Goal: Information Seeking & Learning: Learn about a topic

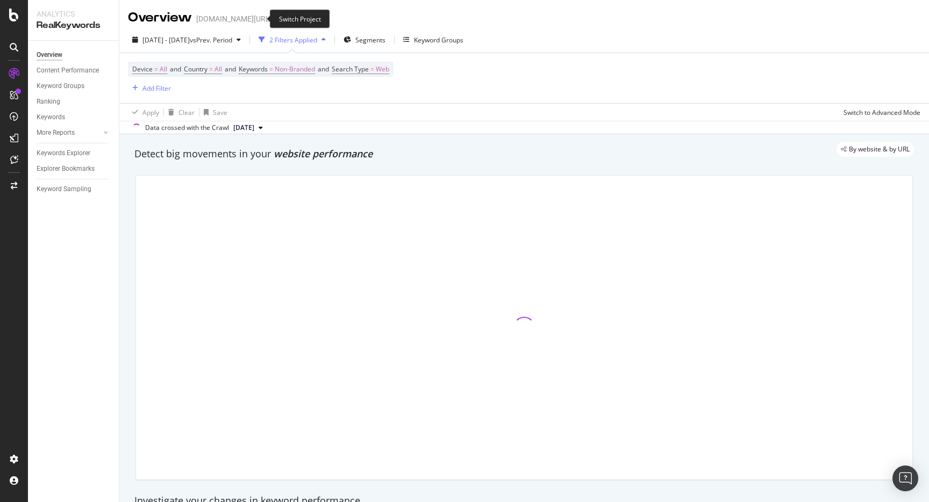
click at [272, 21] on span at bounding box center [279, 19] width 15 height 8
click at [276, 19] on icon "arrow-right-arrow-left" at bounding box center [279, 19] width 6 height 8
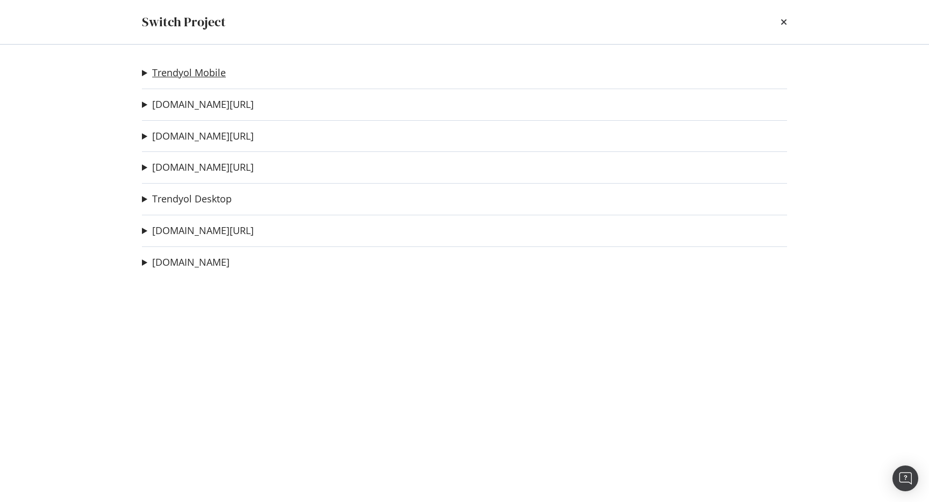
click at [205, 68] on link "Trendyol Mobile" at bounding box center [189, 72] width 74 height 11
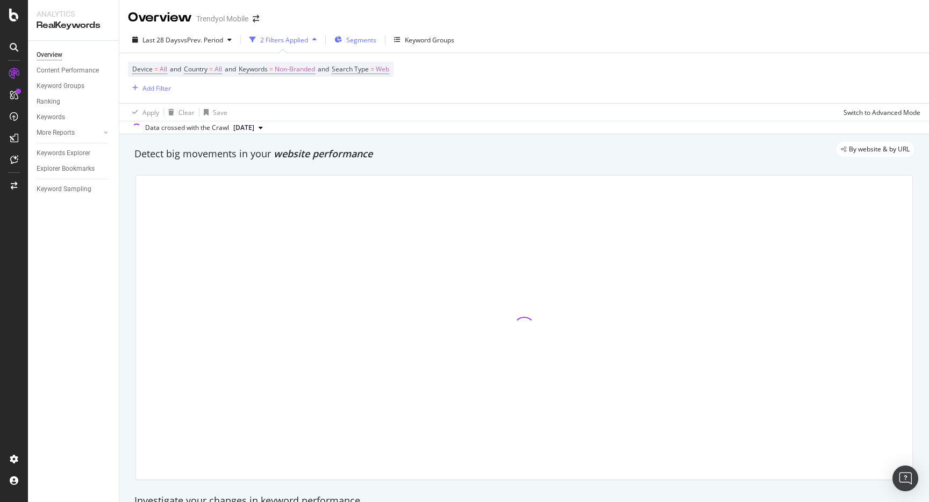
click at [354, 45] on div "Segments" at bounding box center [355, 40] width 42 height 16
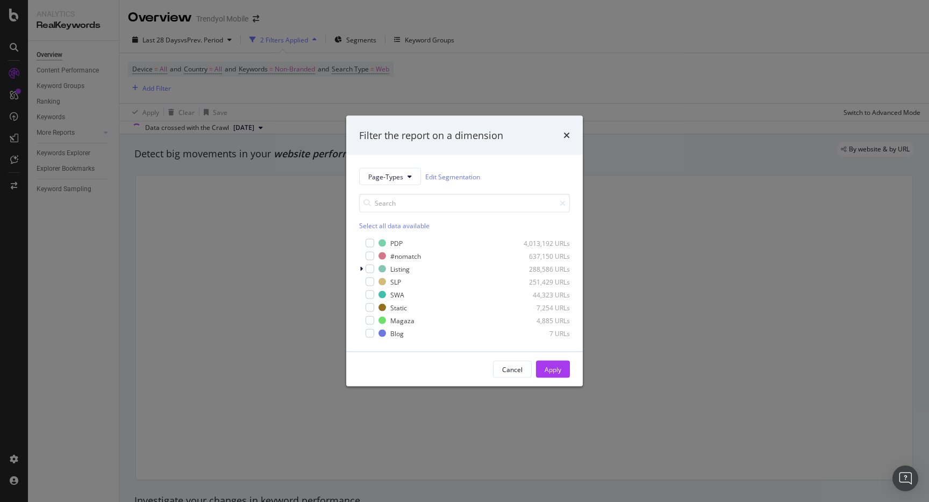
click at [369, 289] on div "PDP 4,013,192 URLs #nomatch 637,150 URLs Listing 288,586 URLs SLP 251,429 URLs …" at bounding box center [464, 288] width 211 height 101
click at [368, 293] on div "modal" at bounding box center [369, 295] width 9 height 9
click at [539, 369] on button "Apply" at bounding box center [553, 369] width 34 height 17
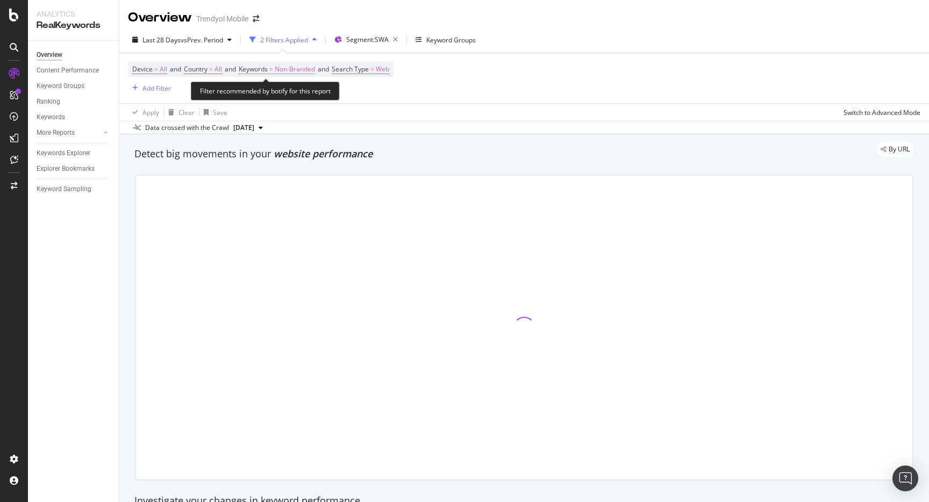
click at [297, 70] on span "Non-Branded" at bounding box center [295, 69] width 40 height 15
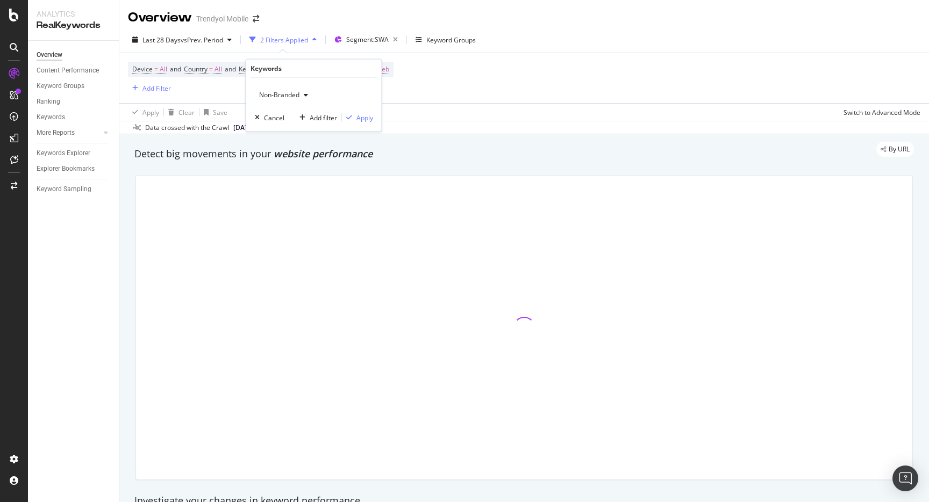
click at [296, 92] on span "Non-Branded" at bounding box center [277, 94] width 45 height 9
click at [324, 162] on span "Non-Branded & Anonymized queries" at bounding box center [319, 163] width 110 height 10
click at [368, 114] on div "Apply" at bounding box center [373, 117] width 17 height 9
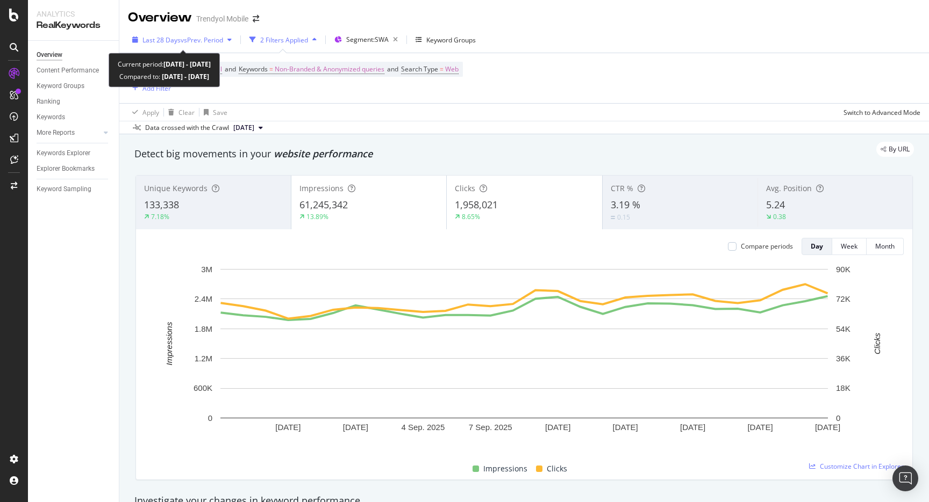
click at [191, 40] on span "vs Prev. Period" at bounding box center [202, 39] width 42 height 9
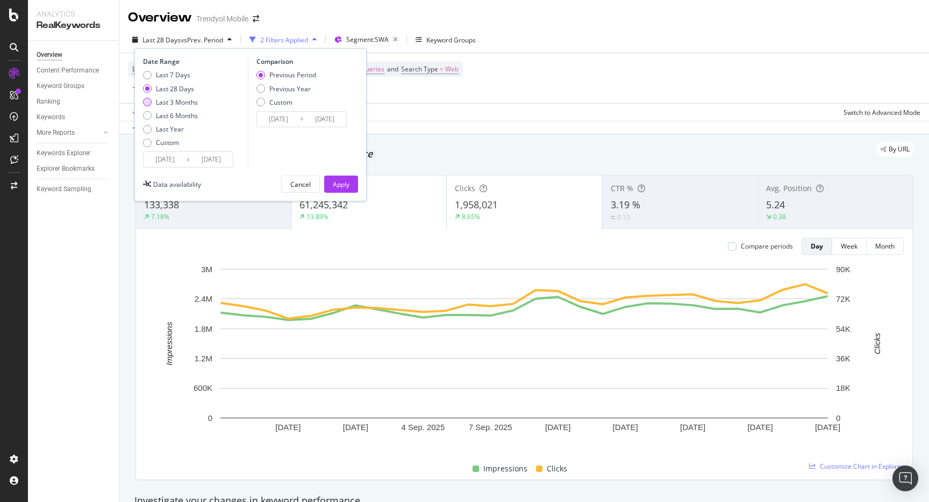
click at [186, 104] on div "Last 3 Months" at bounding box center [177, 102] width 42 height 9
type input "[DATE]"
type input "2025/06/22"
click at [186, 114] on div "Last 6 Months" at bounding box center [177, 115] width 42 height 9
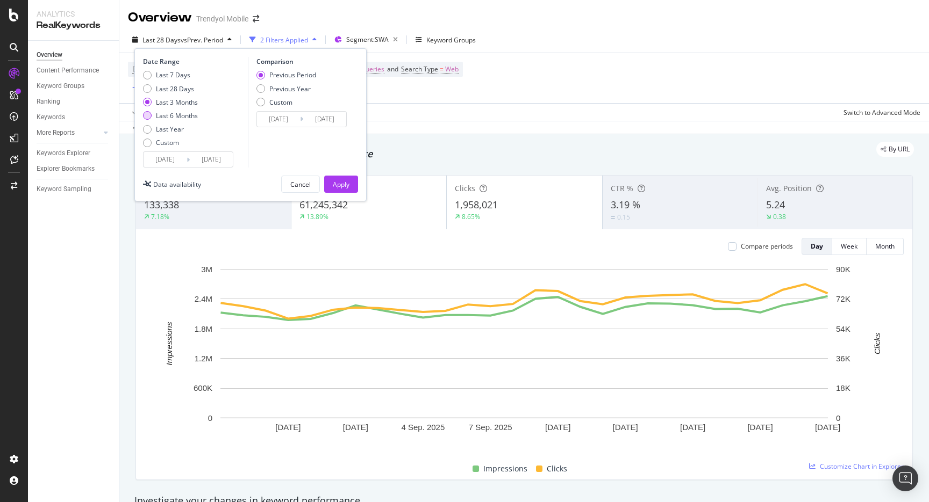
type input "[DATE]"
type input "2024/09/20"
type input "2025/03/22"
click at [333, 176] on div "Apply" at bounding box center [341, 184] width 17 height 16
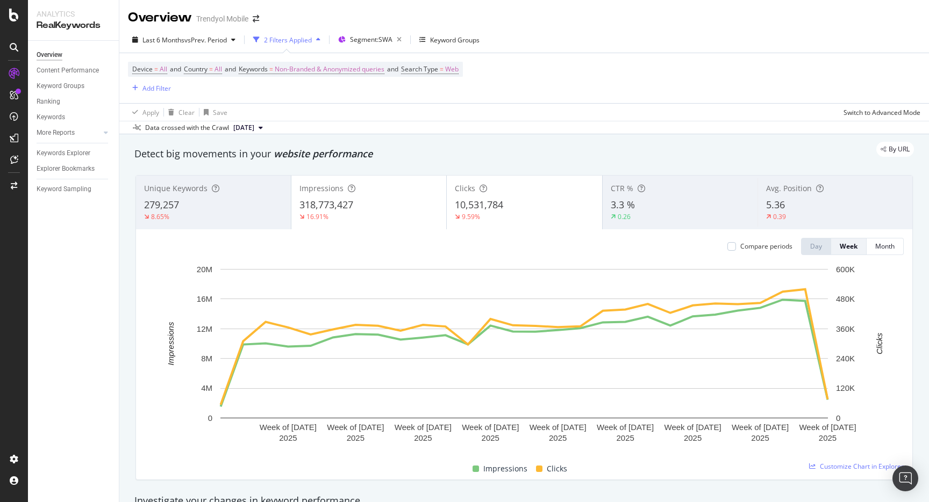
click at [736, 50] on div "Last 6 Months vs Prev. Period 2 Filters Applied Segment: SWA Keyword Groups" at bounding box center [523, 41] width 809 height 21
click at [210, 213] on div "8.65%" at bounding box center [213, 217] width 139 height 10
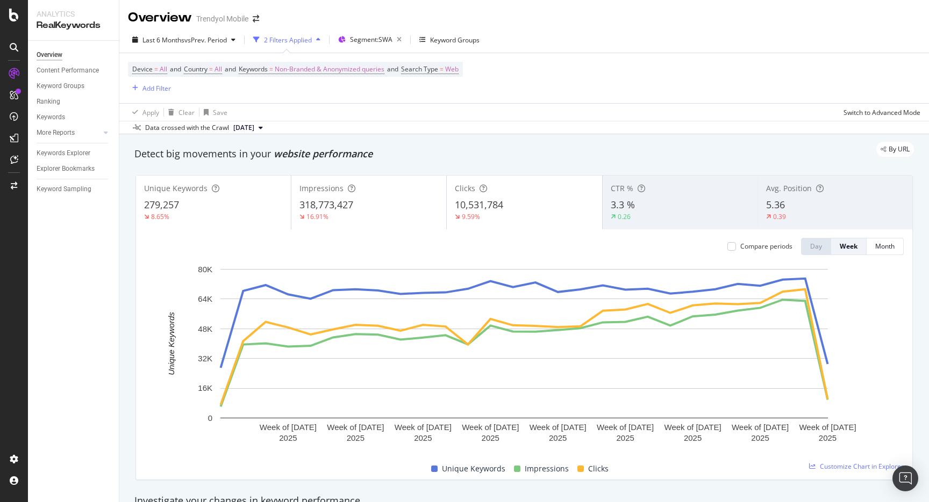
click at [362, 212] on div "16.91%" at bounding box center [368, 217] width 139 height 10
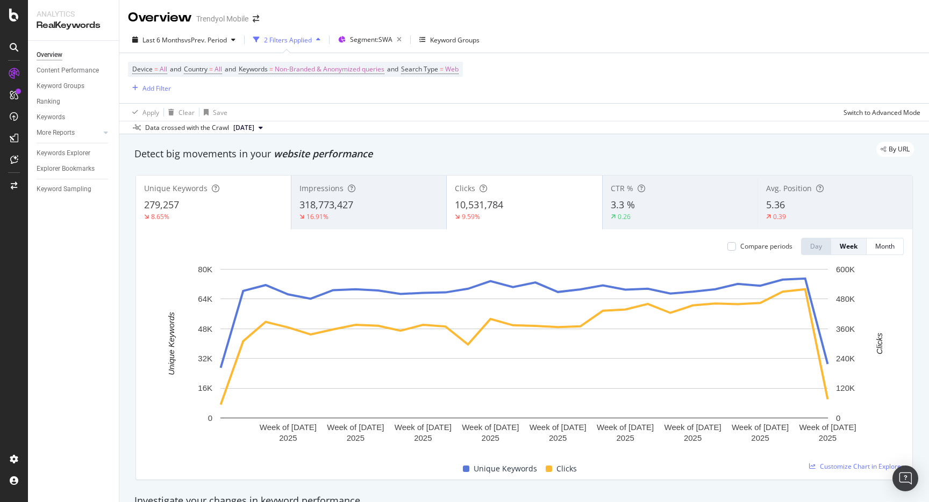
click at [500, 218] on div "9.59%" at bounding box center [524, 217] width 139 height 10
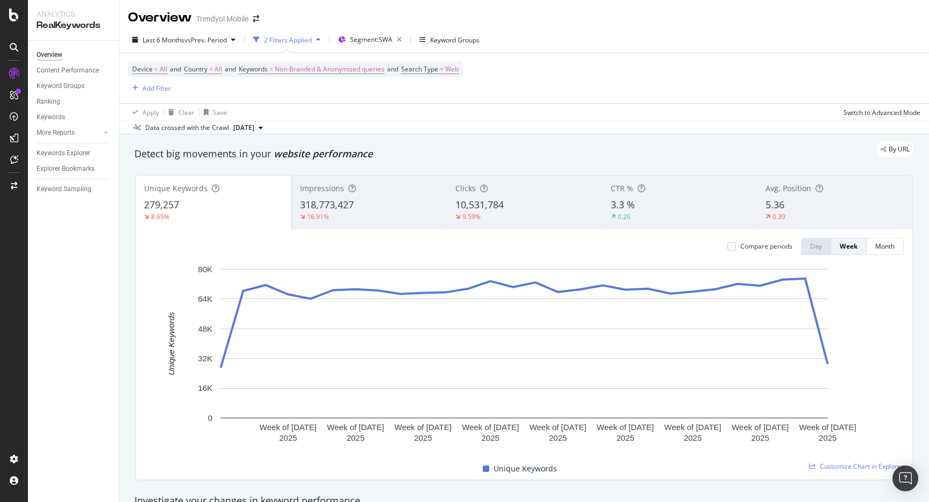
click at [564, 95] on div "Device = All and Country = All and Keywords = Non-Branded & Anonymized queries …" at bounding box center [524, 78] width 792 height 50
click at [382, 220] on div "16.91%" at bounding box center [369, 217] width 139 height 10
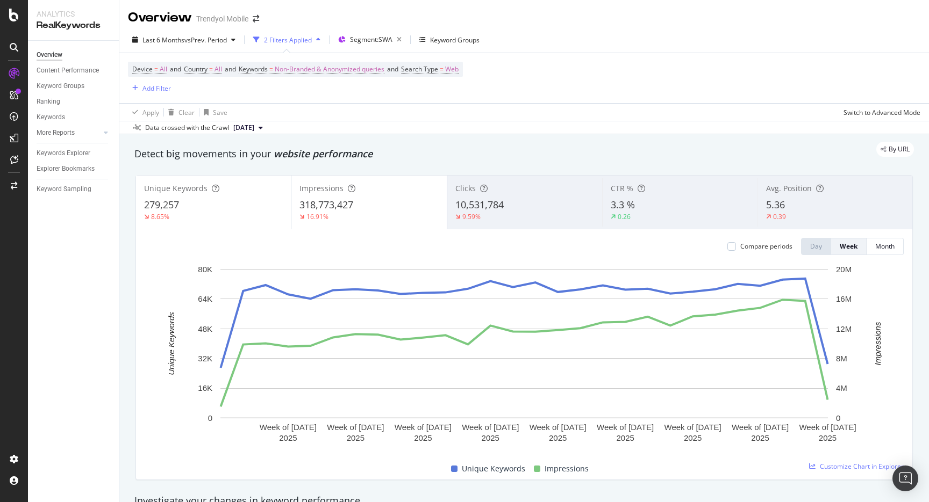
click at [487, 211] on span "10,531,784" at bounding box center [479, 204] width 48 height 13
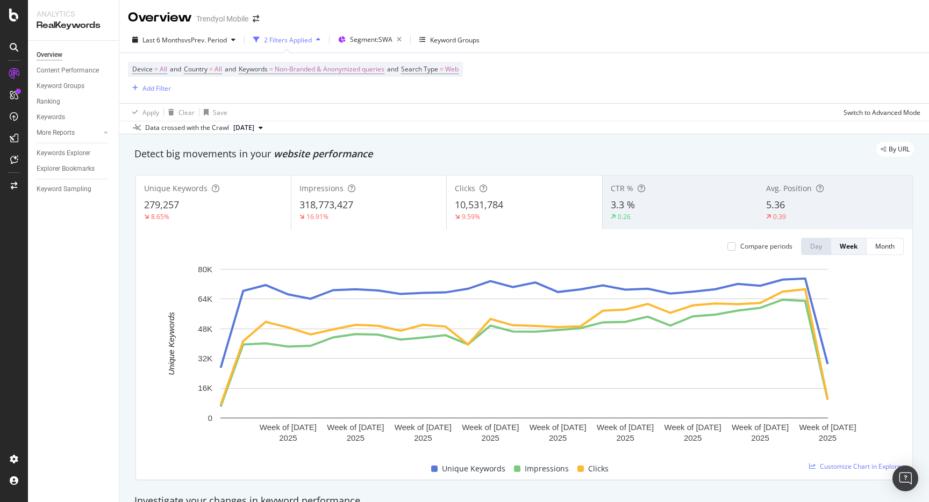
click at [242, 207] on div "279,257" at bounding box center [213, 205] width 139 height 14
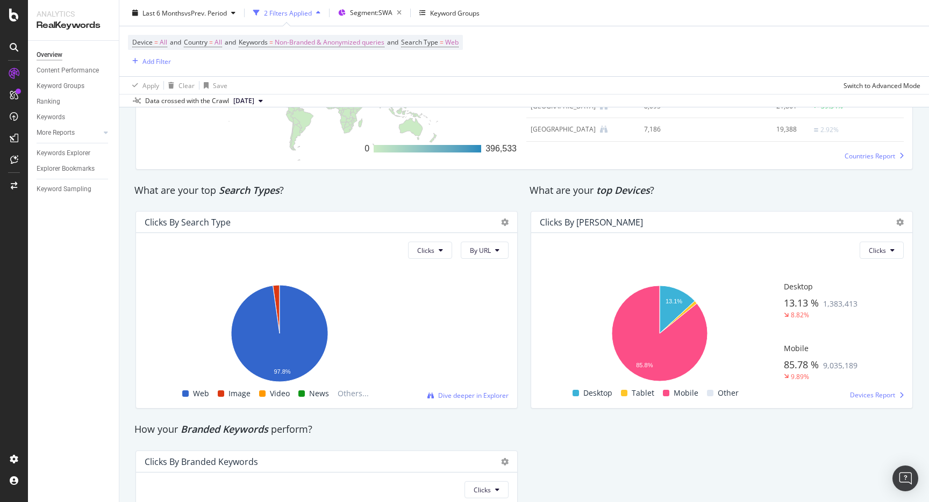
scroll to position [1692, 0]
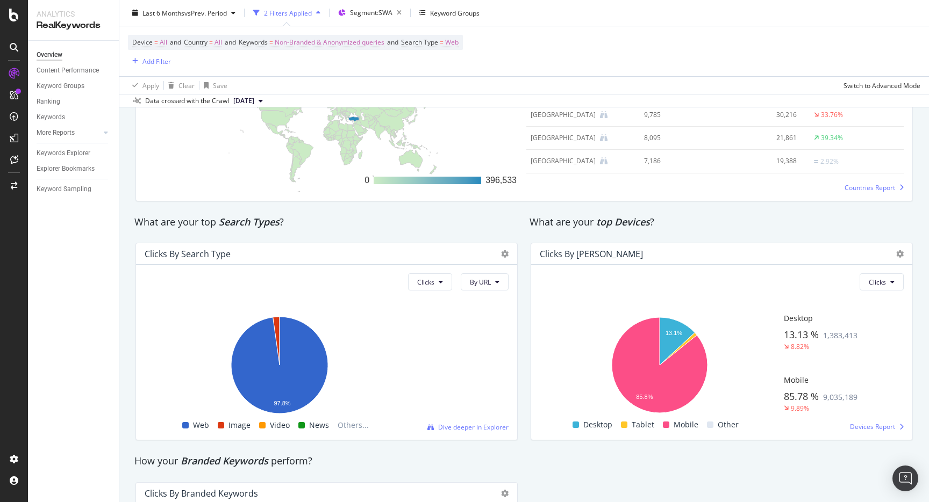
click at [559, 229] on div "What are your top Devices ?" at bounding box center [721, 222] width 384 height 14
click at [535, 225] on div "What are your top Devices ?" at bounding box center [721, 222] width 384 height 14
click at [243, 226] on span "Search Types" at bounding box center [249, 221] width 61 height 13
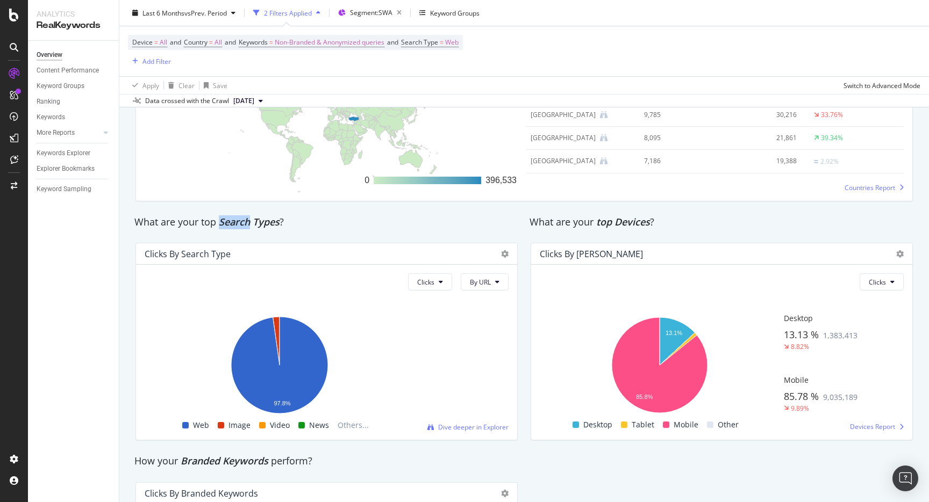
click at [243, 226] on span "Search Types" at bounding box center [249, 221] width 61 height 13
click at [310, 231] on div "What are your top Search Types ?" at bounding box center [326, 222] width 395 height 25
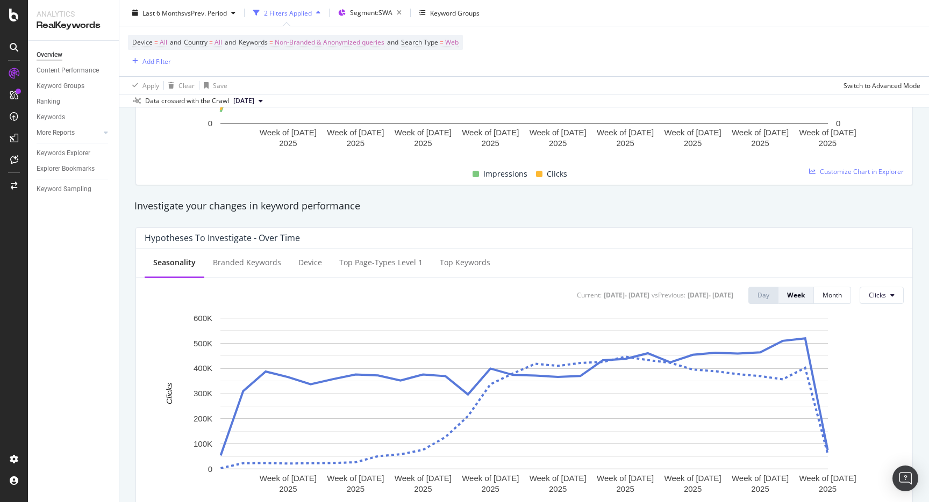
scroll to position [0, 0]
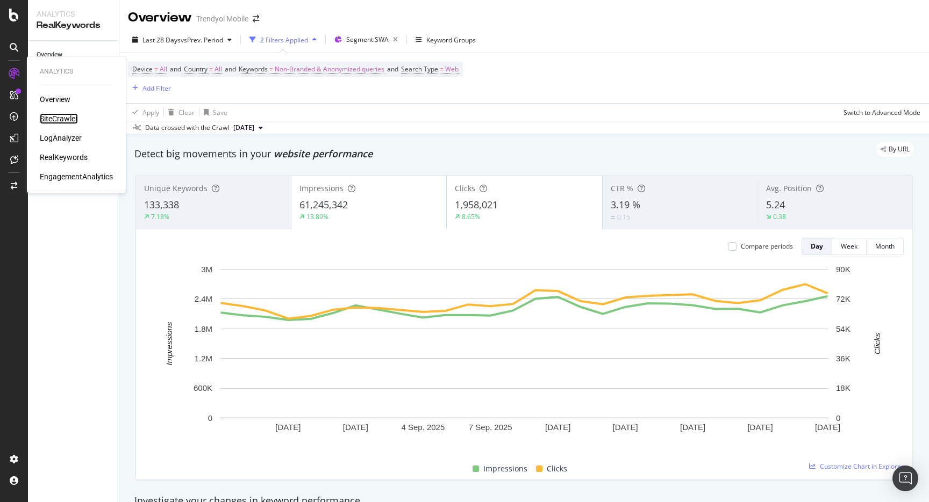
click at [60, 122] on div "SiteCrawler" at bounding box center [59, 118] width 38 height 11
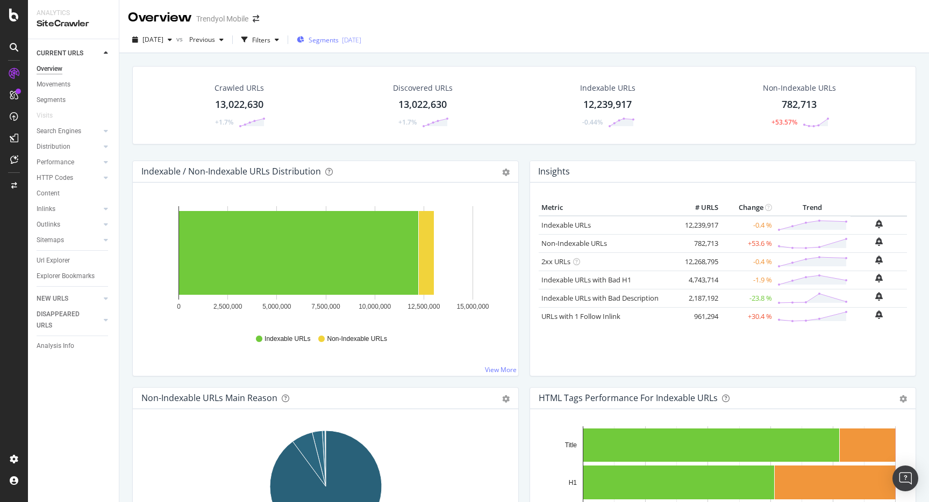
click at [339, 39] on span "Segments" at bounding box center [323, 39] width 30 height 9
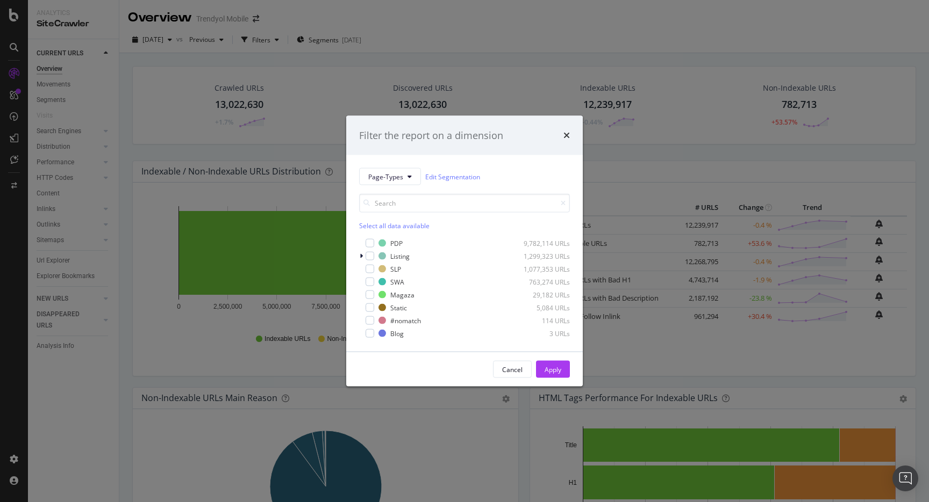
click at [363, 34] on div "Filter the report on a dimension Page-Types Edit Segmentation Select all data a…" at bounding box center [464, 251] width 929 height 502
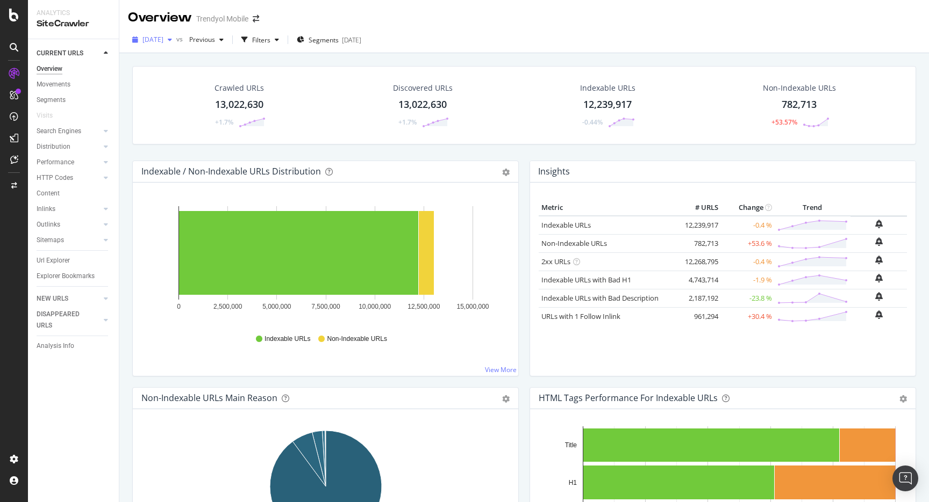
click at [163, 35] on span "2025 Sep. 21st" at bounding box center [152, 39] width 21 height 9
click at [424, 40] on div "2025 Sep. 21st vs Previous Filters Segments 2025-07-16" at bounding box center [523, 41] width 809 height 21
click at [161, 34] on div "2025 Sep. 21st" at bounding box center [152, 40] width 48 height 16
click at [475, 27] on div "2025 Sep. 21st vs Previous Filters Segments 2025-07-16" at bounding box center [523, 40] width 809 height 26
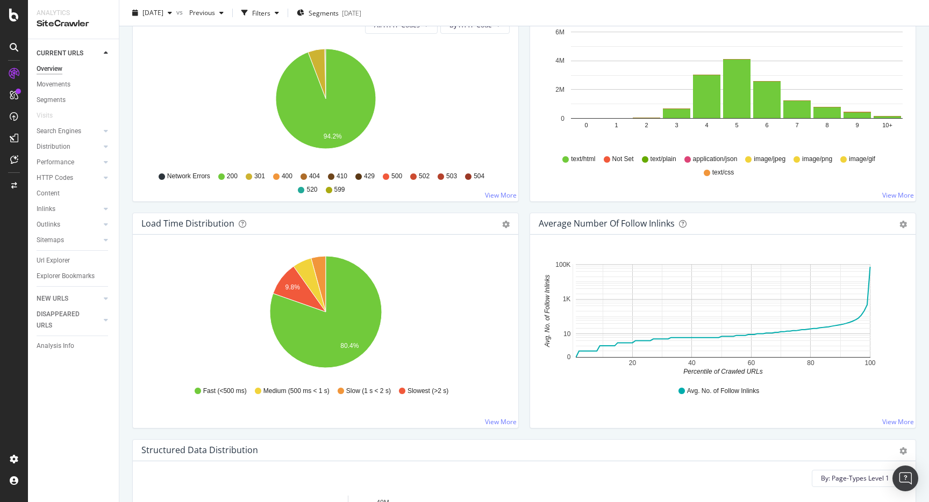
scroll to position [0, 0]
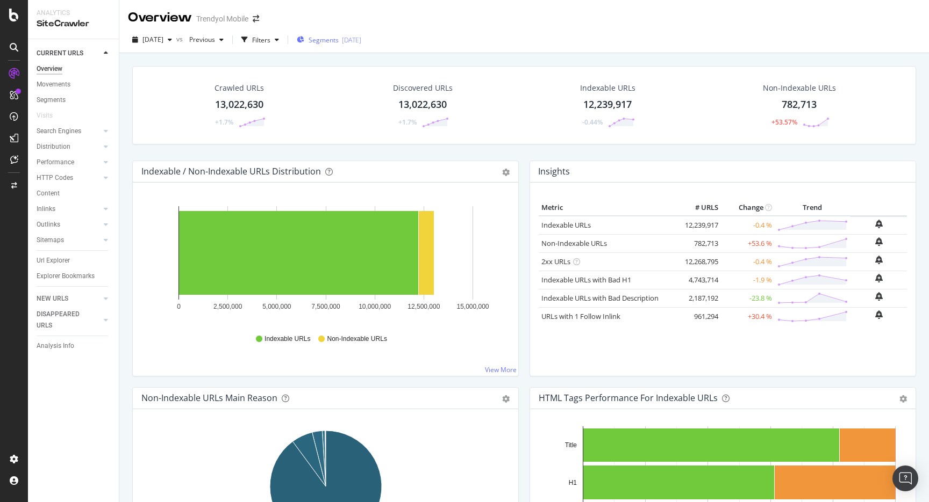
click at [339, 43] on span "Segments" at bounding box center [323, 39] width 30 height 9
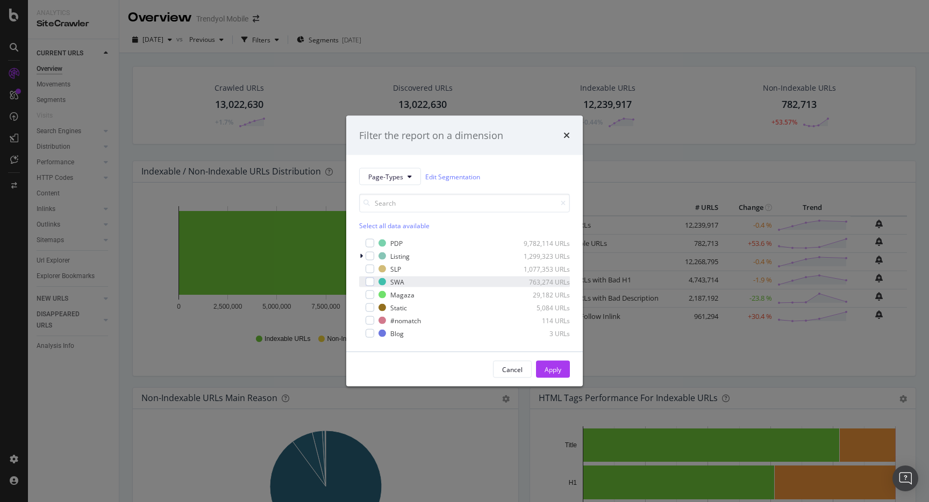
click at [368, 277] on div "SWA 763,274 URLs" at bounding box center [464, 282] width 211 height 11
click at [541, 365] on button "Apply" at bounding box center [553, 369] width 34 height 17
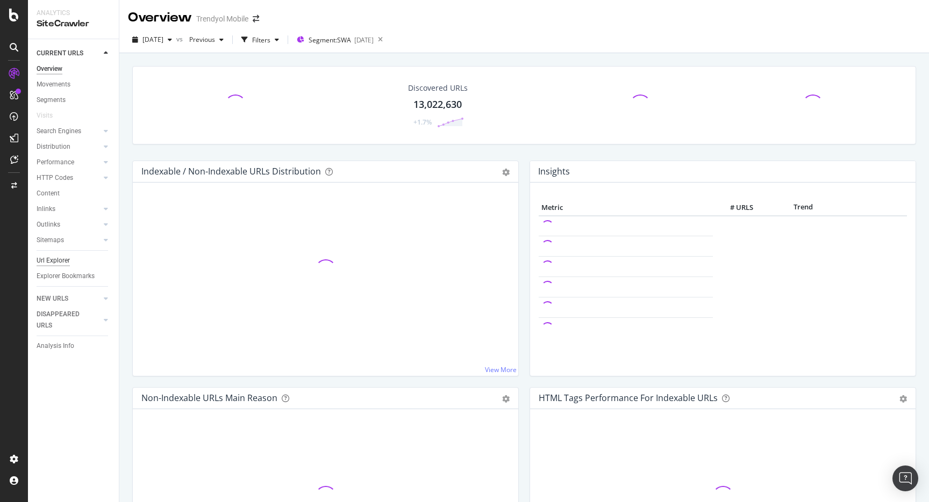
click at [60, 258] on div "Url Explorer" at bounding box center [53, 260] width 33 height 11
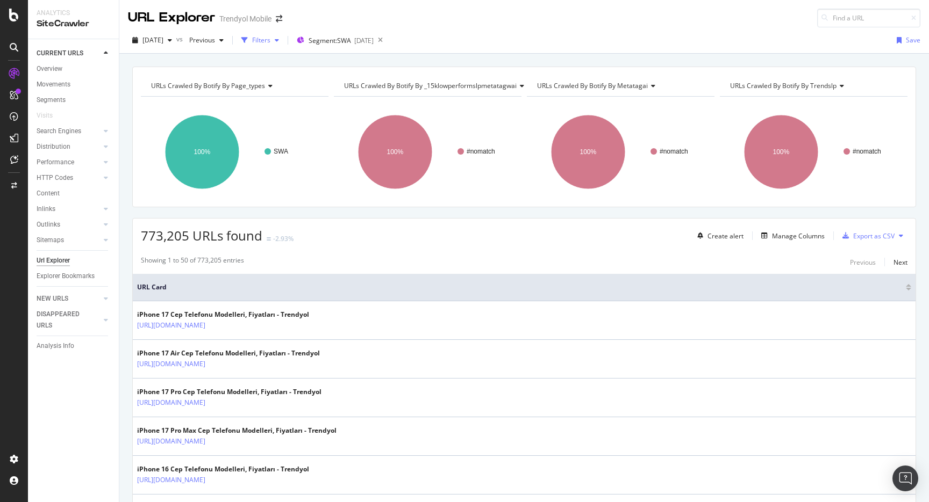
click at [270, 37] on div "Filters" at bounding box center [261, 39] width 18 height 9
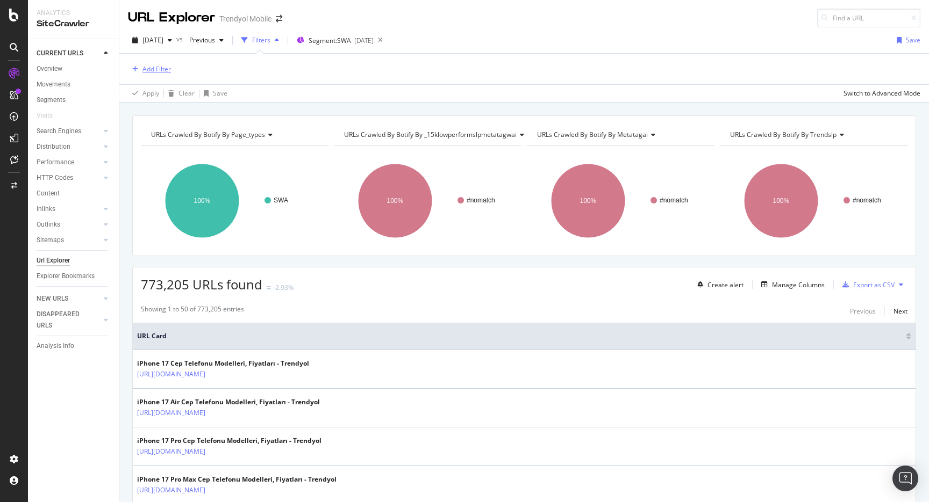
click at [156, 74] on div "Add Filter" at bounding box center [149, 69] width 43 height 12
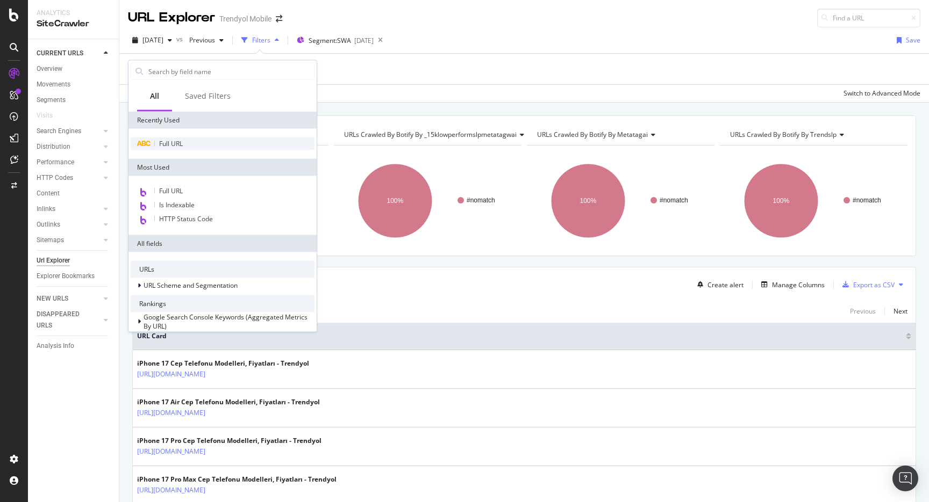
click at [186, 141] on div "Full URL" at bounding box center [223, 144] width 184 height 13
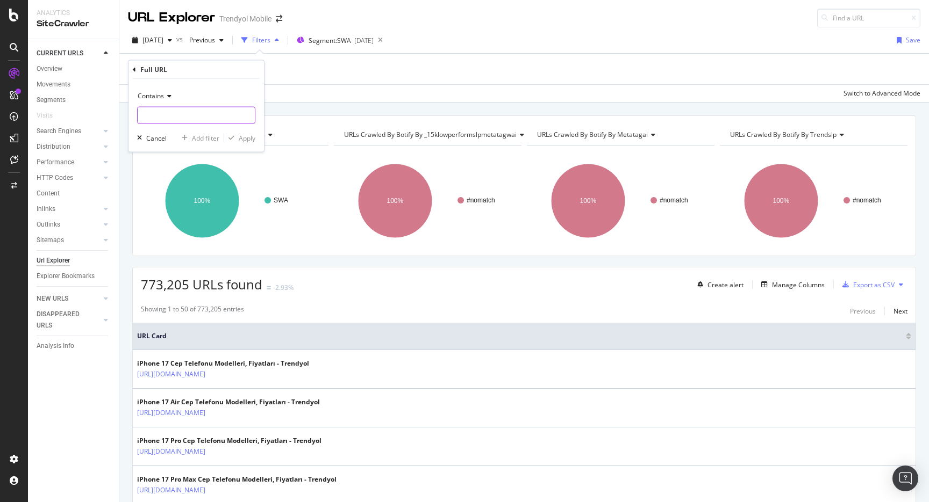
click at [193, 112] on input "text" at bounding box center [196, 115] width 117 height 17
type input "pi="
click at [164, 101] on div "Contains" at bounding box center [196, 96] width 118 height 17
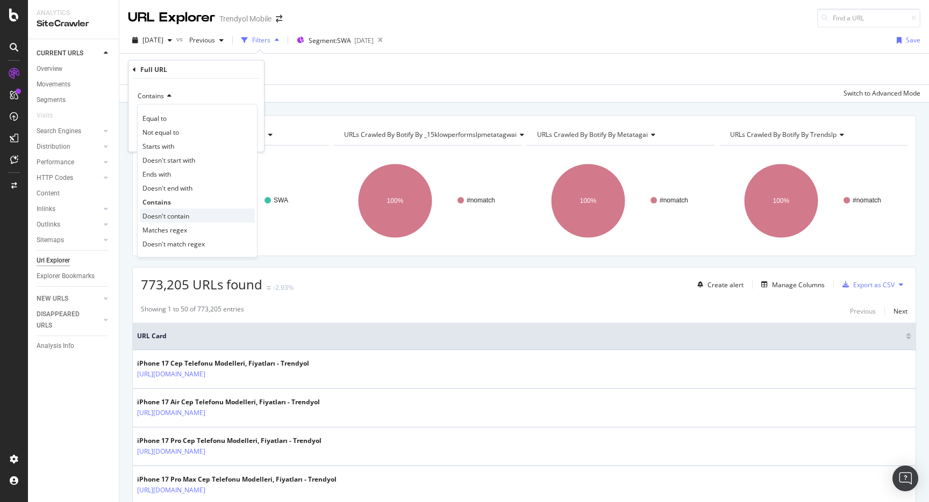
click at [172, 215] on span "Doesn't contain" at bounding box center [165, 215] width 47 height 9
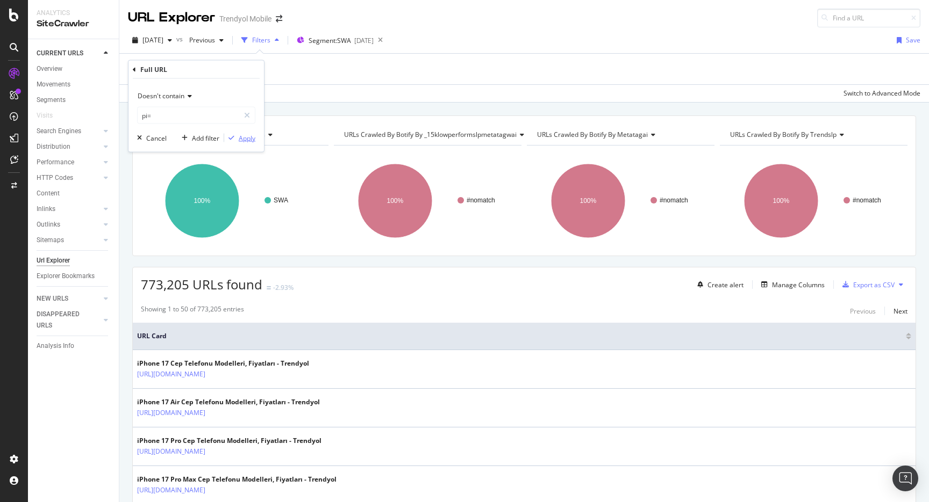
click at [251, 134] on div "Apply" at bounding box center [247, 137] width 17 height 9
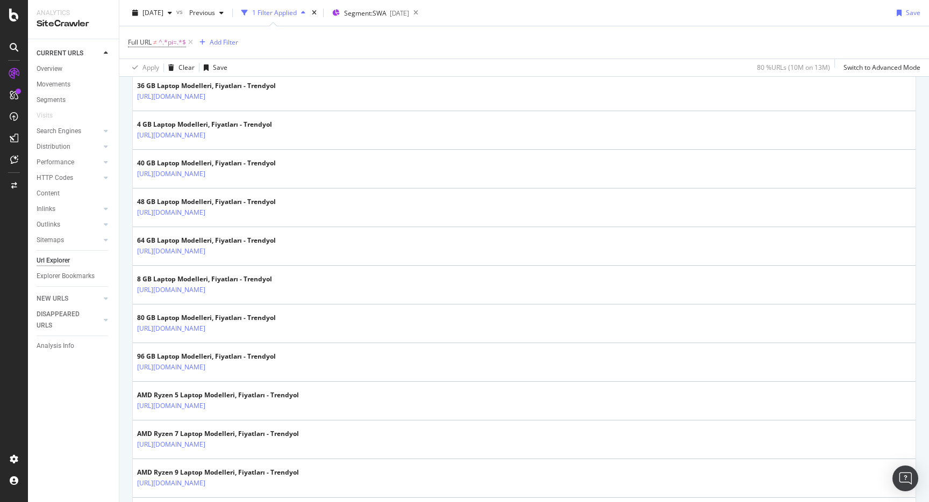
scroll to position [1286, 0]
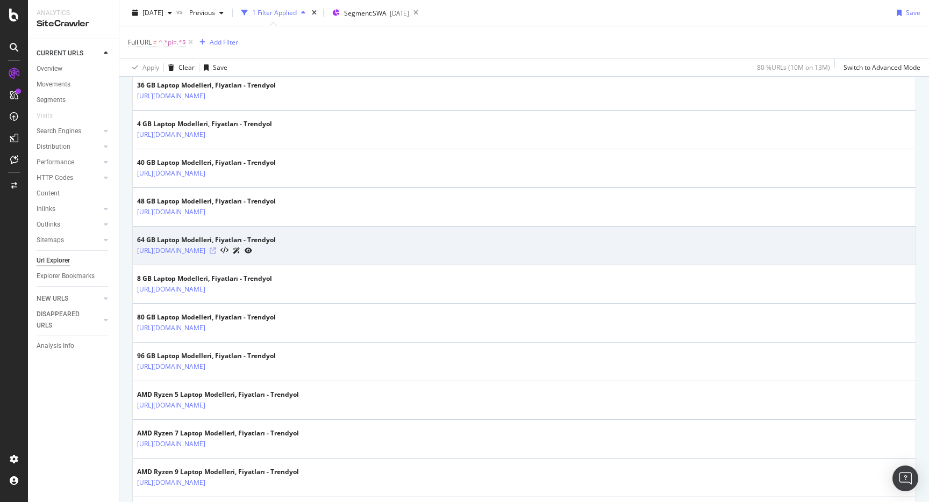
click at [216, 249] on icon at bounding box center [213, 251] width 6 height 6
click at [216, 250] on icon at bounding box center [213, 251] width 6 height 6
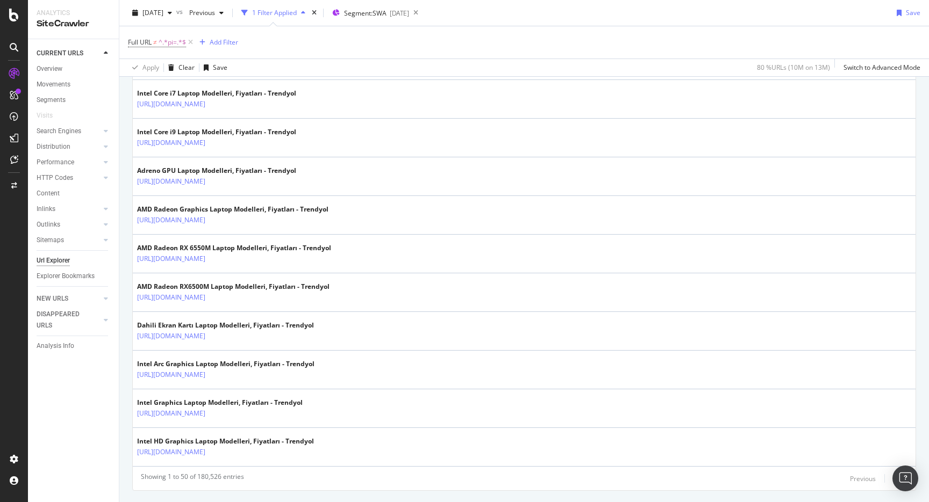
scroll to position [1846, 0]
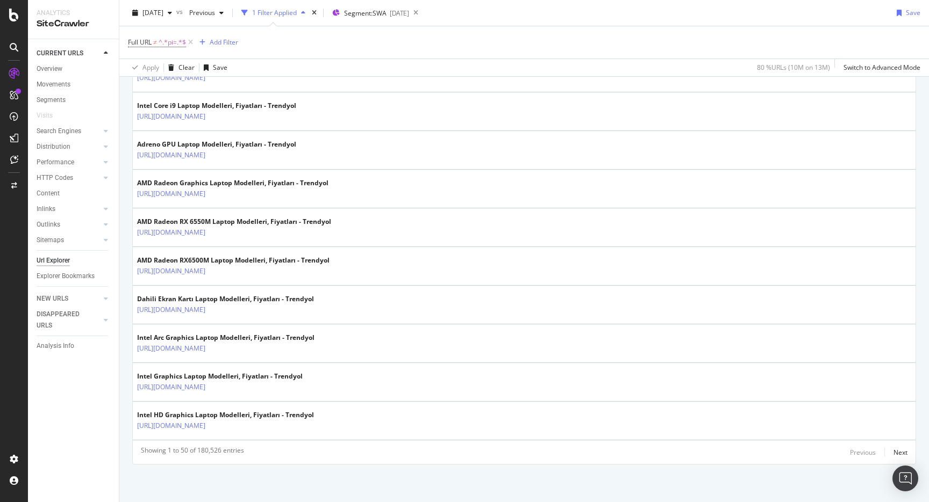
click at [889, 448] on div "Previous Next" at bounding box center [878, 452] width 57 height 13
click at [898, 449] on div "Next" at bounding box center [900, 452] width 14 height 9
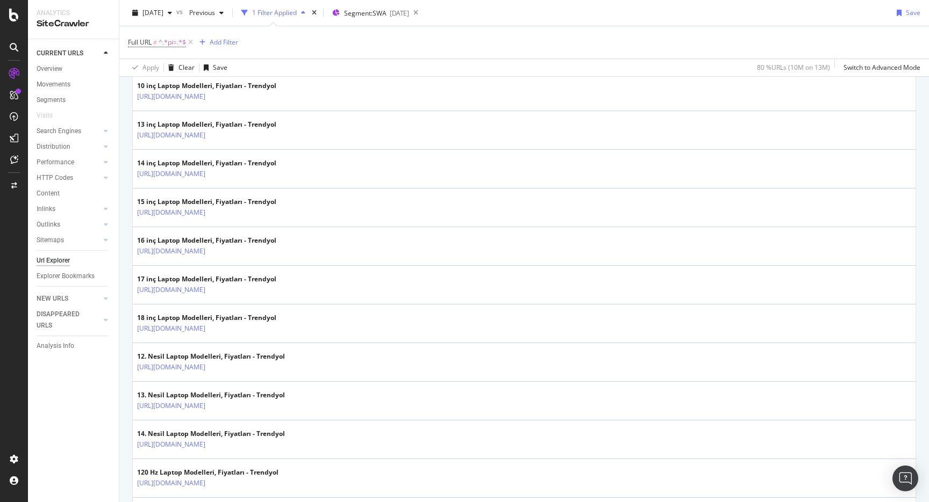
scroll to position [1247, 0]
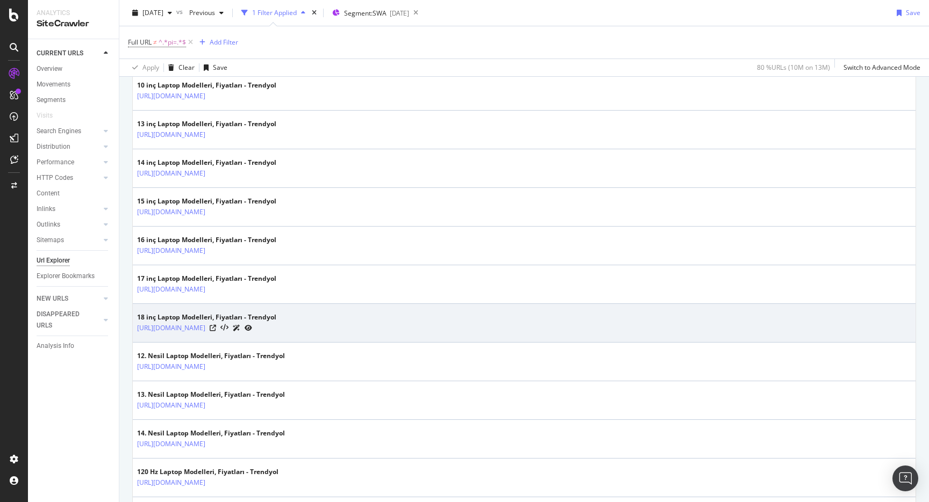
click at [276, 329] on div "https://www.trendyol.com/18-inc-laptop-x-c103108-a23-v1202363" at bounding box center [206, 327] width 139 height 11
click at [216, 329] on icon at bounding box center [213, 328] width 6 height 6
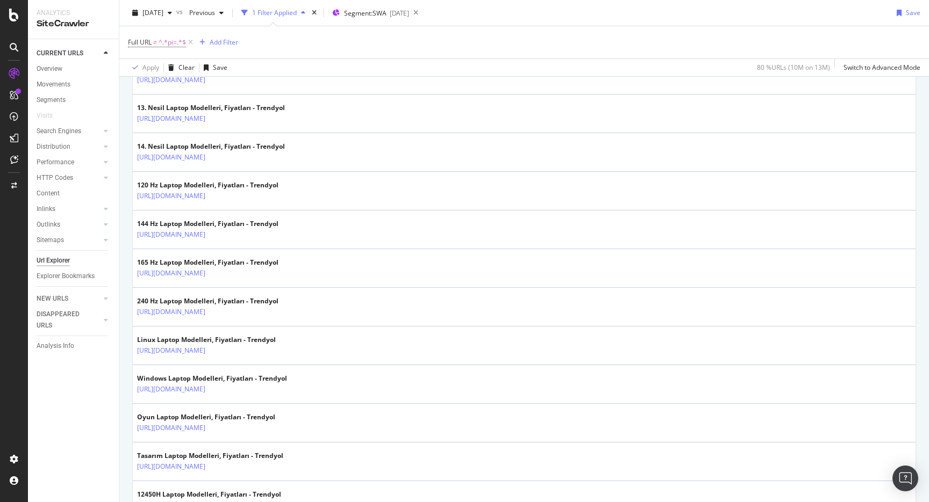
scroll to position [1582, 0]
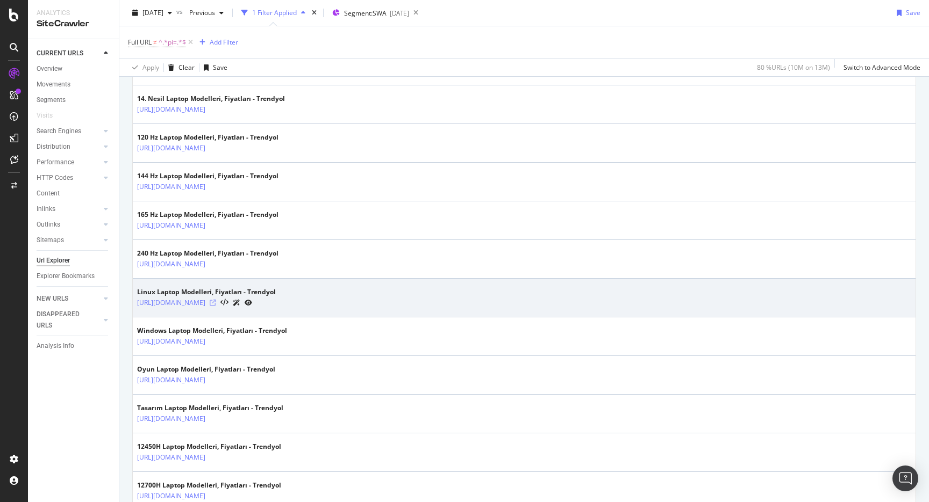
click at [216, 304] on icon at bounding box center [213, 303] width 6 height 6
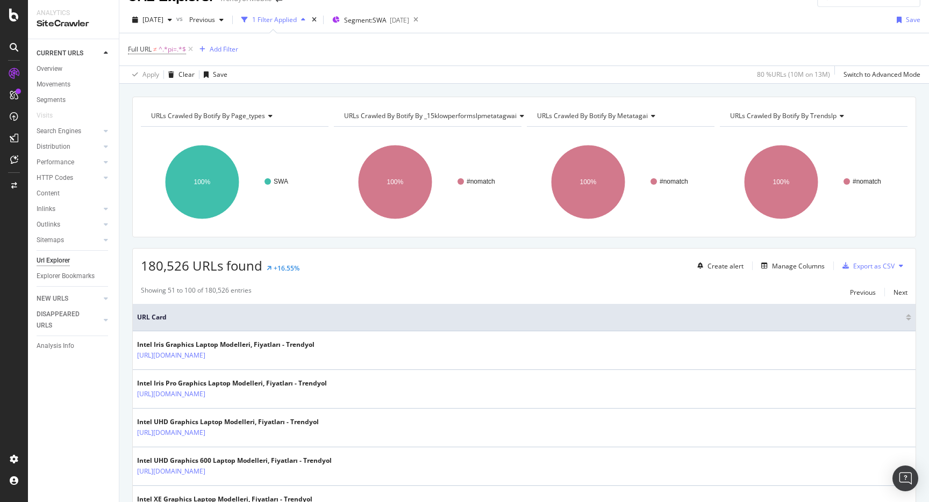
scroll to position [0, 0]
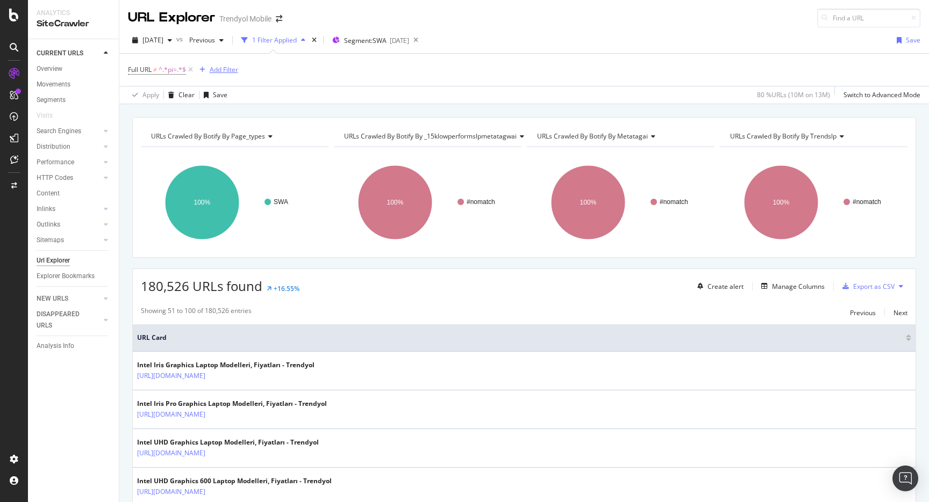
click at [216, 73] on div "Add Filter" at bounding box center [224, 69] width 28 height 9
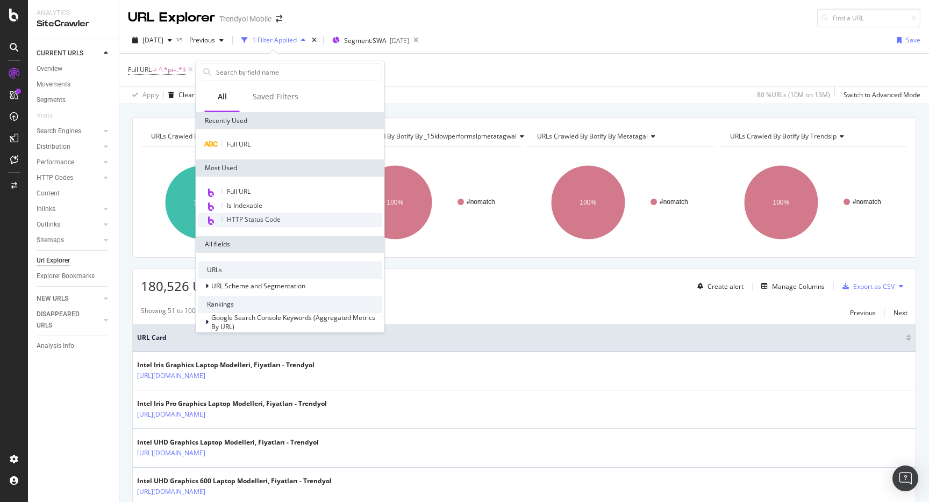
click at [254, 222] on span "HTTP Status Code" at bounding box center [254, 219] width 54 height 9
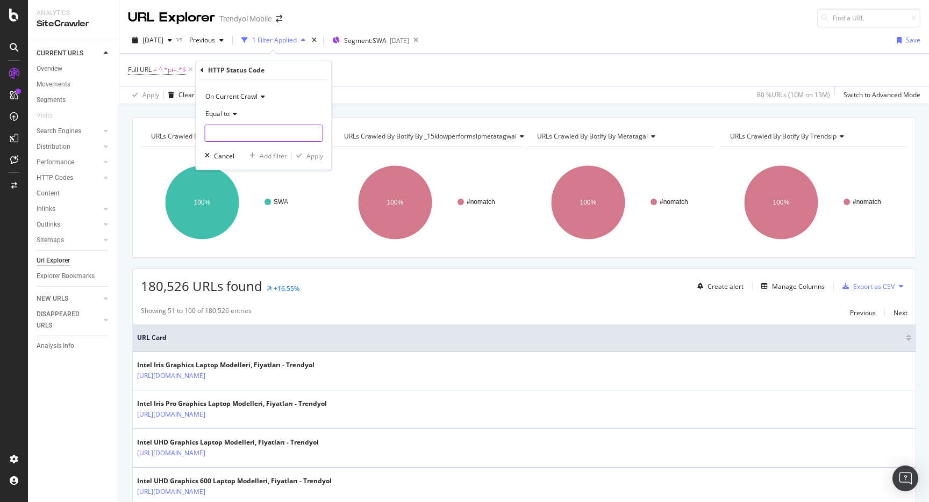
click at [261, 135] on input "number" at bounding box center [264, 133] width 118 height 17
type input "20"
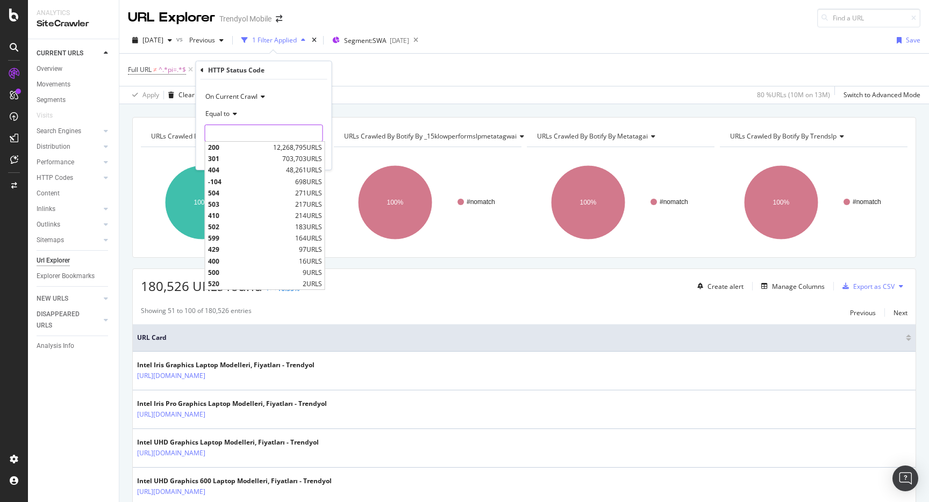
type input "0"
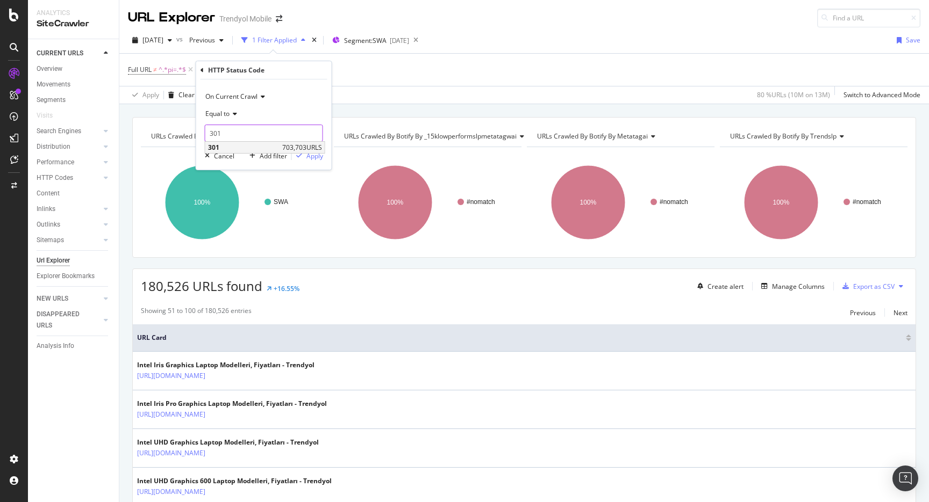
type input "301"
click at [212, 148] on span "301" at bounding box center [243, 147] width 71 height 9
click at [219, 117] on span "Equal to" at bounding box center [217, 113] width 24 height 9
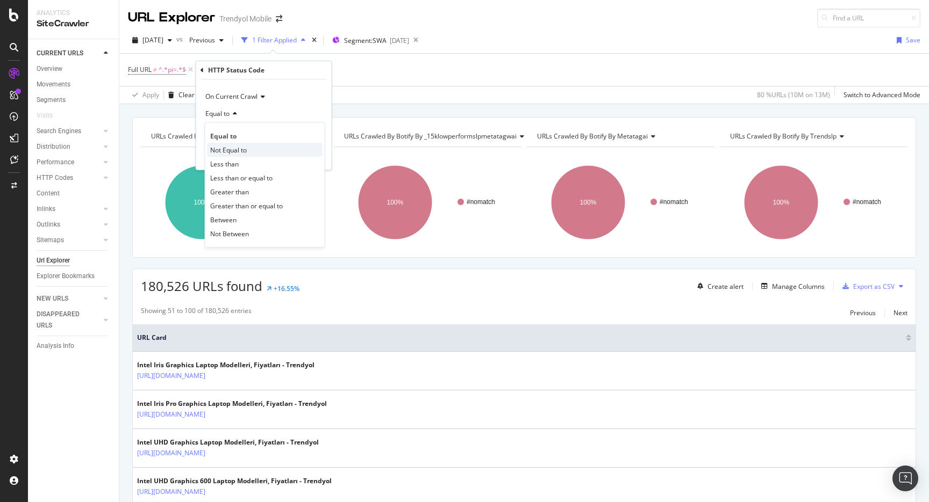
click at [240, 143] on div "Not Equal to" at bounding box center [264, 150] width 115 height 14
click at [301, 153] on icon "button" at bounding box center [299, 156] width 6 height 6
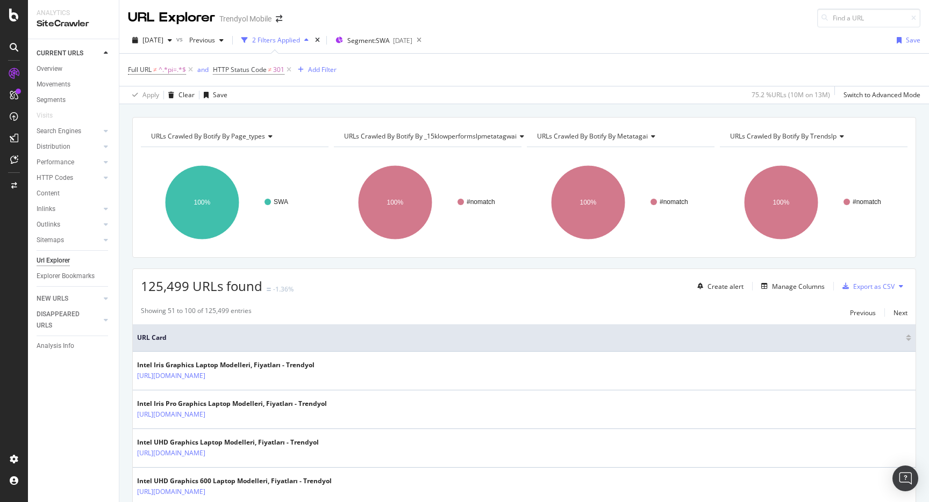
click at [244, 75] on span "HTTP Status Code ≠ 301" at bounding box center [253, 69] width 81 height 15
click at [245, 70] on span "HTTP Status Code" at bounding box center [240, 69] width 54 height 9
click at [260, 113] on span "Not Equal to" at bounding box center [241, 111] width 37 height 9
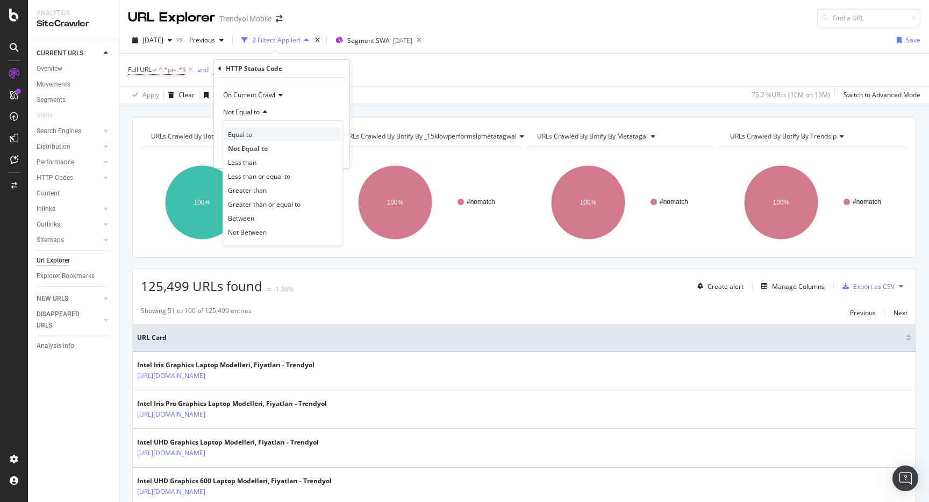
click at [254, 131] on div "Equal to" at bounding box center [282, 134] width 115 height 14
click at [337, 153] on div "Apply" at bounding box center [332, 154] width 17 height 9
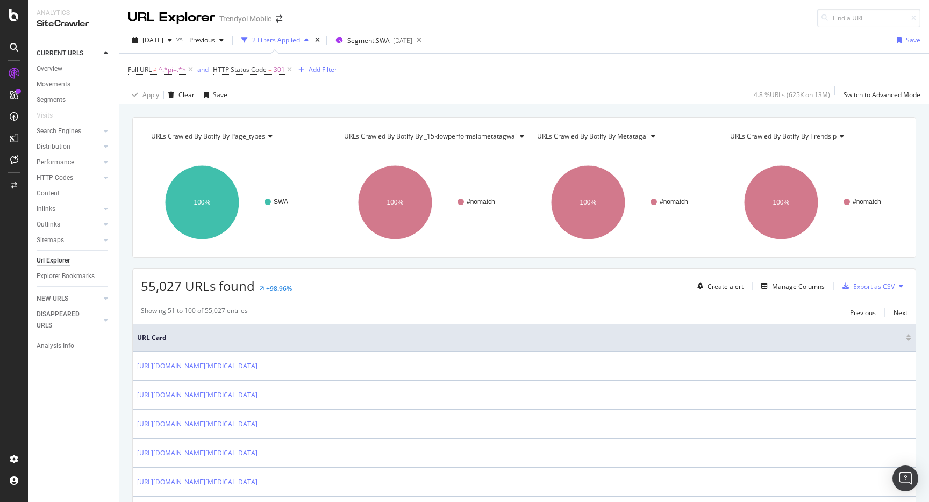
click at [601, 54] on div "Full URL ≠ ^.*pi=.*$ and HTTP Status Code = 301 Add Filter" at bounding box center [524, 70] width 792 height 32
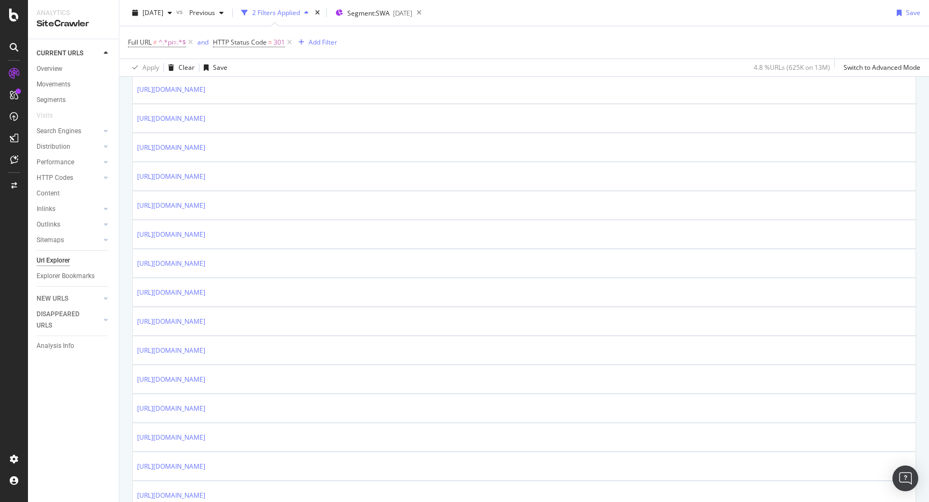
scroll to position [1363, 0]
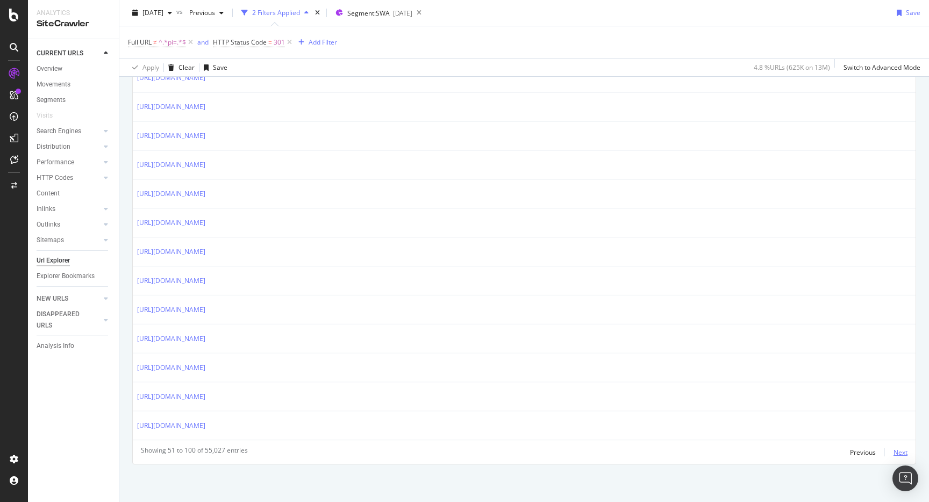
click at [895, 451] on div "Next" at bounding box center [900, 452] width 14 height 9
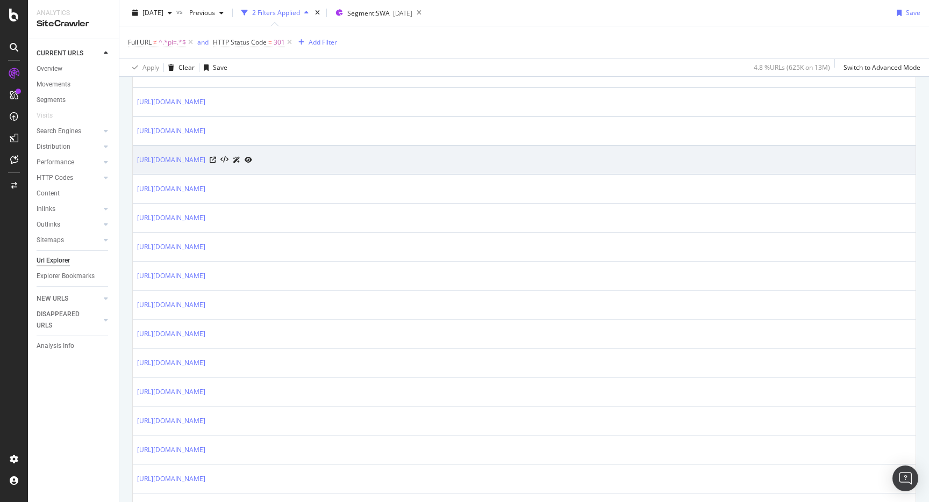
scroll to position [620, 0]
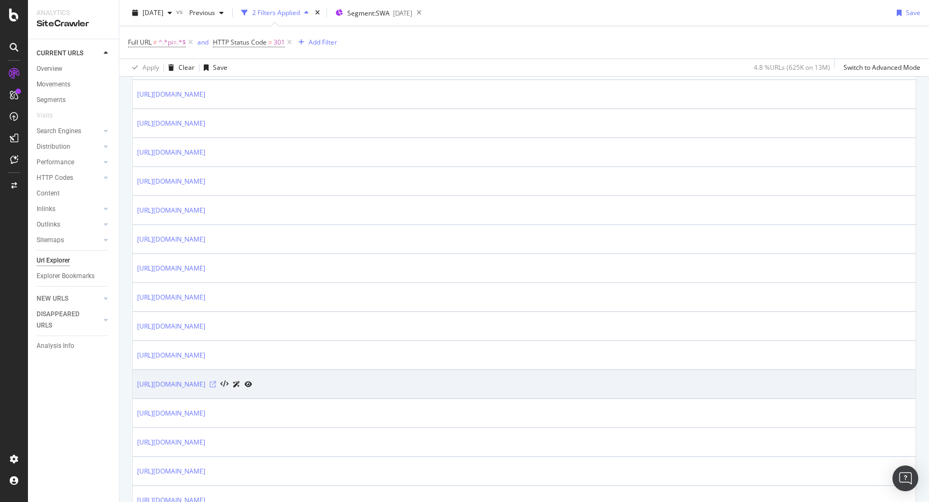
click at [216, 385] on icon at bounding box center [213, 385] width 6 height 6
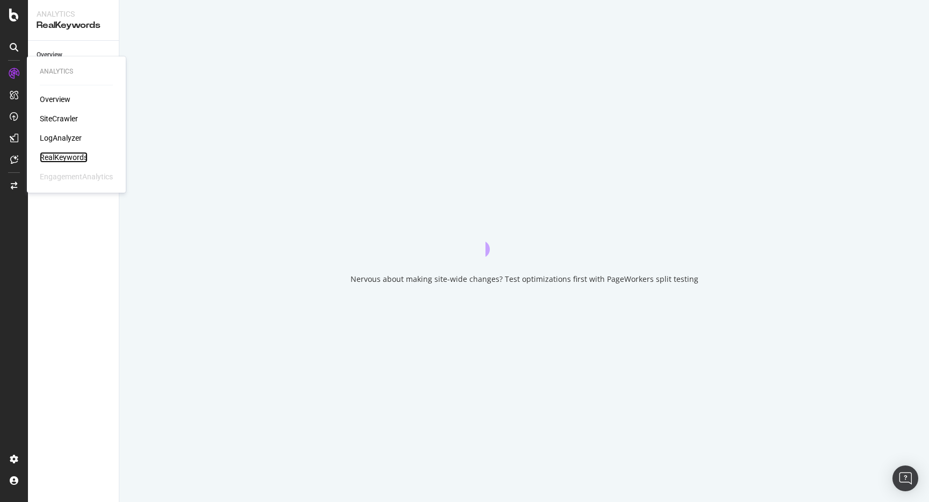
click at [61, 156] on div "RealKeywords" at bounding box center [64, 157] width 48 height 11
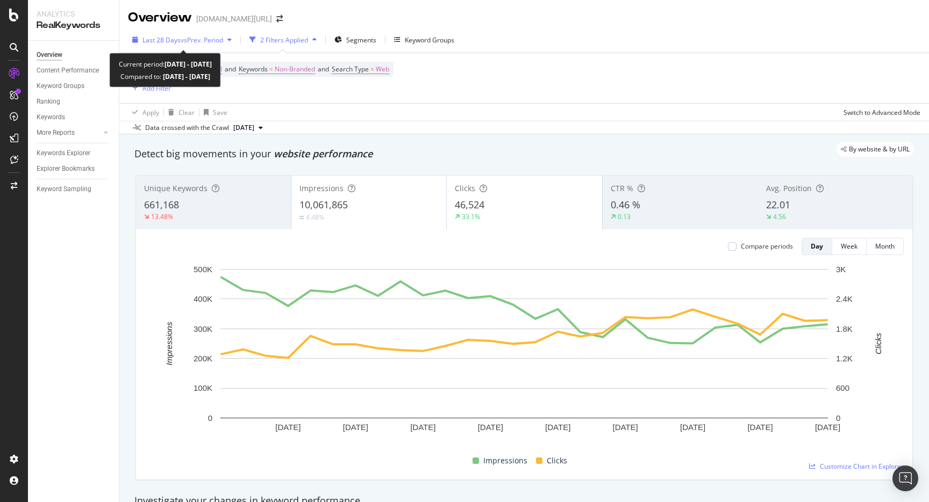
click at [194, 41] on span "vs Prev. Period" at bounding box center [202, 39] width 42 height 9
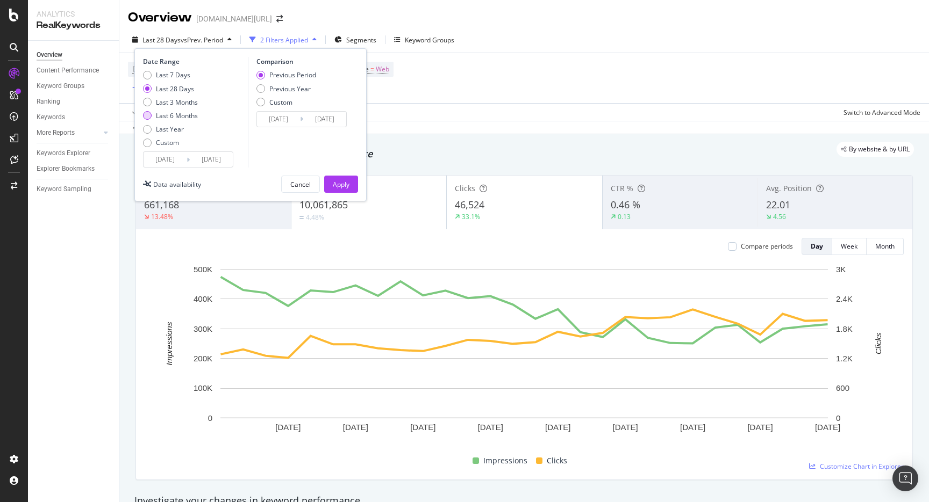
click at [185, 116] on div "Last 6 Months" at bounding box center [177, 115] width 42 height 9
type input "2025/03/24"
type input "2024/09/21"
type input "[DATE]"
click at [346, 191] on div "Apply" at bounding box center [341, 184] width 17 height 16
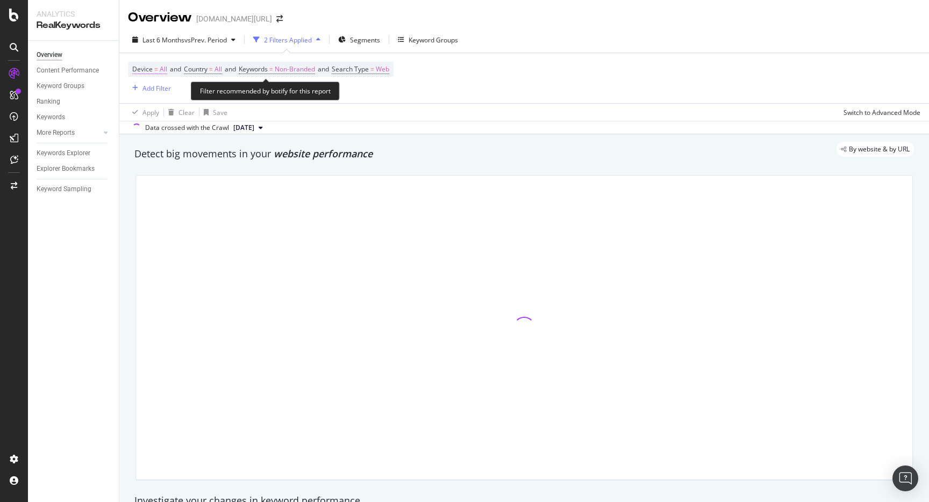
click at [149, 68] on span "Device" at bounding box center [142, 68] width 20 height 9
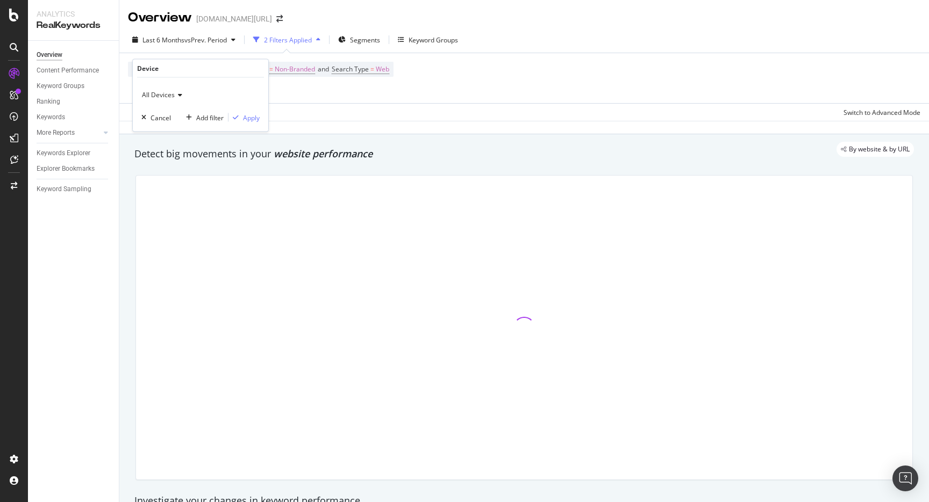
click at [155, 97] on span "All Devices" at bounding box center [158, 94] width 33 height 9
click at [155, 129] on span "Desktop" at bounding box center [159, 130] width 25 height 9
click at [238, 116] on div "button" at bounding box center [235, 117] width 15 height 6
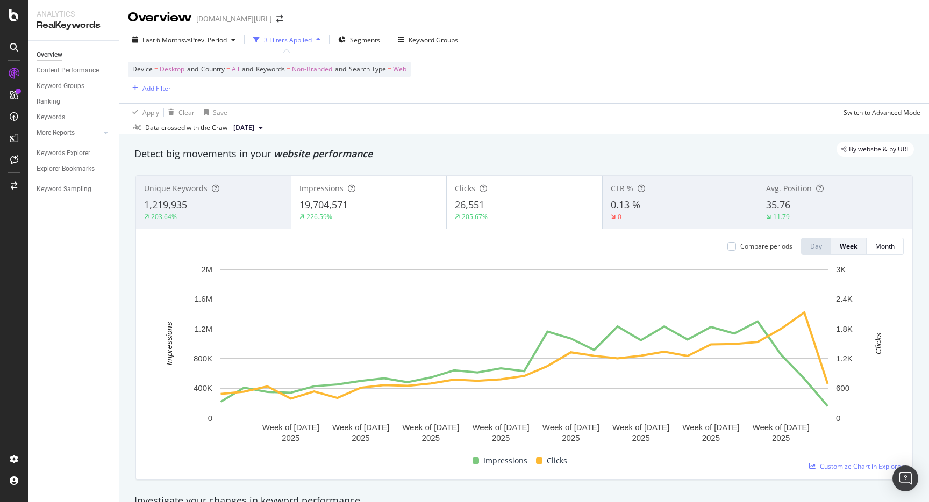
click at [407, 213] on div "226.59%" at bounding box center [368, 217] width 139 height 10
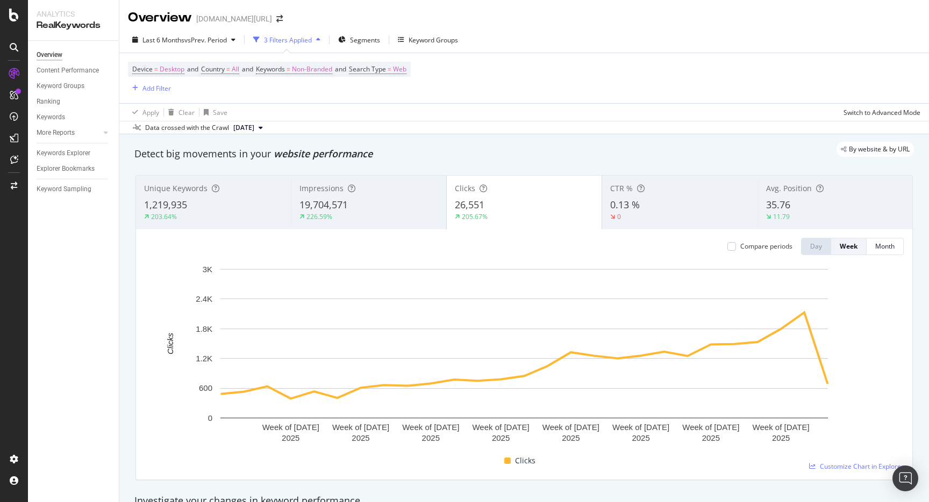
click at [350, 208] on div "19,704,571" at bounding box center [368, 205] width 138 height 14
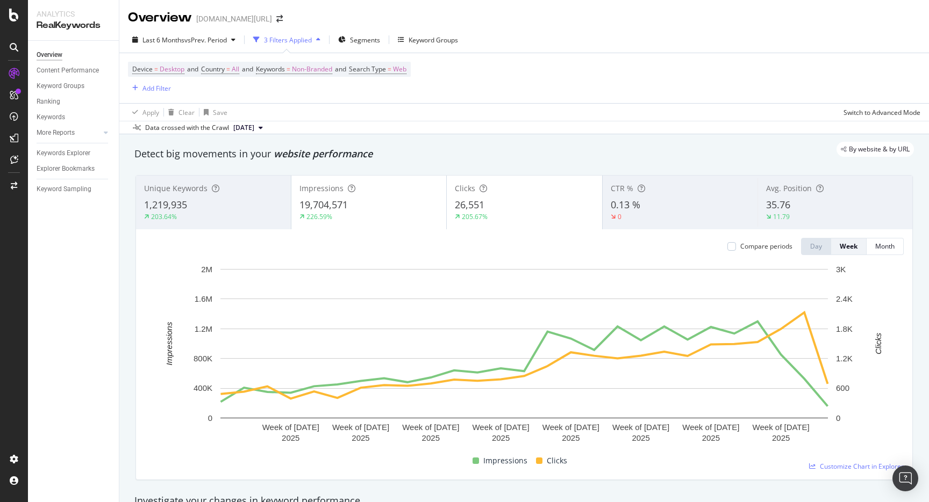
click at [483, 204] on span "26,551" at bounding box center [470, 204] width 30 height 13
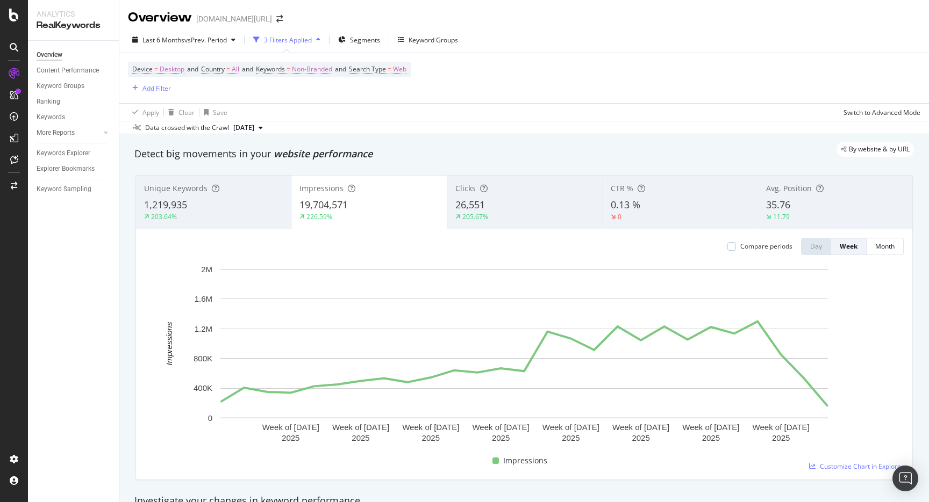
click at [405, 211] on div "19,704,571" at bounding box center [368, 205] width 139 height 14
click at [490, 213] on div "205.67%" at bounding box center [524, 217] width 139 height 10
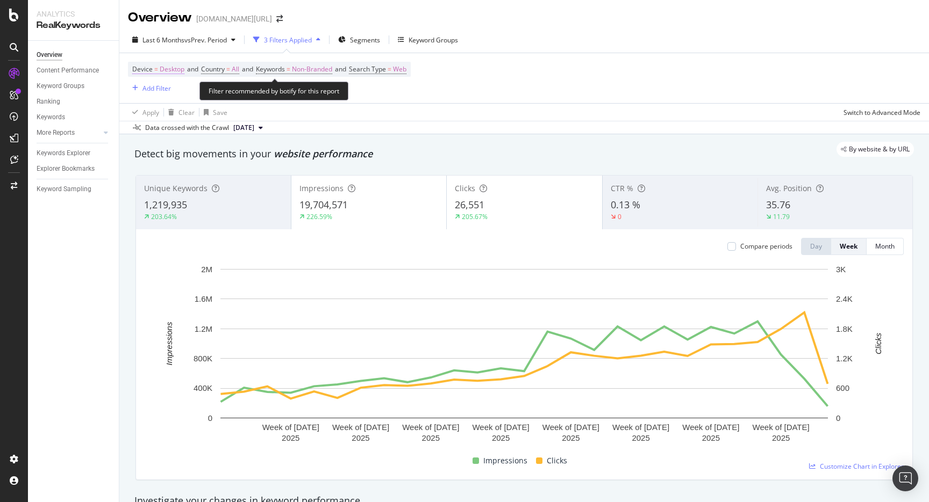
click at [177, 70] on span "Desktop" at bounding box center [172, 69] width 25 height 15
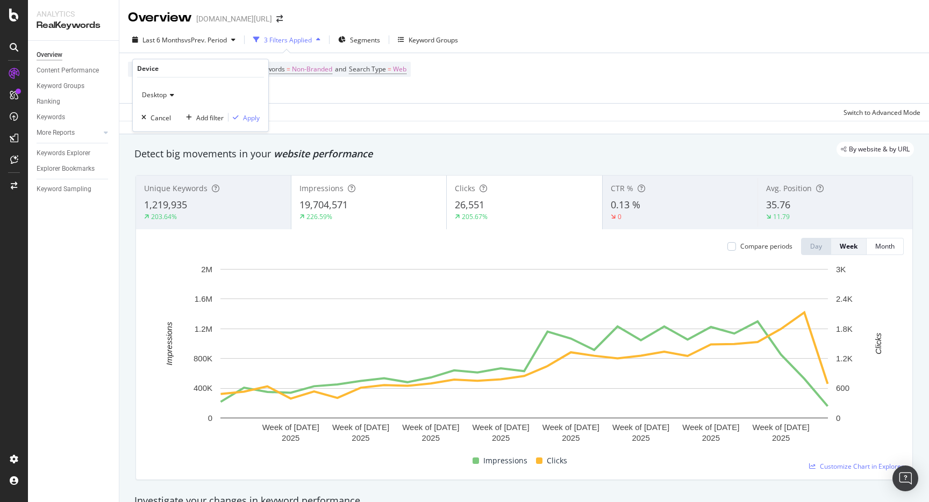
click at [170, 99] on div "Desktop" at bounding box center [200, 95] width 118 height 17
click at [168, 140] on div "Mobile" at bounding box center [201, 145] width 115 height 14
click at [257, 118] on div "Apply" at bounding box center [251, 117] width 17 height 9
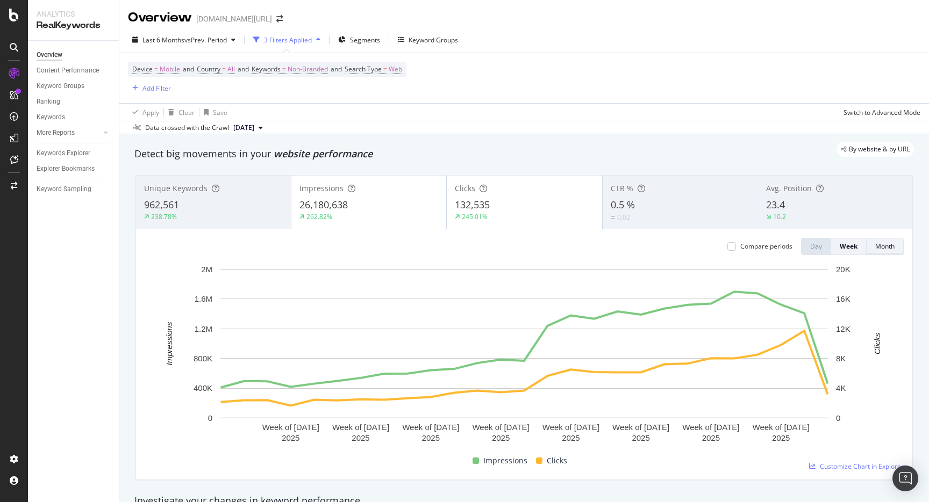
click at [881, 250] on div "Month" at bounding box center [884, 246] width 19 height 9
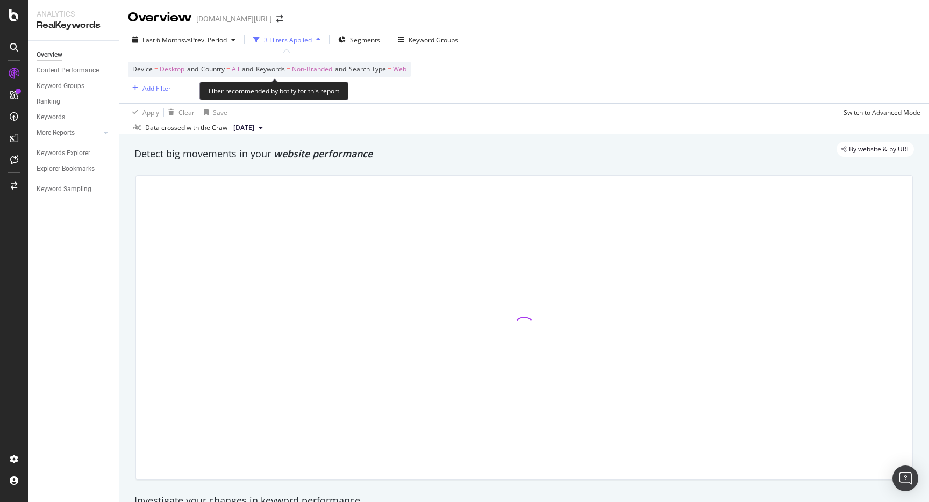
click at [290, 66] on span "=" at bounding box center [288, 68] width 4 height 9
click at [164, 76] on span "Desktop" at bounding box center [172, 69] width 25 height 15
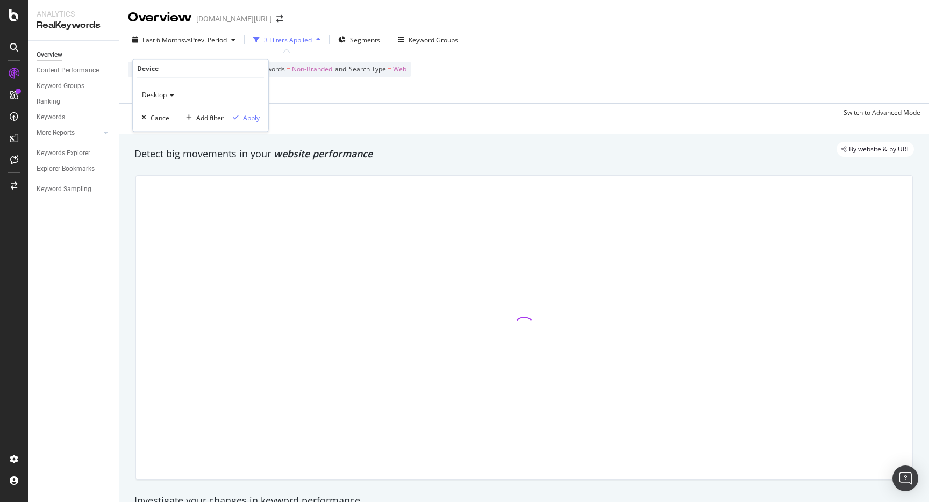
click at [161, 89] on div "Desktop" at bounding box center [200, 95] width 118 height 17
click at [473, 96] on div "Device = Desktop and Country = All and Keywords = Non-Branded and Search Type =…" at bounding box center [524, 78] width 792 height 50
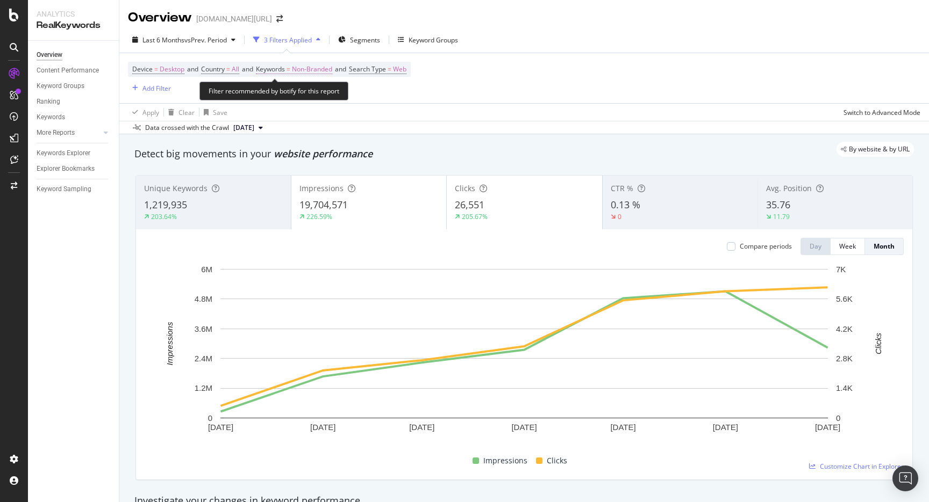
click at [313, 66] on span "Non-Branded" at bounding box center [312, 69] width 40 height 15
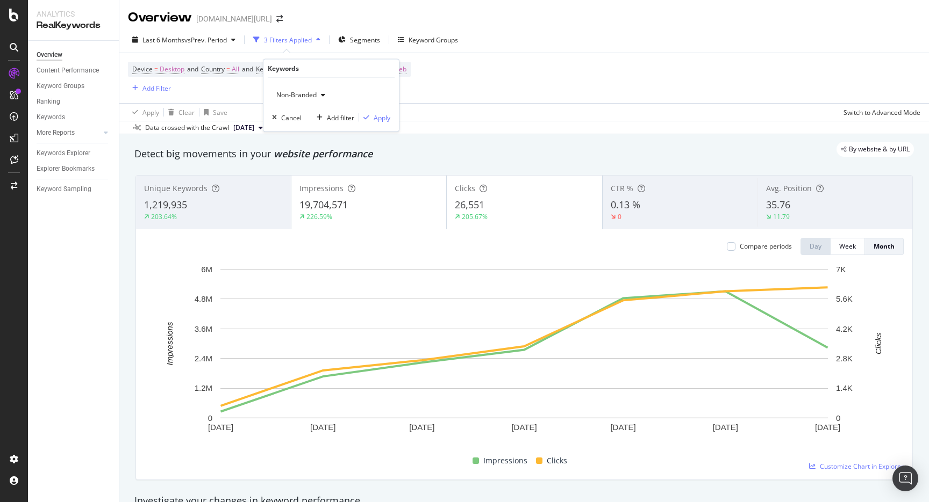
click at [303, 103] on button "Non-Branded" at bounding box center [300, 95] width 57 height 17
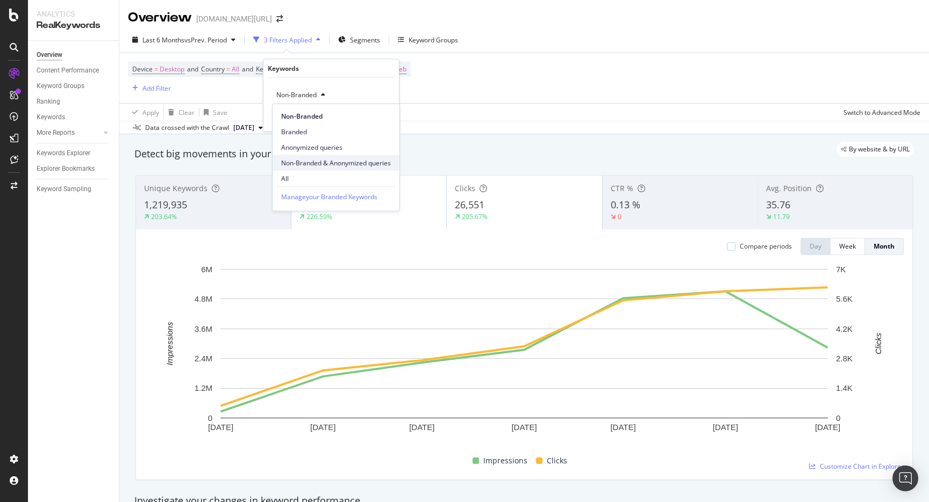
click at [301, 161] on span "Non-Branded & Anonymized queries" at bounding box center [336, 163] width 110 height 10
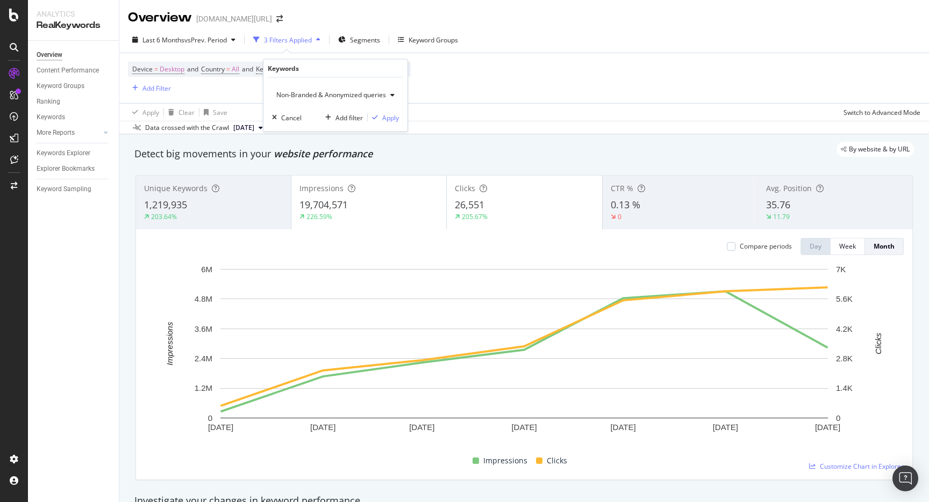
click at [355, 97] on span "Non-Branded & Anonymized queries" at bounding box center [329, 94] width 114 height 9
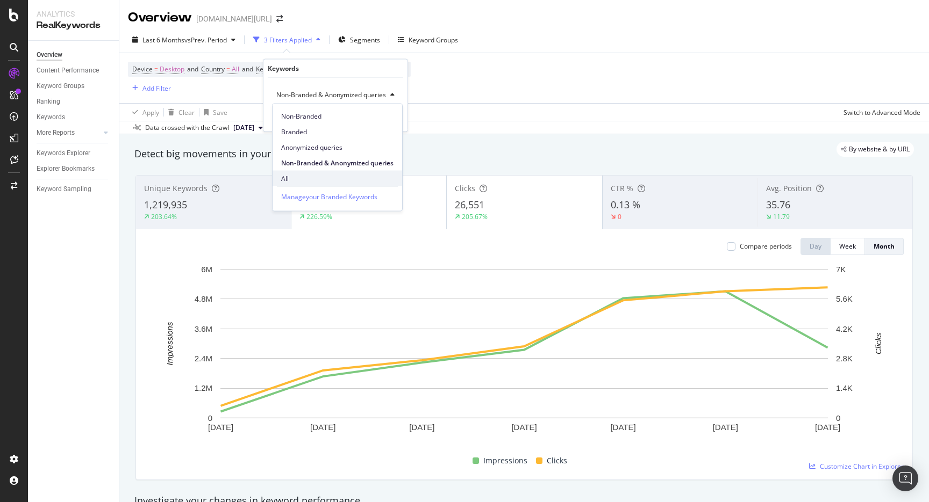
click at [311, 178] on span "All" at bounding box center [337, 179] width 112 height 10
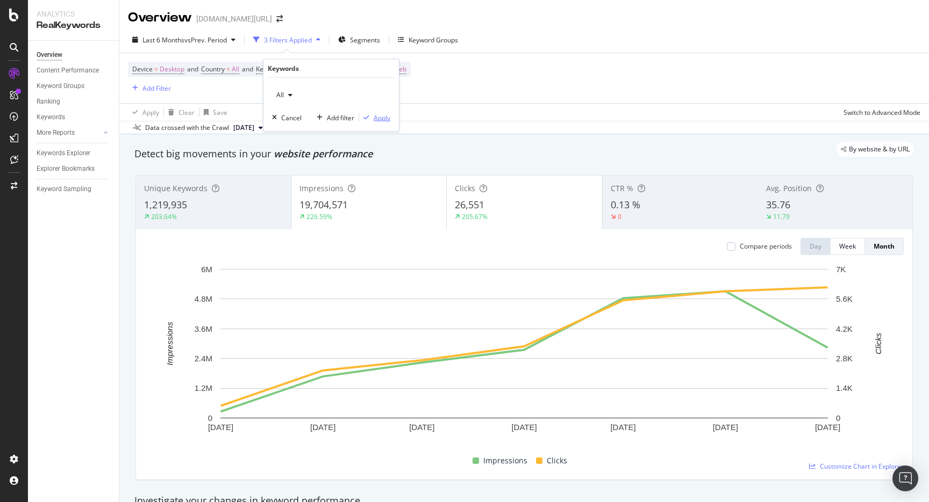
click at [383, 118] on div "Apply" at bounding box center [381, 117] width 17 height 9
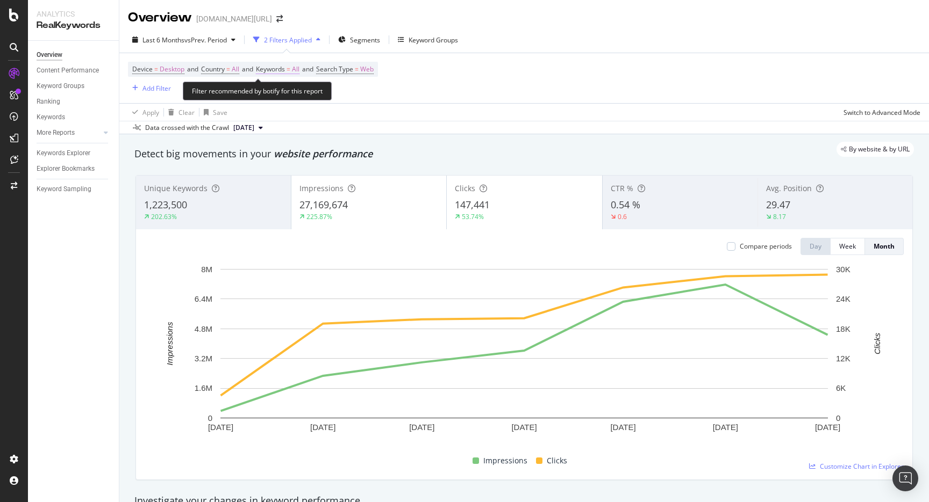
click at [290, 70] on span "=" at bounding box center [288, 68] width 4 height 9
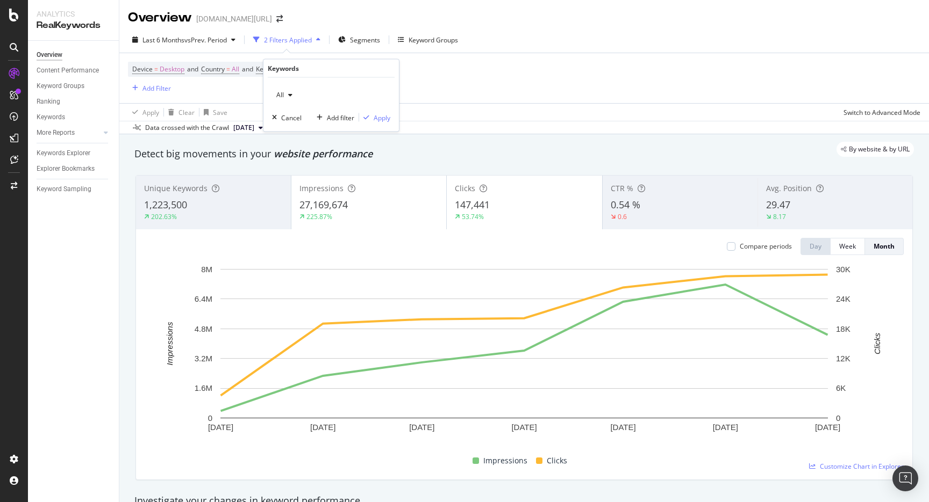
click at [295, 107] on div "All Cancel Add filter Apply" at bounding box center [330, 105] width 135 height 54
click at [295, 101] on div "All" at bounding box center [284, 95] width 25 height 16
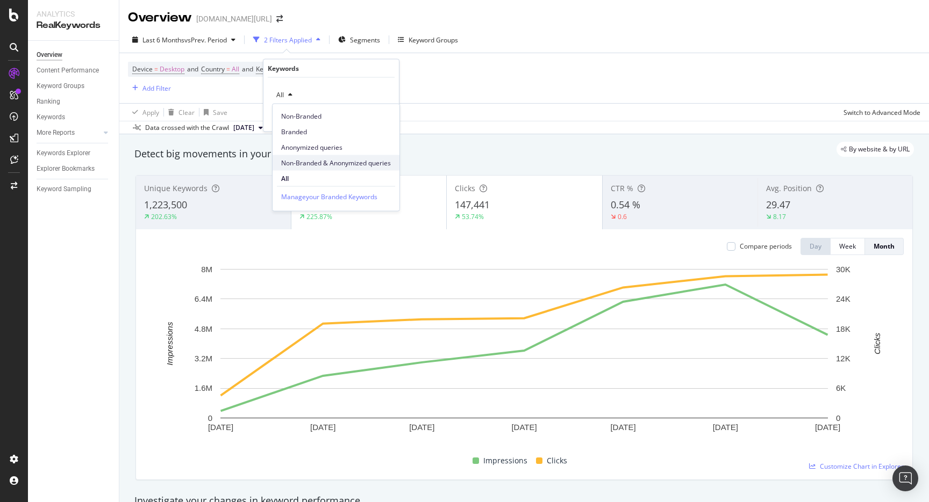
click at [295, 157] on div "Non-Branded & Anonymized queries" at bounding box center [335, 163] width 127 height 16
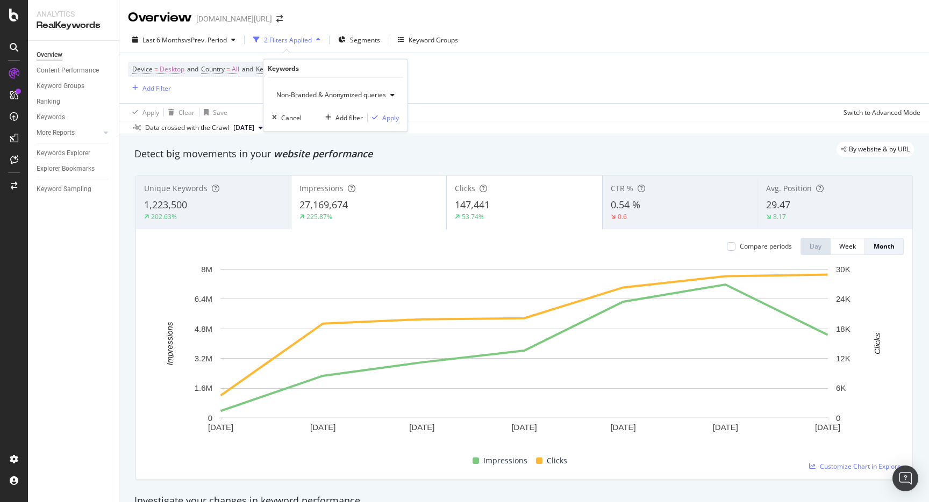
click at [379, 124] on div "Non-Branded & Anonymized queries Cancel Add filter Apply" at bounding box center [335, 105] width 144 height 54
click at [382, 123] on div "Non-Branded & Anonymized queries Cancel Add filter Apply" at bounding box center [335, 105] width 144 height 54
click at [395, 113] on div "Apply" at bounding box center [390, 117] width 17 height 9
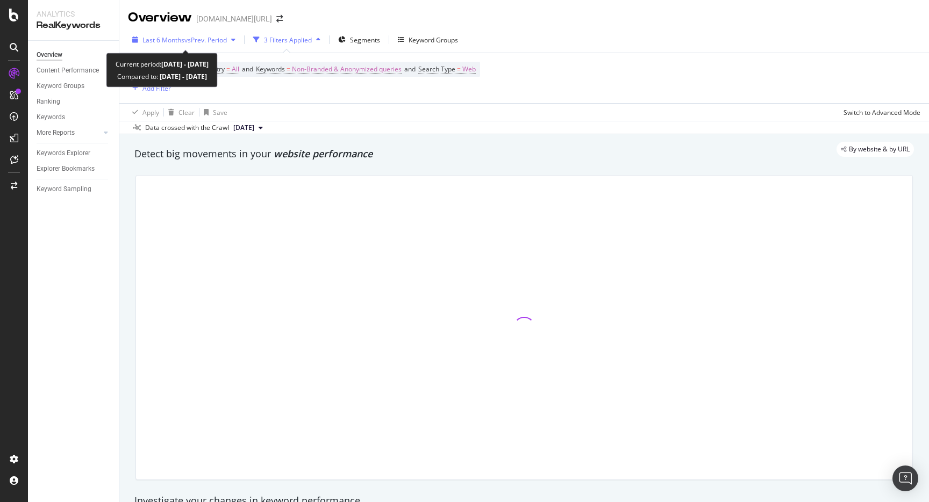
click at [195, 46] on div "Last 6 Months vs Prev. Period" at bounding box center [184, 40] width 112 height 16
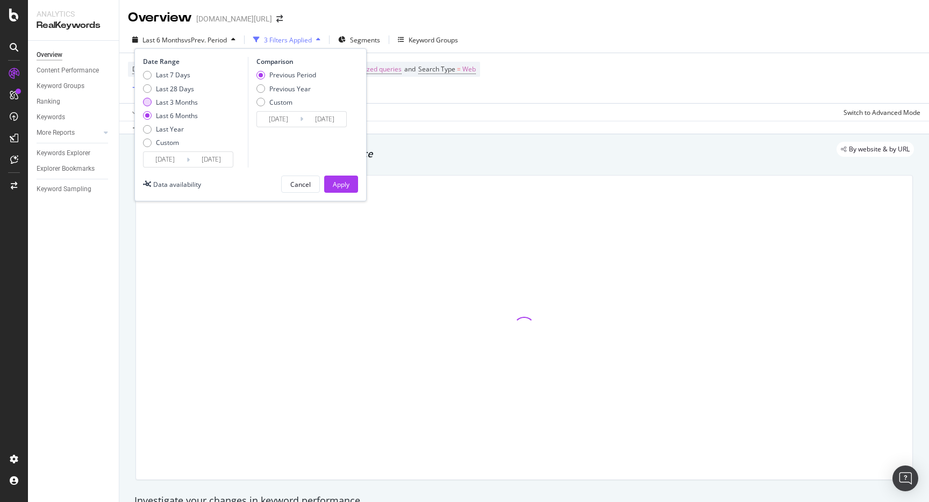
click at [175, 98] on div "Last 3 Months" at bounding box center [177, 102] width 42 height 9
type input "2025/06/24"
type input "2025/03/24"
type input "2025/06/23"
click at [333, 185] on div "Apply" at bounding box center [341, 184] width 17 height 9
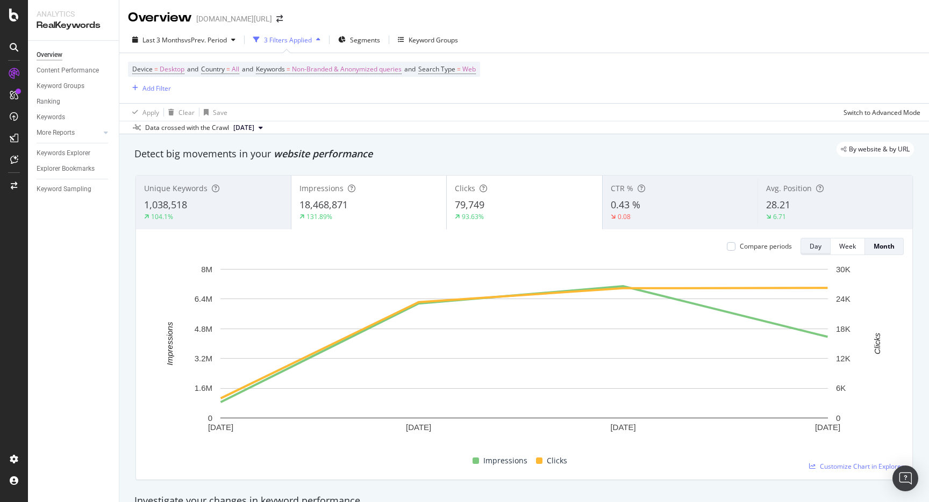
click at [821, 254] on button "Day" at bounding box center [815, 246] width 30 height 17
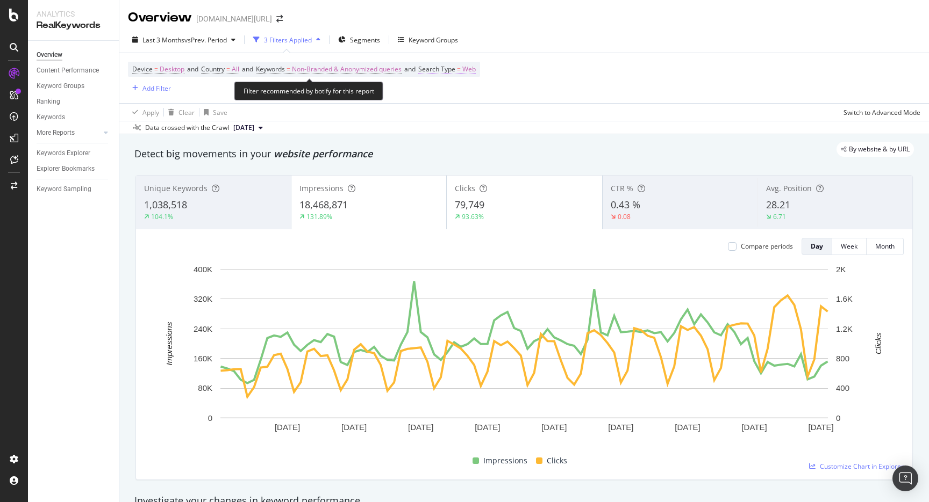
click at [476, 66] on span "Web" at bounding box center [468, 69] width 13 height 15
click at [457, 102] on div "Web" at bounding box center [497, 95] width 118 height 17
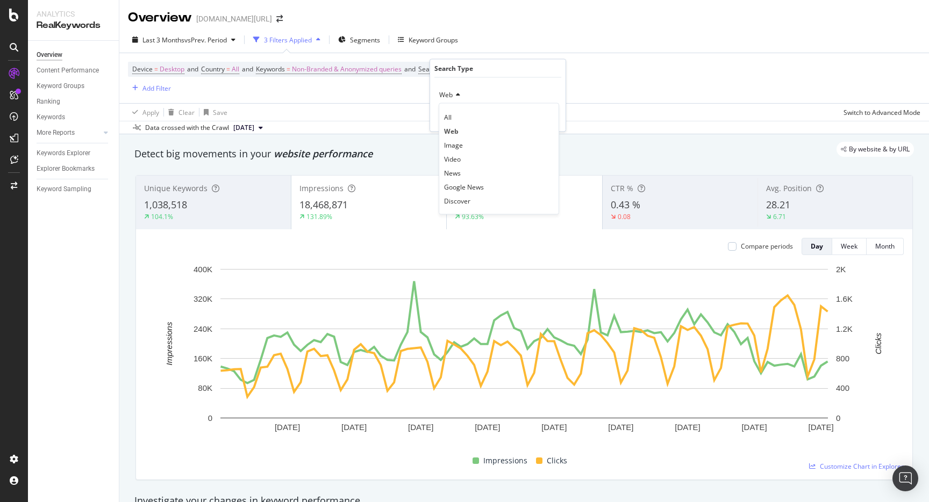
click at [604, 80] on div "Device = Desktop and Country = All and Keywords = Non-Branded & Anonymized quer…" at bounding box center [524, 78] width 792 height 50
click at [227, 209] on div "1,038,518" at bounding box center [213, 205] width 139 height 14
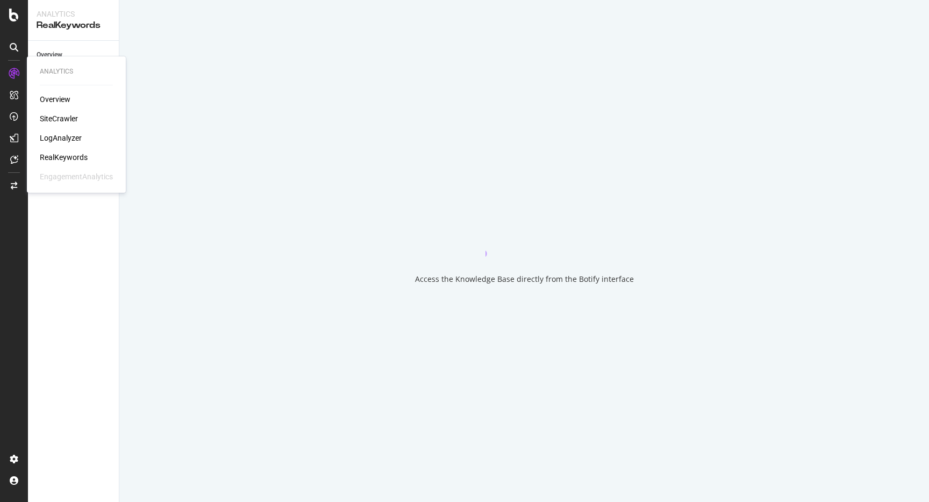
click at [65, 147] on div "Overview SiteCrawler LogAnalyzer RealKeywords EngagementAnalytics" at bounding box center [76, 138] width 73 height 88
click at [65, 141] on div "LogAnalyzer" at bounding box center [61, 138] width 42 height 11
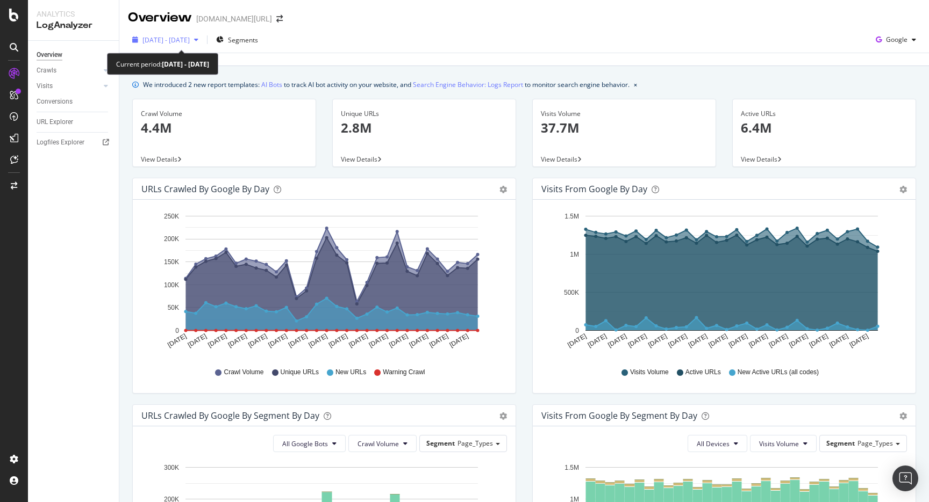
click at [198, 41] on icon "button" at bounding box center [196, 40] width 4 height 6
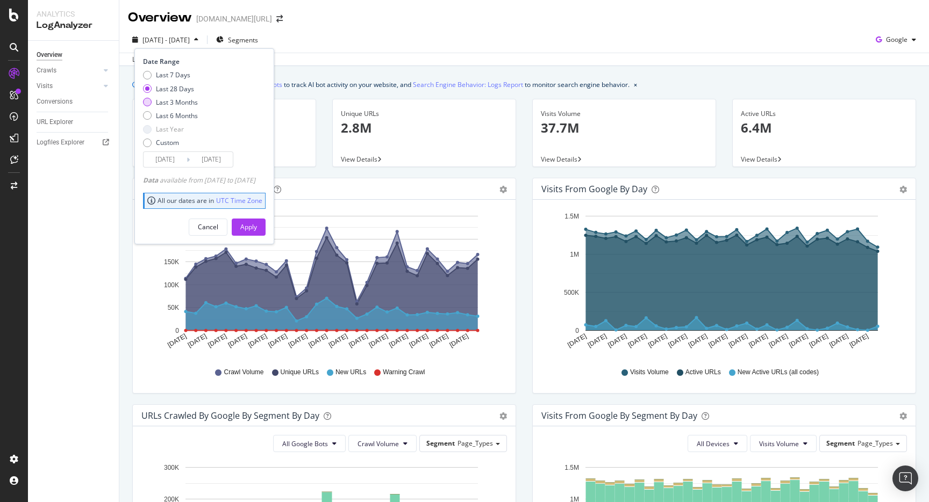
click at [196, 105] on div "Last 3 Months" at bounding box center [177, 102] width 42 height 9
type input "[DATE]"
click at [257, 225] on div "Apply" at bounding box center [248, 226] width 17 height 9
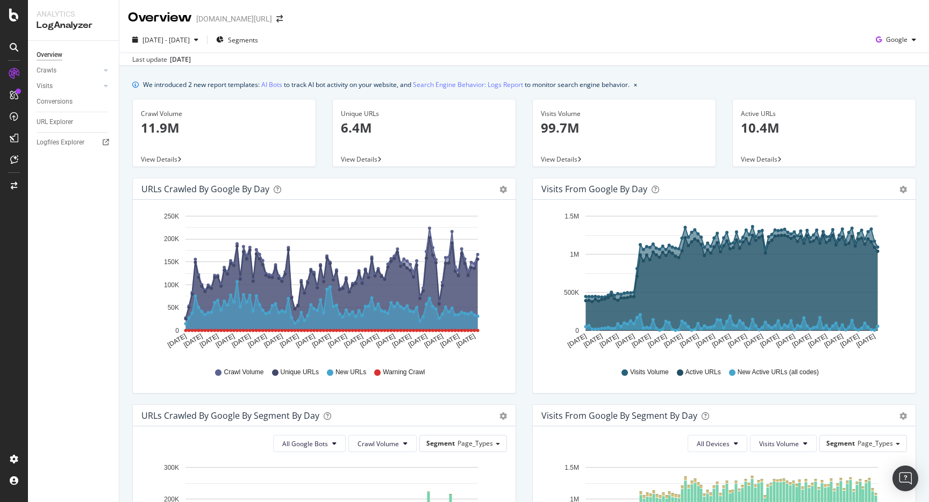
click at [422, 1] on div "Overview trendyol.com/ro" at bounding box center [523, 13] width 809 height 27
click at [420, 17] on div "Overview trendyol.com/ro" at bounding box center [523, 13] width 809 height 27
click at [593, 28] on div "2025 Jun. 23rd - Sep. 22nd Segments Google Last update Sep. 24, 2025" at bounding box center [523, 46] width 809 height 39
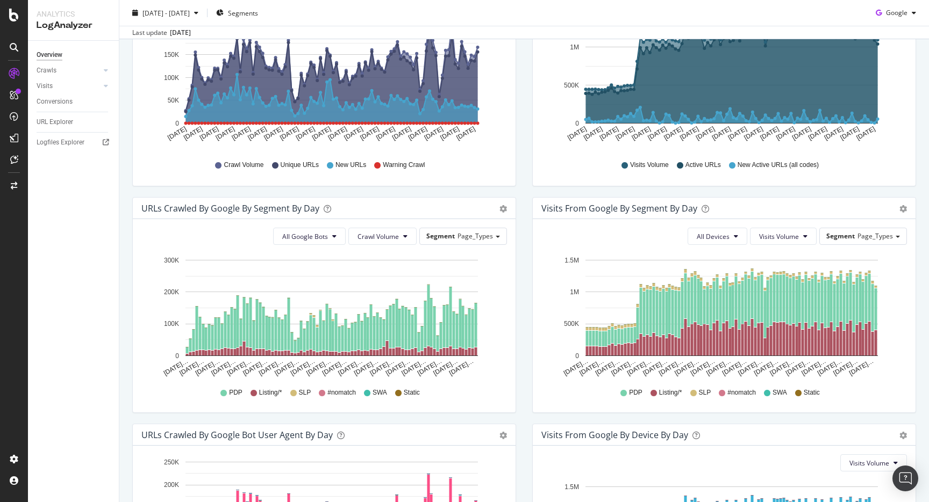
scroll to position [211, 0]
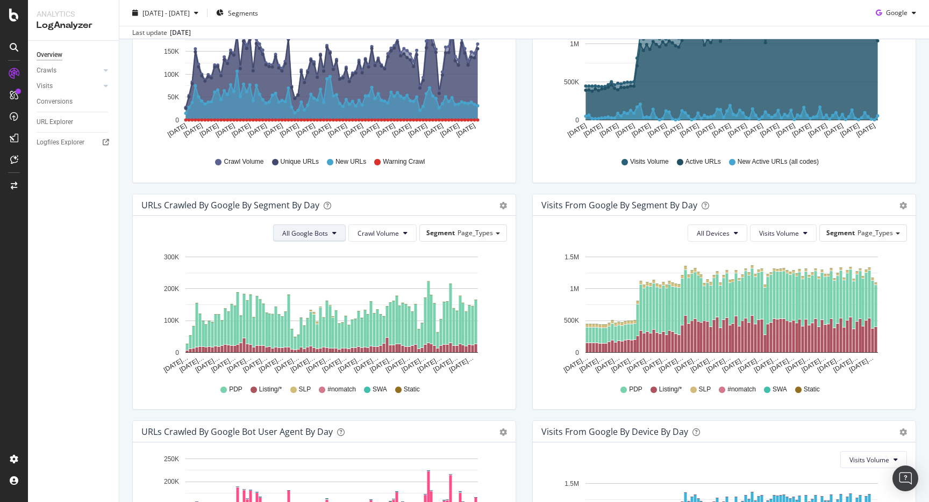
click at [318, 239] on button "All Google Bots" at bounding box center [309, 233] width 73 height 17
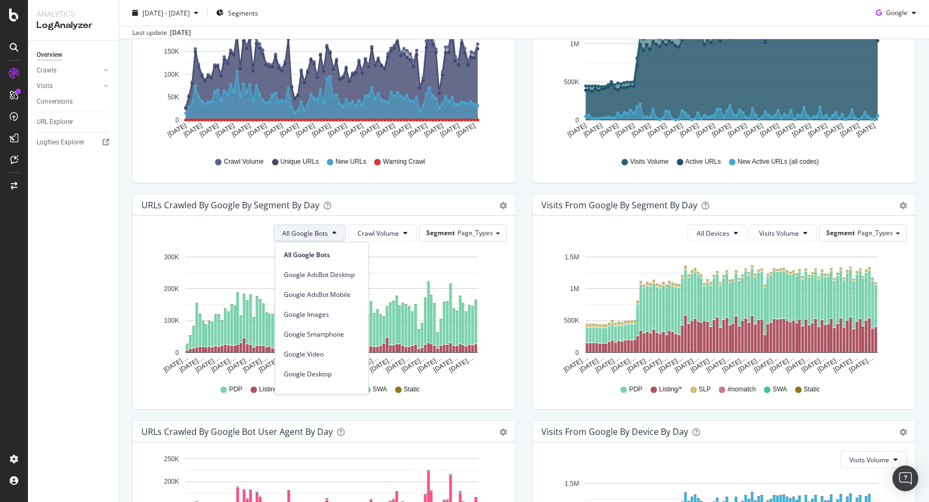
click at [318, 235] on span "All Google Bots" at bounding box center [305, 233] width 46 height 9
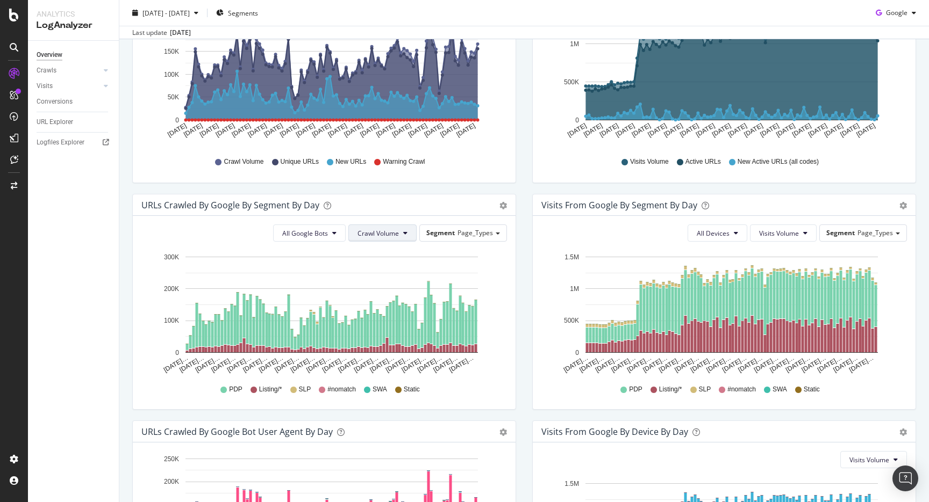
click at [359, 235] on span "Crawl Volume" at bounding box center [377, 233] width 41 height 9
click at [454, 235] on span "Segment" at bounding box center [440, 232] width 28 height 9
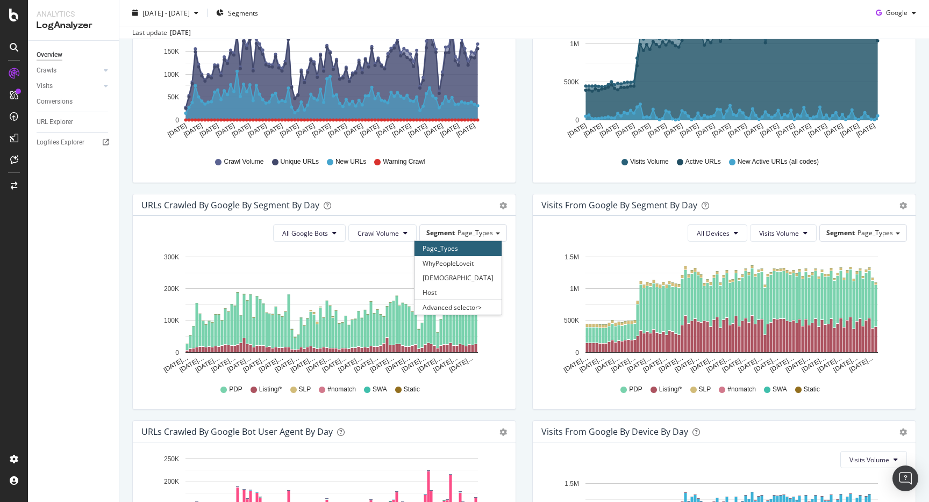
click at [455, 251] on div "Page_Types" at bounding box center [457, 248] width 87 height 15
click at [490, 230] on span "Page_Types" at bounding box center [474, 232] width 35 height 9
click at [522, 218] on div "URLs Crawled by Google By Segment By Day Timeline (by Value) Table All Google B…" at bounding box center [324, 307] width 400 height 227
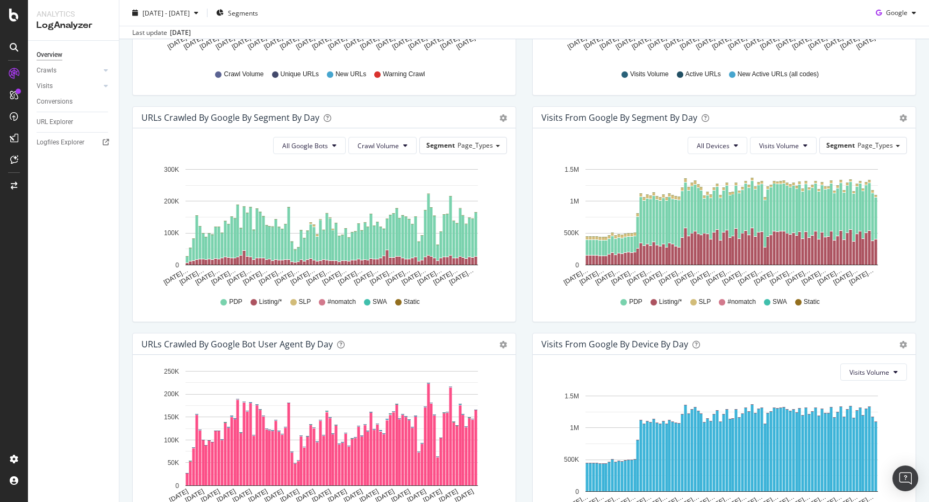
scroll to position [0, 0]
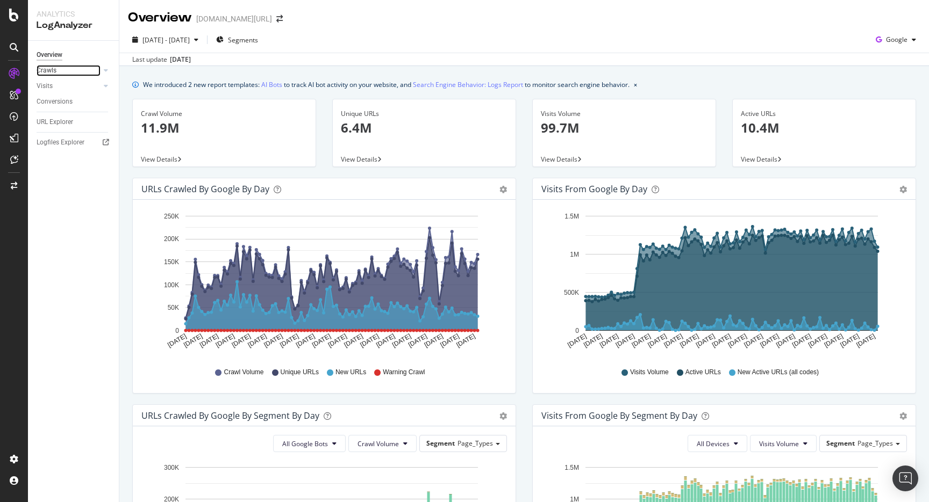
click at [67, 72] on link "Crawls" at bounding box center [69, 70] width 64 height 11
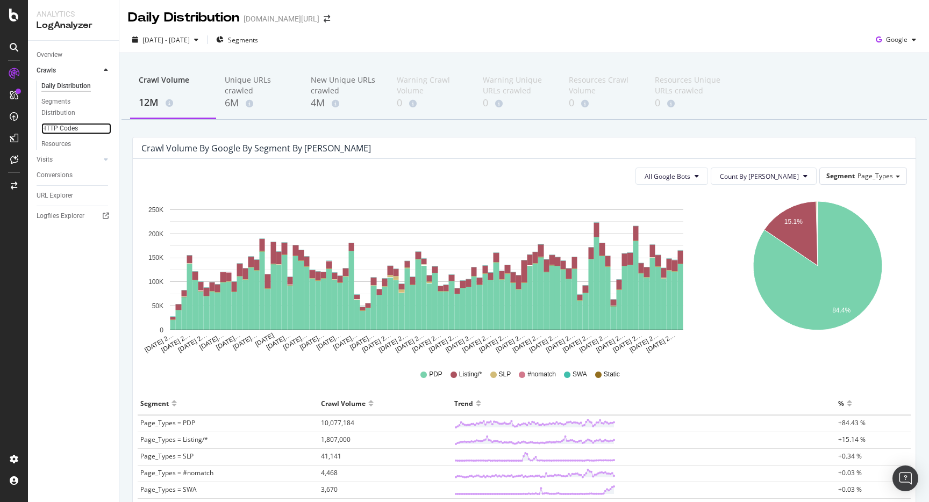
click at [78, 128] on link "HTTP Codes" at bounding box center [76, 128] width 70 height 11
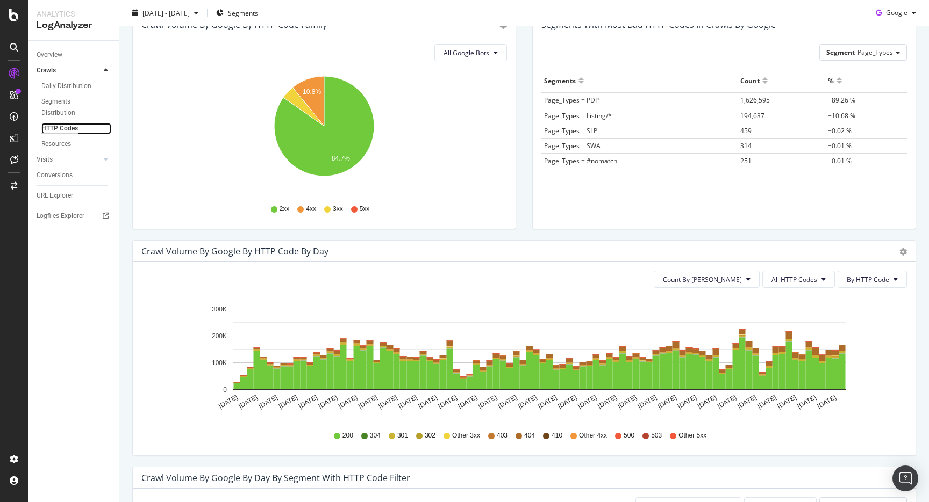
scroll to position [222, 0]
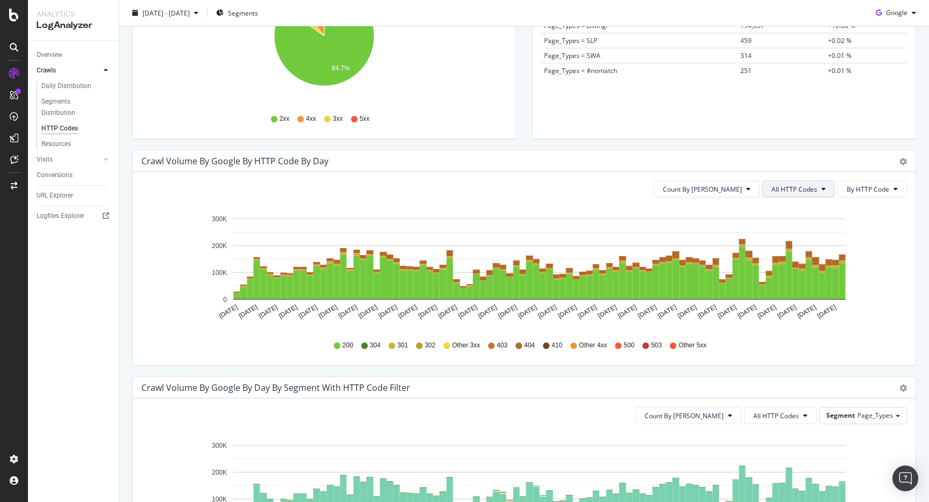
click at [807, 193] on span "All HTTP Codes" at bounding box center [794, 189] width 46 height 9
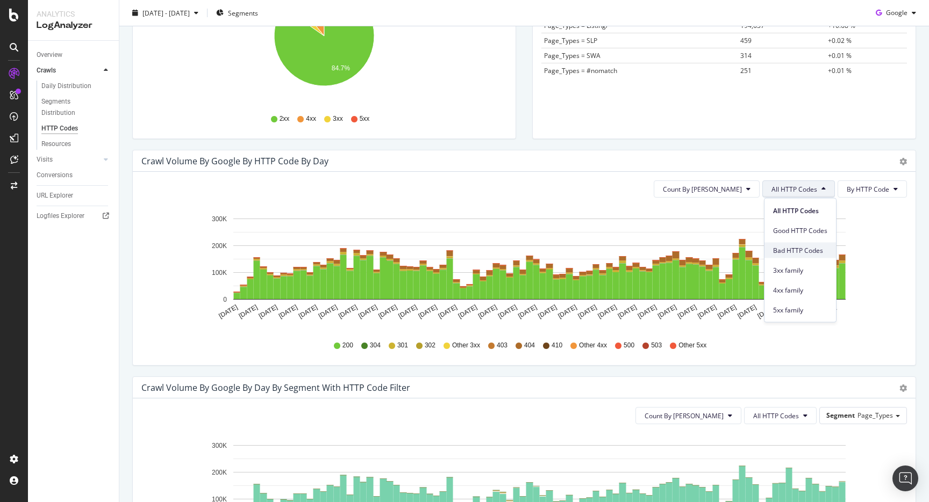
click at [796, 247] on span "Bad HTTP Codes" at bounding box center [800, 251] width 54 height 10
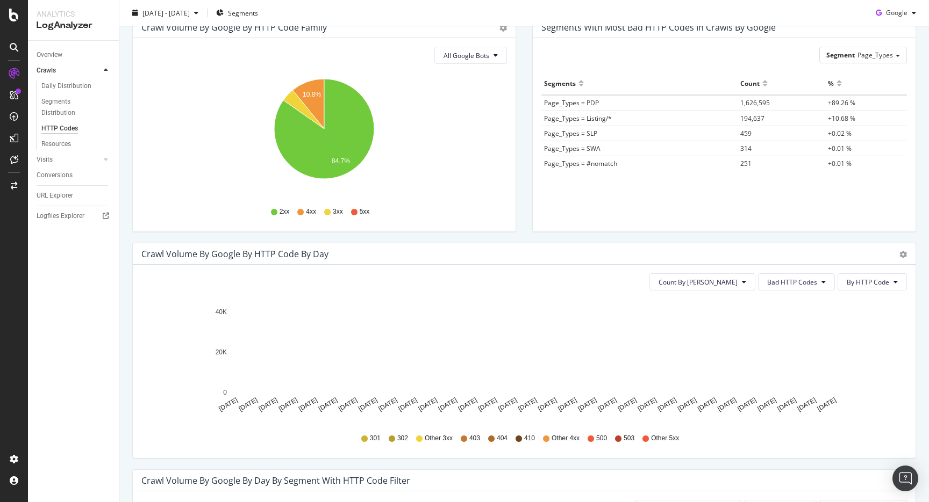
scroll to position [123, 0]
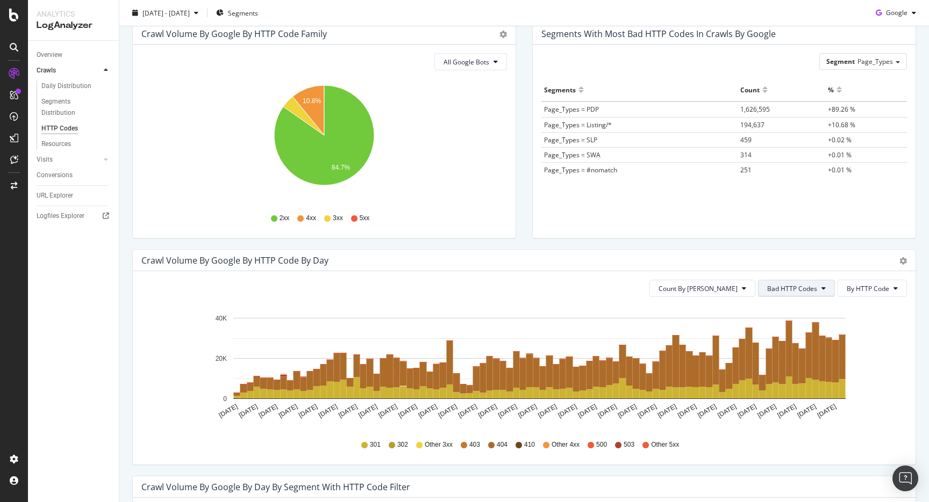
click at [790, 285] on span "Bad HTTP Codes" at bounding box center [792, 288] width 50 height 9
click at [866, 287] on span "By HTTP Code" at bounding box center [867, 288] width 42 height 9
click at [811, 289] on span "Bad HTTP Codes" at bounding box center [792, 288] width 50 height 9
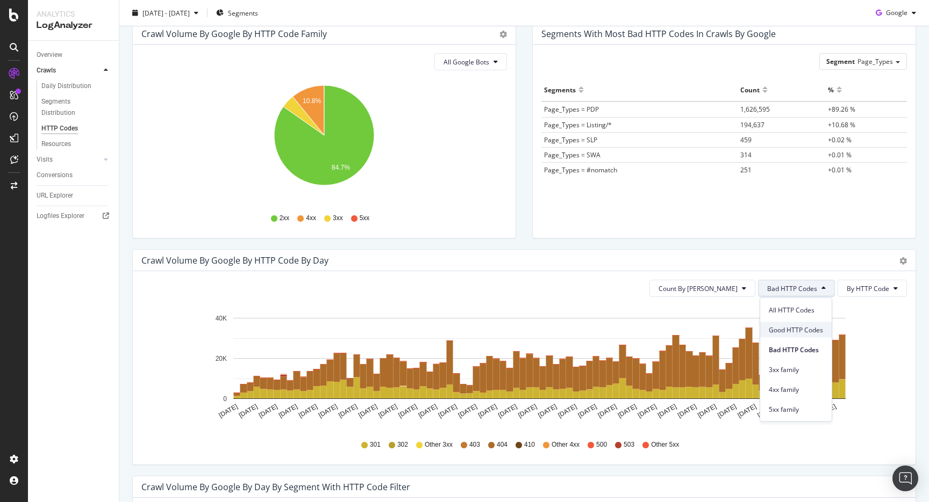
click at [795, 332] on span "Good HTTP Codes" at bounding box center [795, 330] width 54 height 10
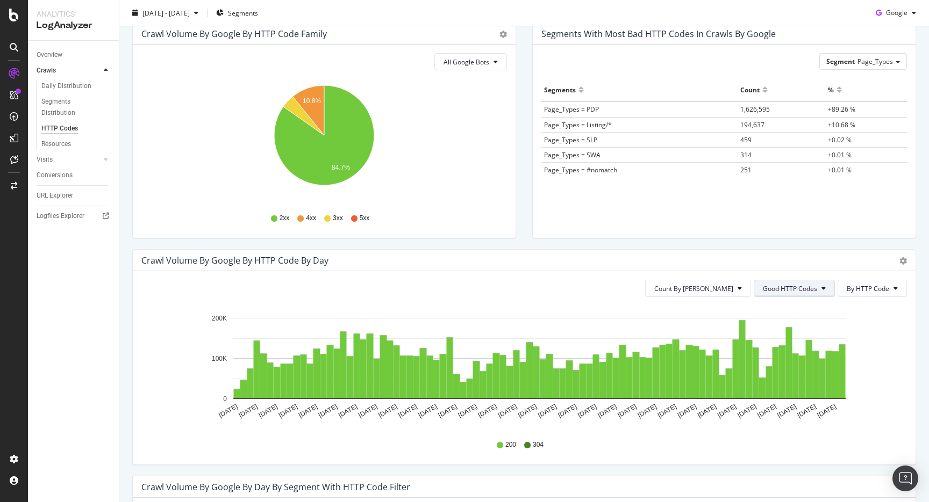
click at [786, 287] on span "Good HTTP Codes" at bounding box center [789, 288] width 54 height 9
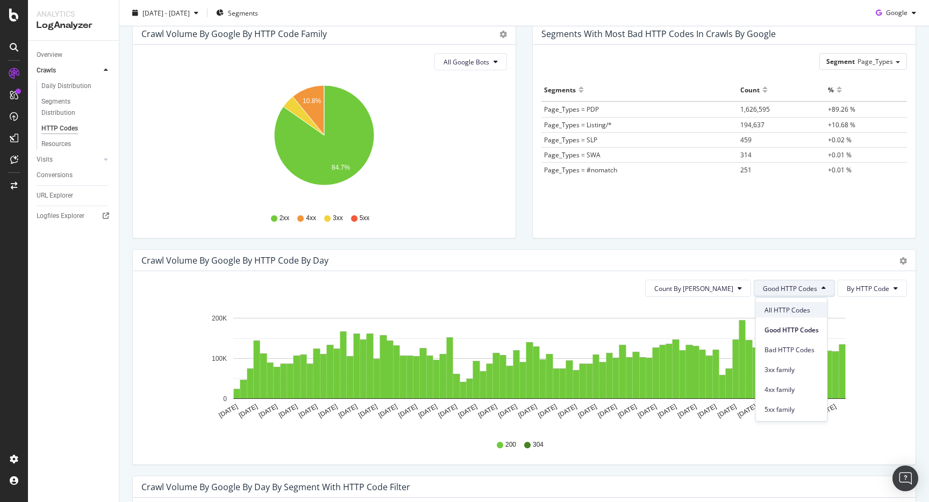
click at [782, 304] on div "All HTTP Codes" at bounding box center [790, 311] width 71 height 16
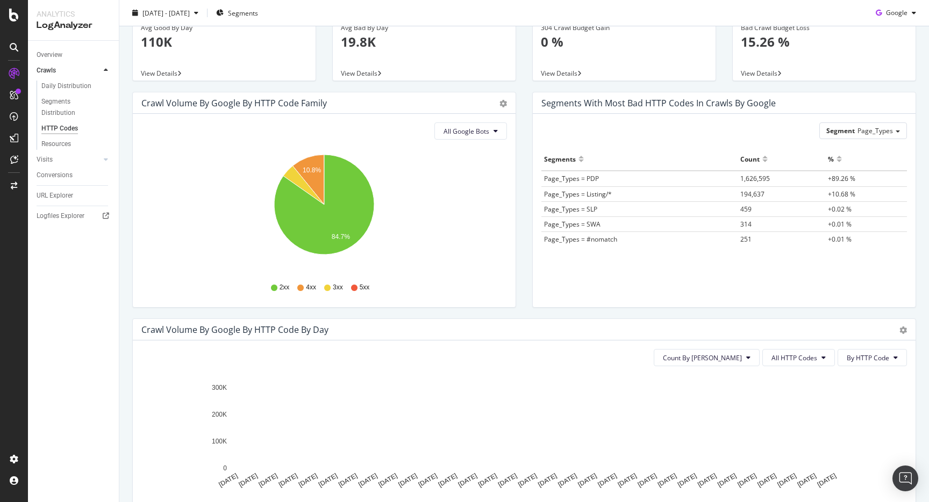
scroll to position [0, 0]
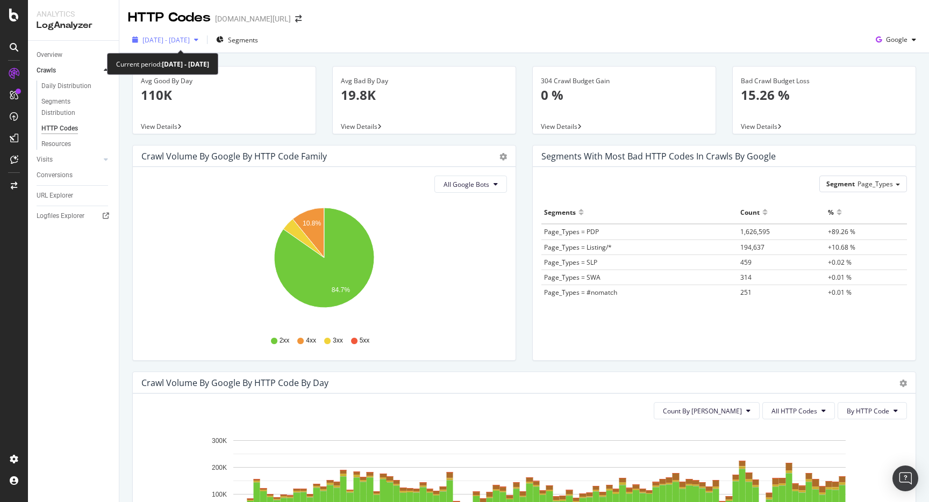
click at [190, 38] on span "2025 Jun. 23rd - Sep. 22nd" at bounding box center [165, 39] width 47 height 9
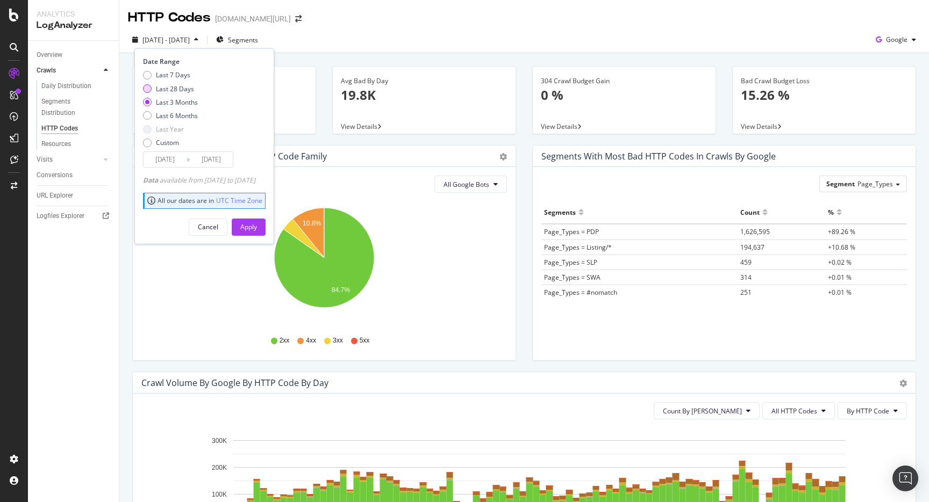
click at [183, 88] on div "Last 28 Days" at bounding box center [175, 88] width 38 height 9
type input "[DATE]"
click at [257, 225] on div "Apply" at bounding box center [248, 226] width 17 height 9
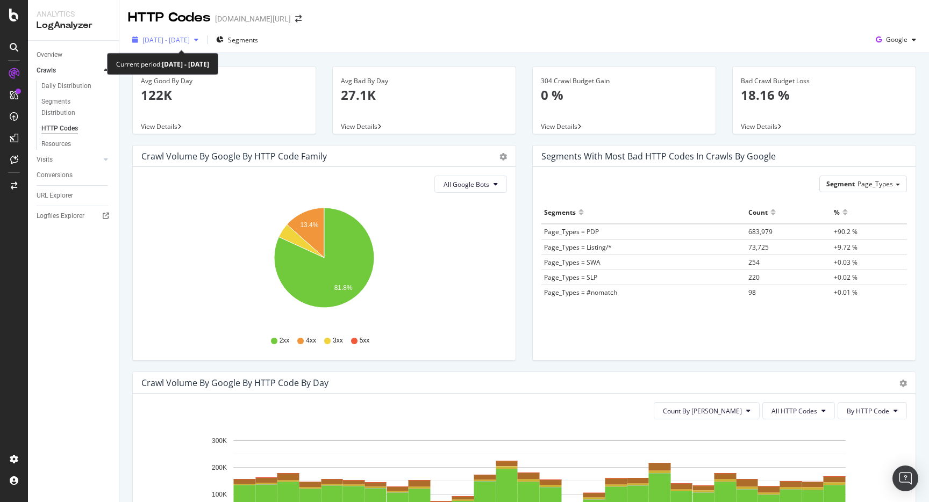
click at [196, 45] on div "[DATE] - [DATE]" at bounding box center [165, 40] width 75 height 16
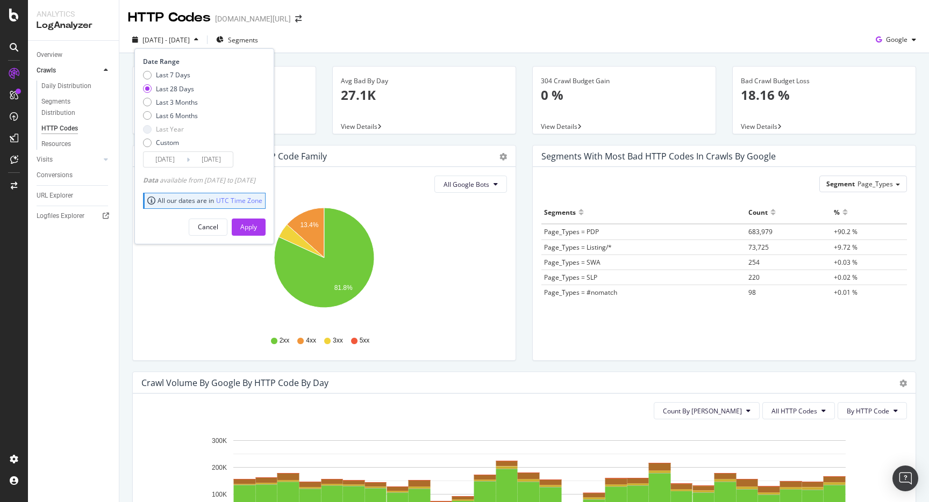
click at [522, 42] on div "2025 Aug. 26th - Sep. 22nd Segments Date Range Last 7 Days Last 28 Days Last 3 …" at bounding box center [523, 41] width 809 height 21
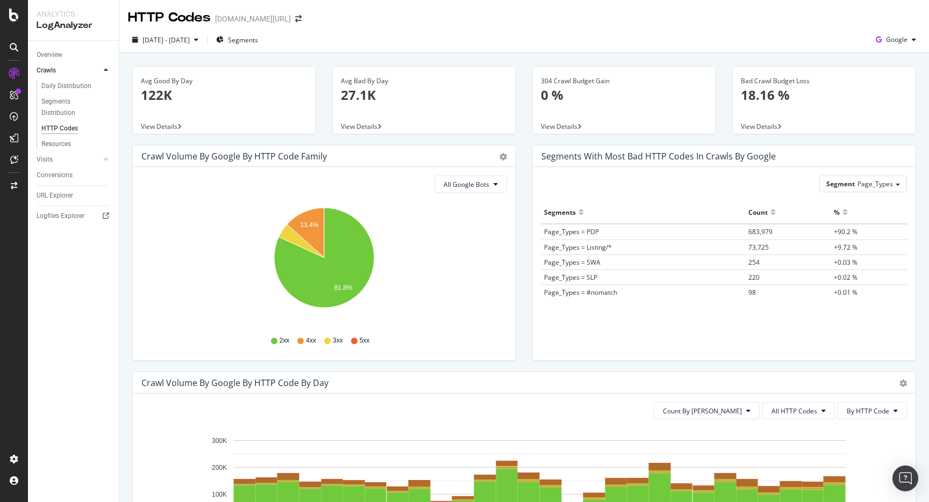
scroll to position [107, 0]
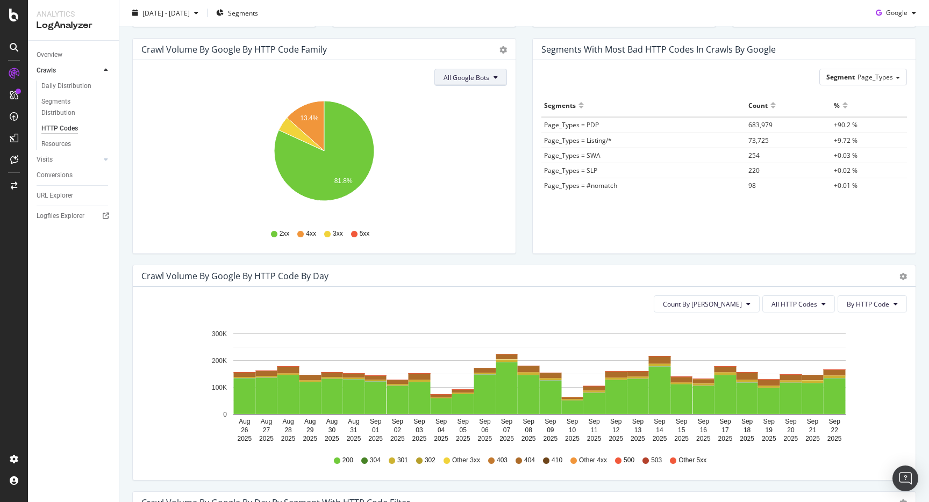
click at [471, 80] on span "All Google Bots" at bounding box center [466, 77] width 46 height 9
click at [472, 76] on span "All Google Bots" at bounding box center [466, 77] width 46 height 9
click at [869, 69] on div "Segment Page_Types" at bounding box center [862, 77] width 87 height 16
click at [859, 57] on div "Segments with most bad HTTP codes in Crawls by google" at bounding box center [724, 49] width 383 height 21
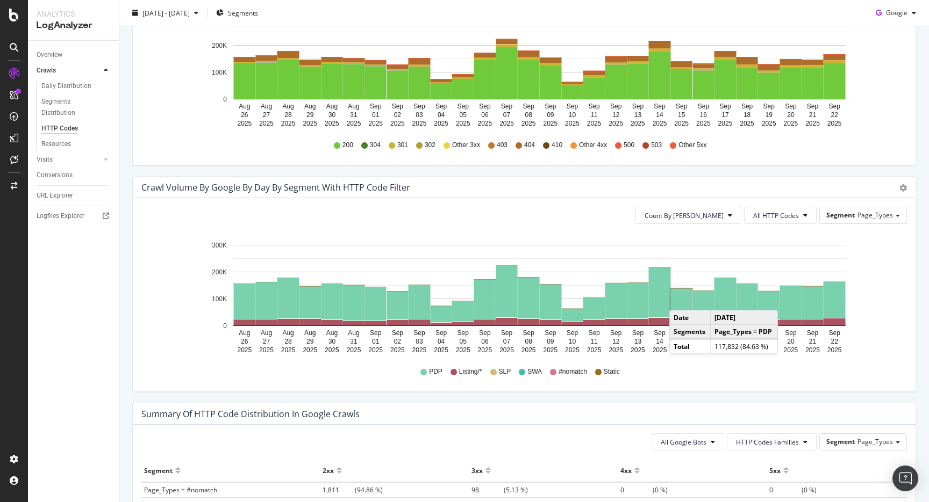
scroll to position [423, 0]
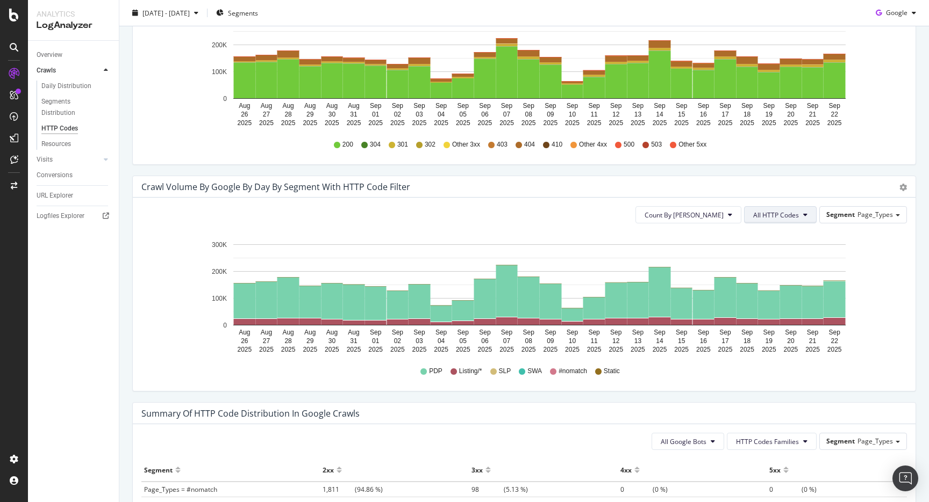
click at [797, 216] on span "All HTTP Codes" at bounding box center [776, 215] width 46 height 9
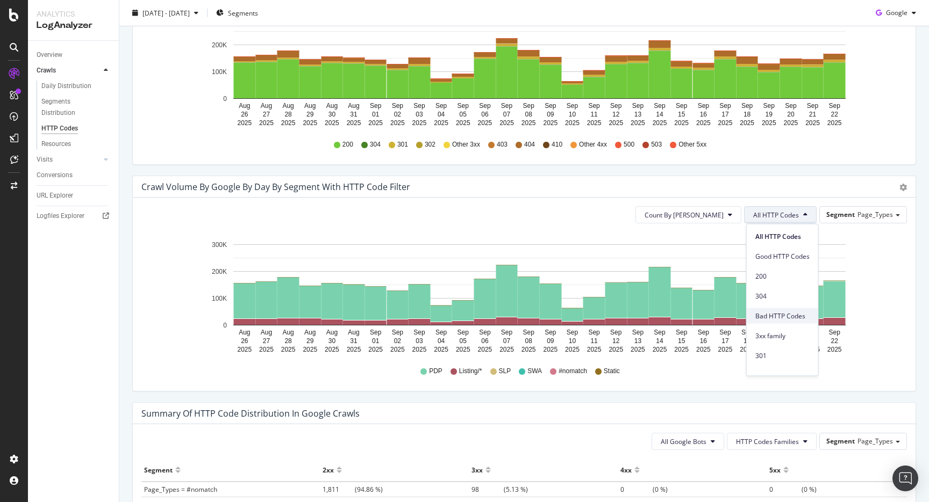
scroll to position [20, 0]
click at [779, 292] on span "Bad HTTP Codes" at bounding box center [782, 296] width 54 height 10
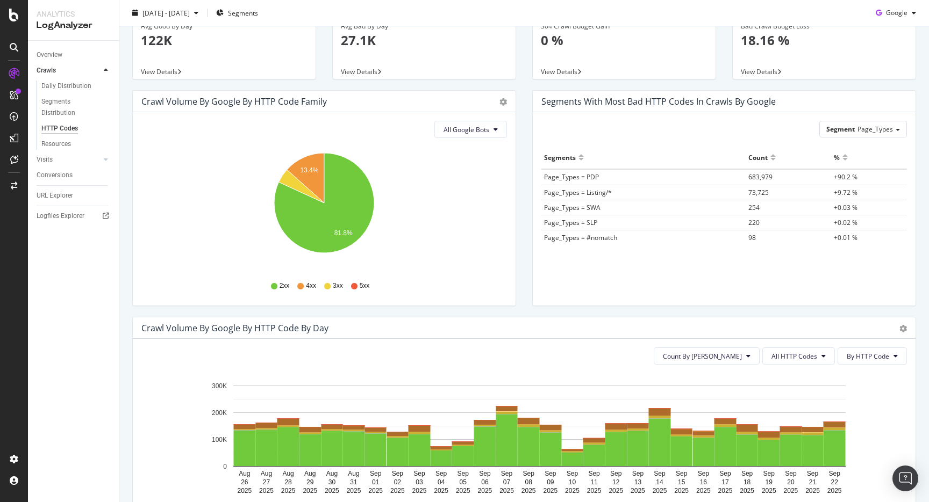
scroll to position [0, 0]
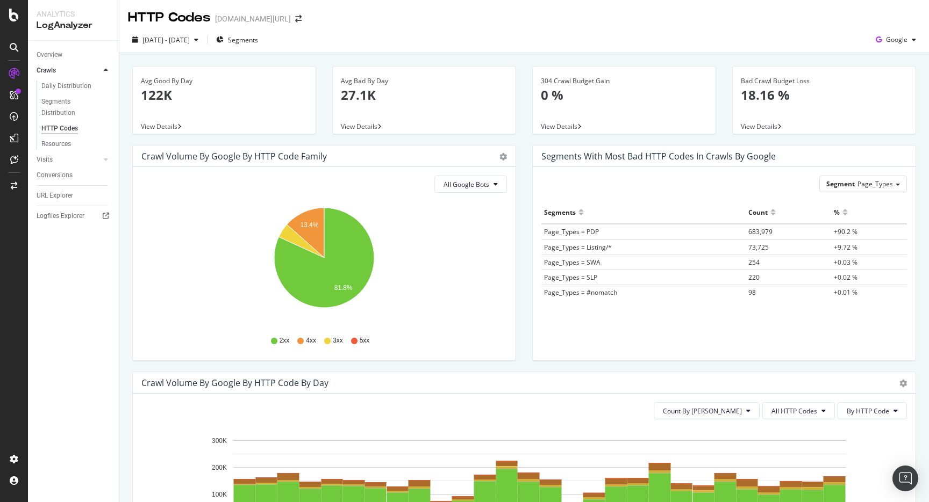
click at [520, 43] on div "2025 Aug. 26th - Sep. 22nd Segments Google" at bounding box center [523, 41] width 809 height 21
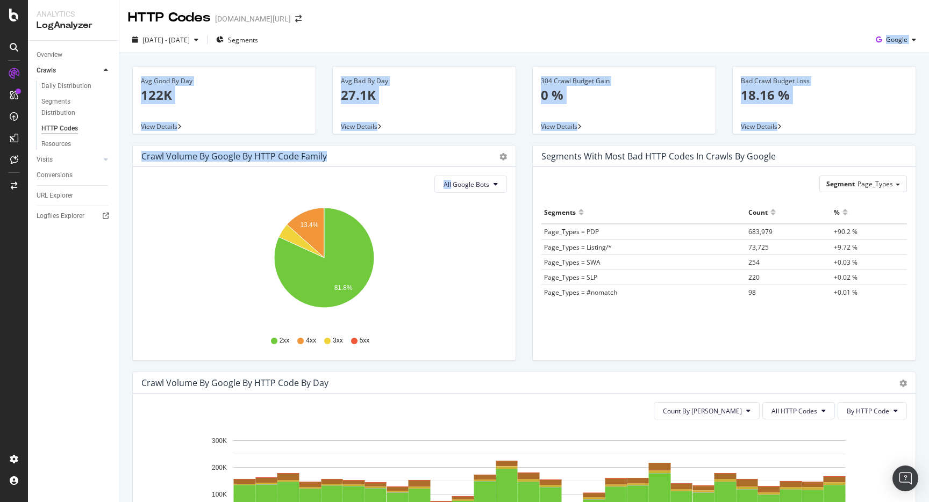
drag, startPoint x: 520, startPoint y: 43, endPoint x: 520, endPoint y: 157, distance: 113.9
click at [521, 159] on div "HTTP Codes trendyol.com/ro 2025 Aug. 26th - Sep. 22nd Segments Google Avg Good …" at bounding box center [523, 251] width 809 height 502
click at [522, 156] on div "Crawl Volume by google by HTTP Code Family Pie Table All Google Bots Hold CMD (…" at bounding box center [324, 258] width 400 height 227
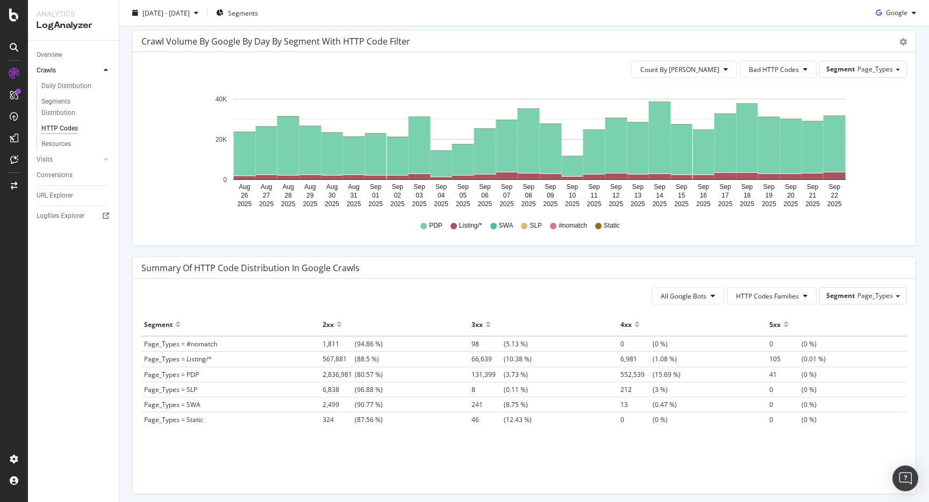
scroll to position [566, 0]
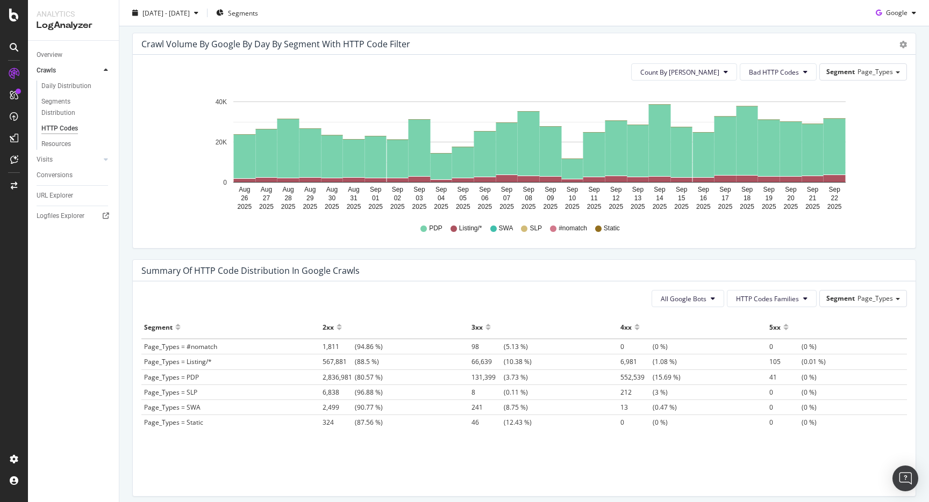
click at [378, 258] on div "Crawl Volume by google by Day by Segment with HTTP Code Filter Timeline (by Val…" at bounding box center [524, 146] width 800 height 227
click at [349, 264] on div "Summary of HTTP Code Distribution in google crawls" at bounding box center [524, 270] width 782 height 21
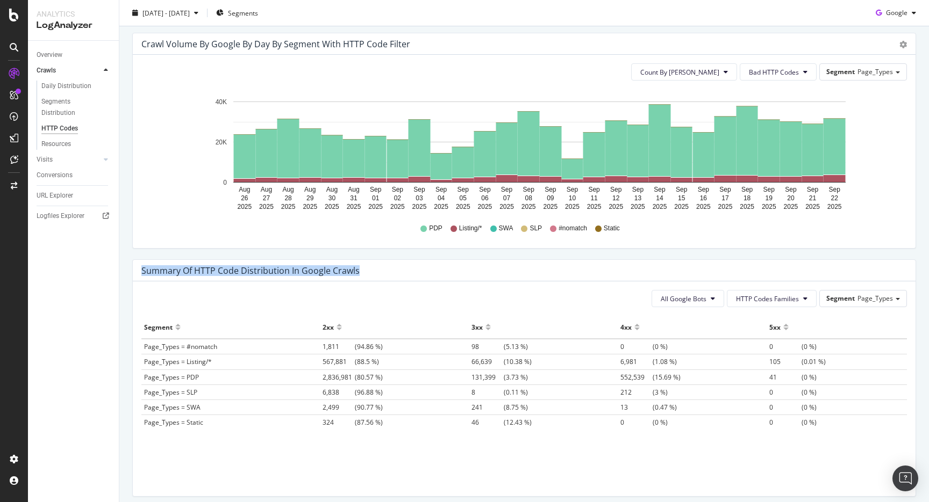
click at [362, 274] on div "Summary of HTTP Code Distribution in google crawls" at bounding box center [515, 270] width 749 height 11
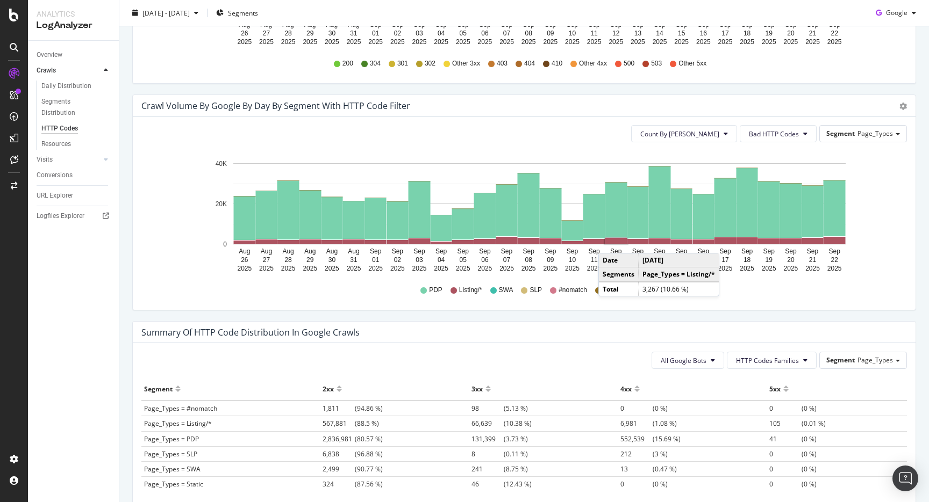
scroll to position [412, 0]
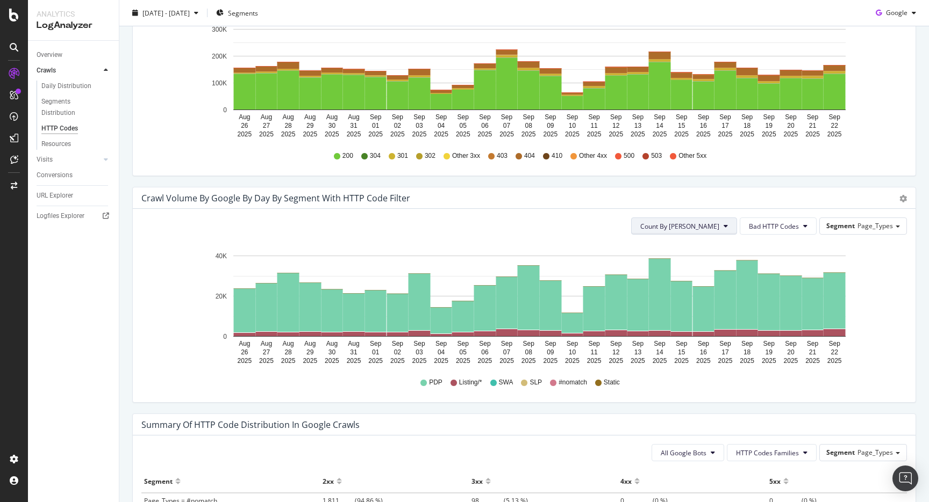
click at [709, 220] on button "Count By [PERSON_NAME]" at bounding box center [684, 226] width 106 height 17
click at [721, 197] on div "Crawl Volume by google by Day by Segment with HTTP Code Filter" at bounding box center [512, 198] width 742 height 11
click at [753, 222] on span "Bad HTTP Codes" at bounding box center [774, 226] width 50 height 9
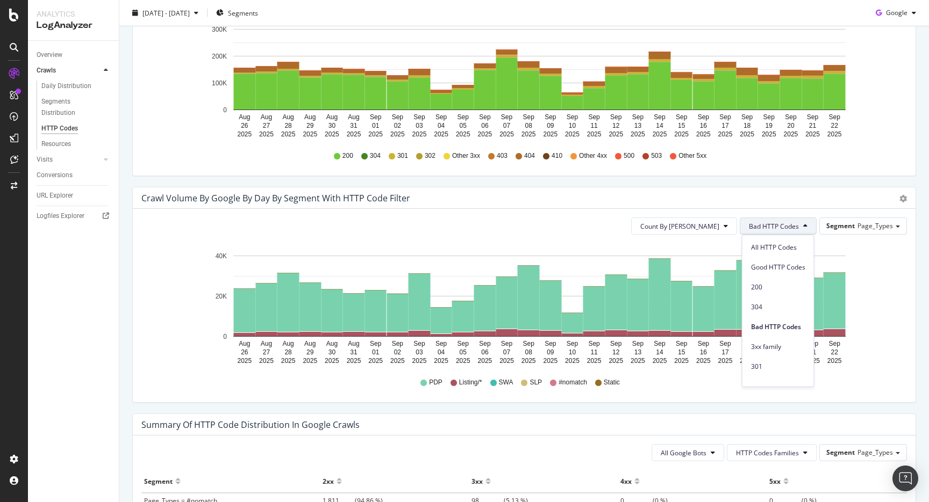
click at [751, 193] on div "Crawl Volume by google by Day by Segment with HTTP Code Filter" at bounding box center [512, 198] width 742 height 11
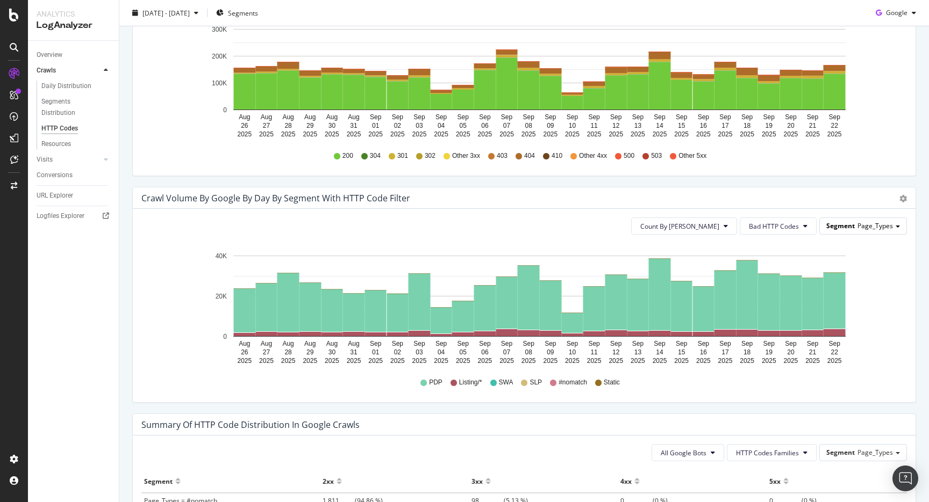
click at [838, 231] on div "Segment Page_Types" at bounding box center [862, 226] width 87 height 16
click at [824, 193] on div "Crawl Volume by google by Day by Segment with HTTP Code Filter" at bounding box center [512, 198] width 742 height 11
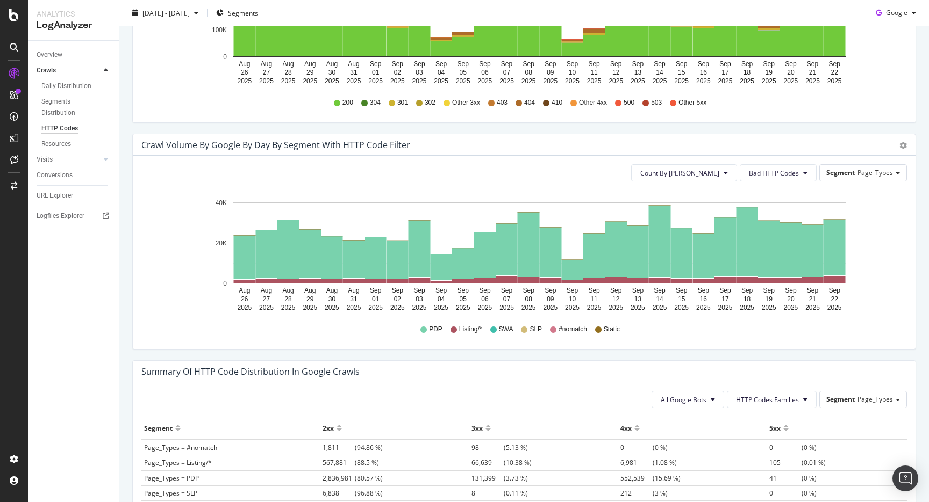
scroll to position [467, 0]
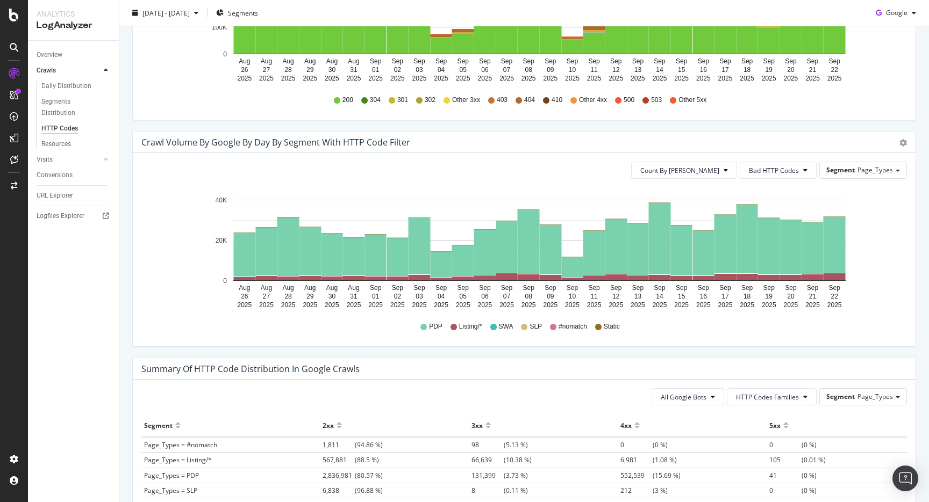
click at [817, 176] on div "Count By Day Bad HTTP Codes Segment Page_Types" at bounding box center [523, 170] width 765 height 17
click at [797, 169] on span "Bad HTTP Codes" at bounding box center [774, 170] width 50 height 9
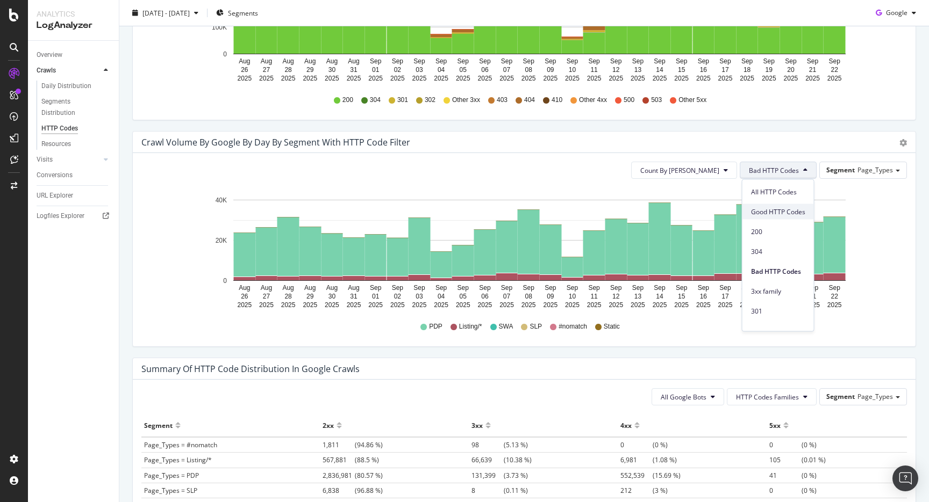
click at [780, 212] on span "Good HTTP Codes" at bounding box center [778, 212] width 54 height 10
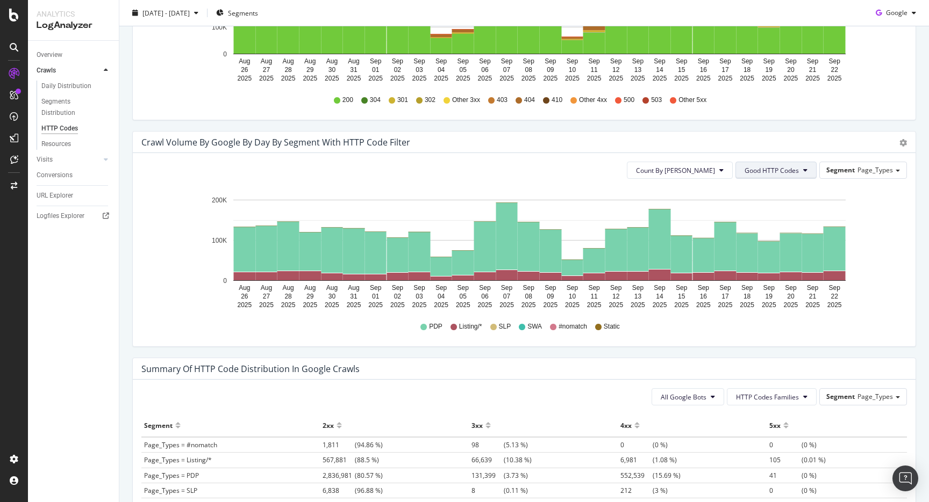
click at [762, 165] on button "Good HTTP Codes" at bounding box center [775, 170] width 81 height 17
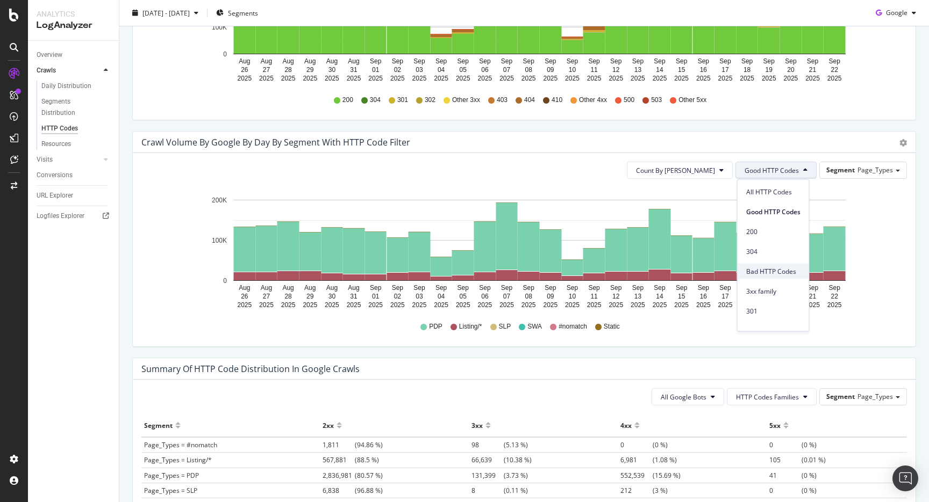
click at [763, 272] on span "Bad HTTP Codes" at bounding box center [773, 272] width 54 height 10
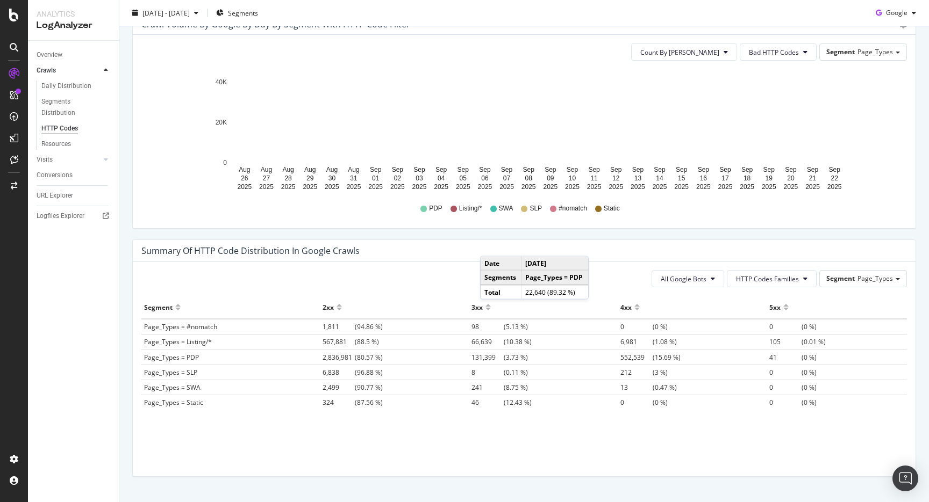
scroll to position [589, 0]
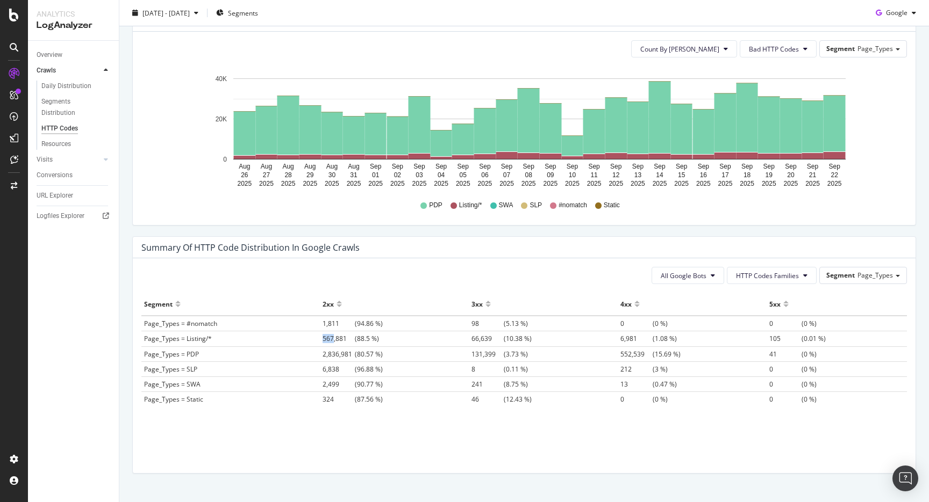
drag, startPoint x: 319, startPoint y: 335, endPoint x: 359, endPoint y: 335, distance: 40.3
click at [341, 335] on span "567,881" at bounding box center [338, 338] width 32 height 9
click at [360, 335] on span "567,881 (88.5 %)" at bounding box center [350, 338] width 56 height 9
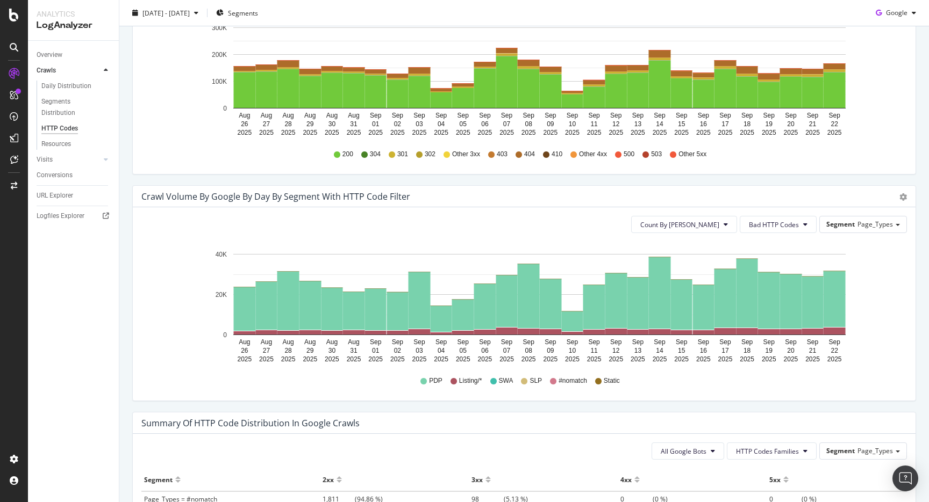
scroll to position [431, 0]
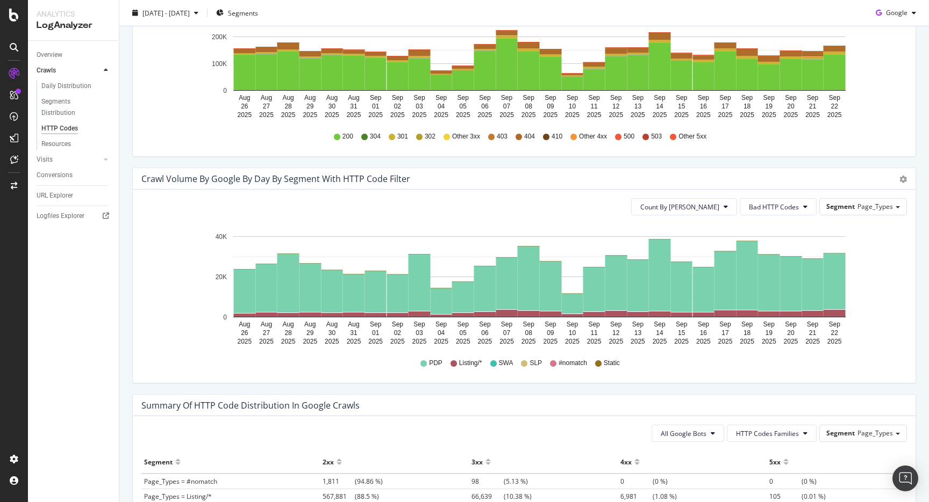
click at [883, 277] on icon "Aug 26 2025 Aug 27 2025 Aug 28 2025 Aug 29 2025 Aug 30 2025 Aug 31 2025 Sep 01 …" at bounding box center [523, 286] width 765 height 125
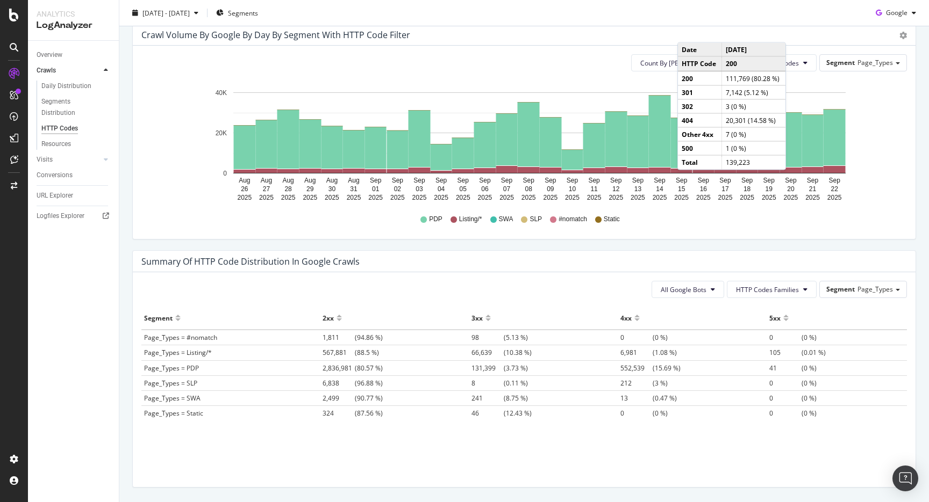
scroll to position [599, 0]
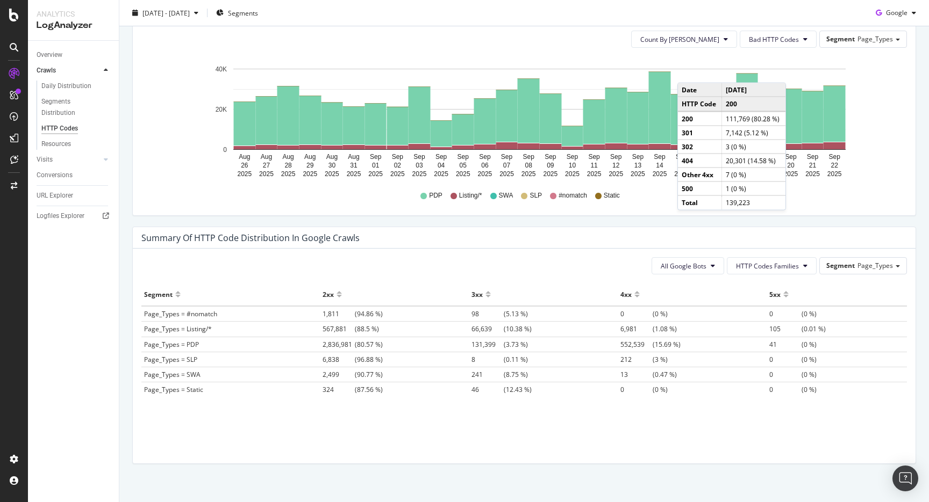
click at [625, 239] on div "Summary of HTTP Code Distribution in google crawls" at bounding box center [515, 238] width 749 height 11
click at [625, 221] on div "Crawl Volume by google by Day by Segment with HTTP Code Filter Timeline (by Val…" at bounding box center [524, 113] width 800 height 227
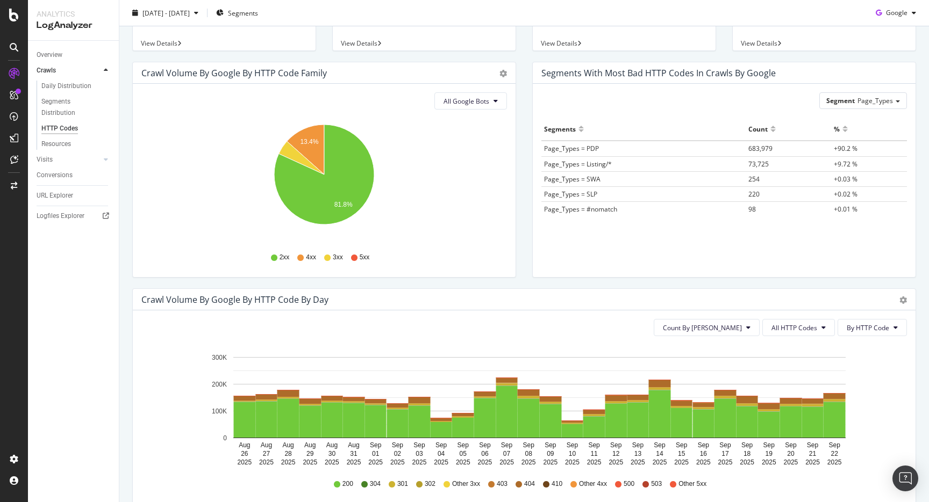
scroll to position [0, 0]
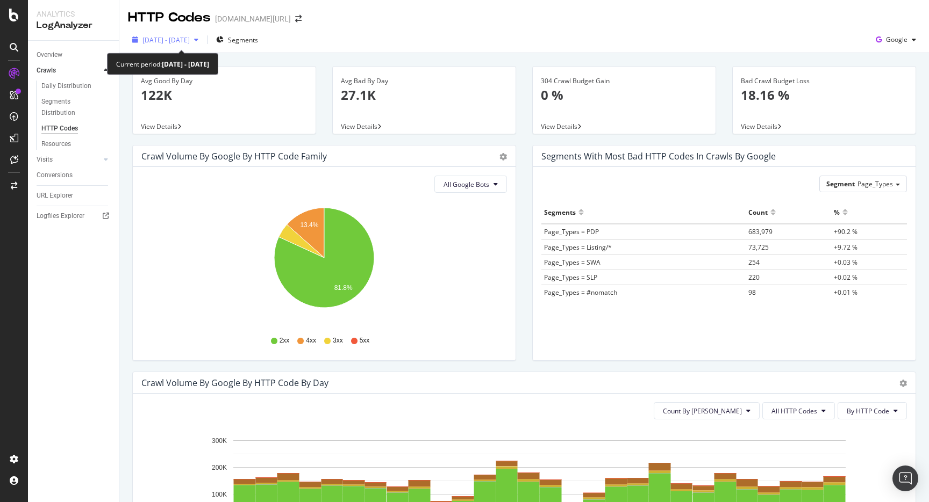
click at [184, 43] on span "[DATE] - [DATE]" at bounding box center [165, 39] width 47 height 9
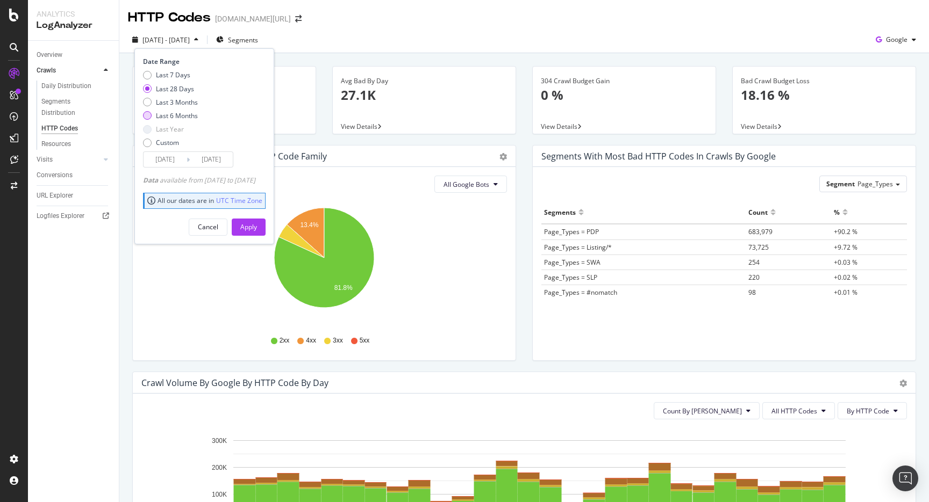
click at [186, 116] on div "Last 6 Months" at bounding box center [177, 115] width 42 height 9
type input "[DATE]"
click at [265, 231] on button "Apply" at bounding box center [249, 227] width 34 height 17
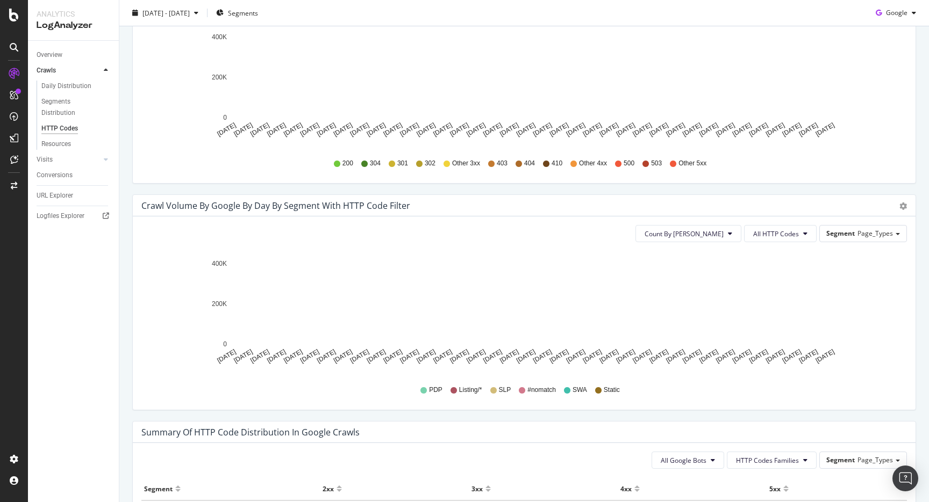
scroll to position [420, 0]
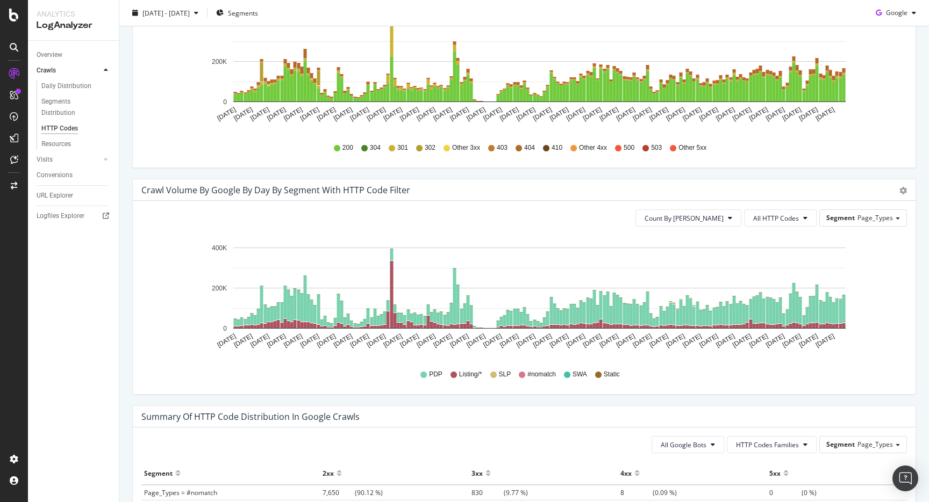
click at [779, 233] on div "Count By Day All HTTP Codes Segment Page_Types Hold CMD (⌘) while clicking to f…" at bounding box center [524, 297] width 782 height 193
click at [783, 214] on span "All HTTP Codes" at bounding box center [776, 218] width 46 height 9
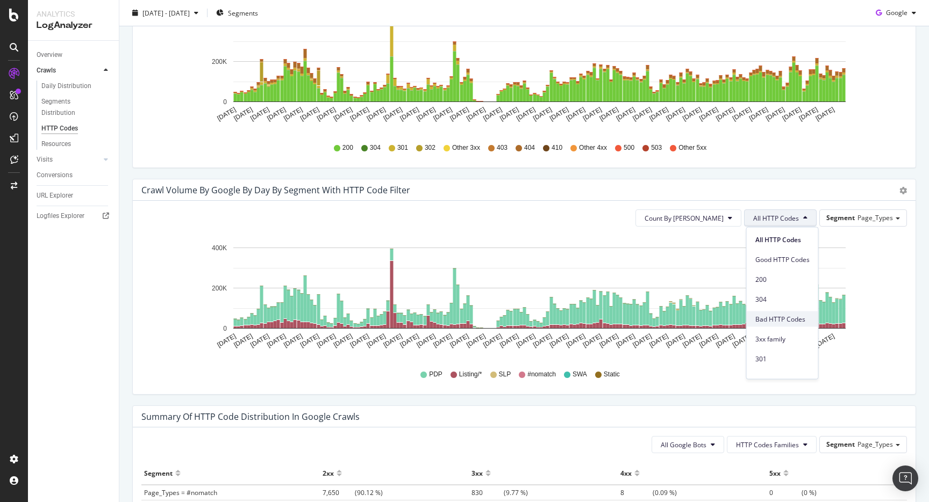
click at [775, 315] on span "Bad HTTP Codes" at bounding box center [782, 319] width 54 height 10
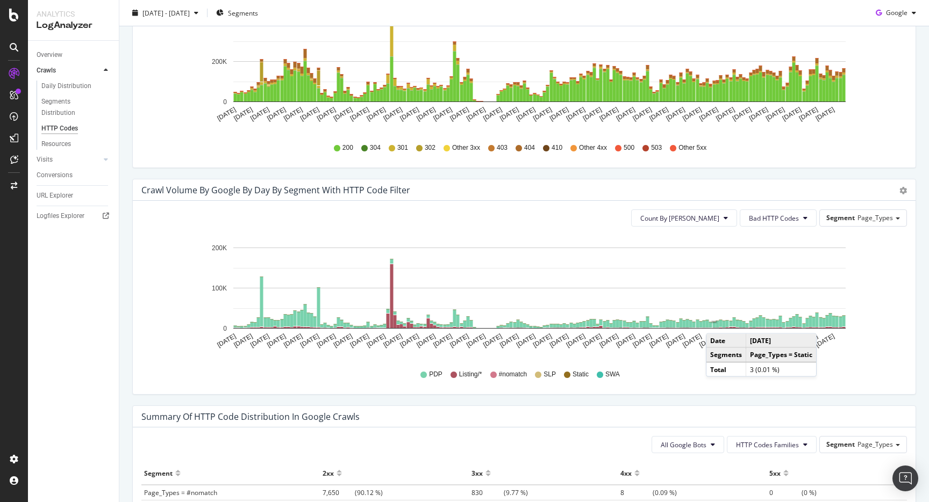
click at [716, 323] on rect "A chart." at bounding box center [714, 322] width 6 height 3
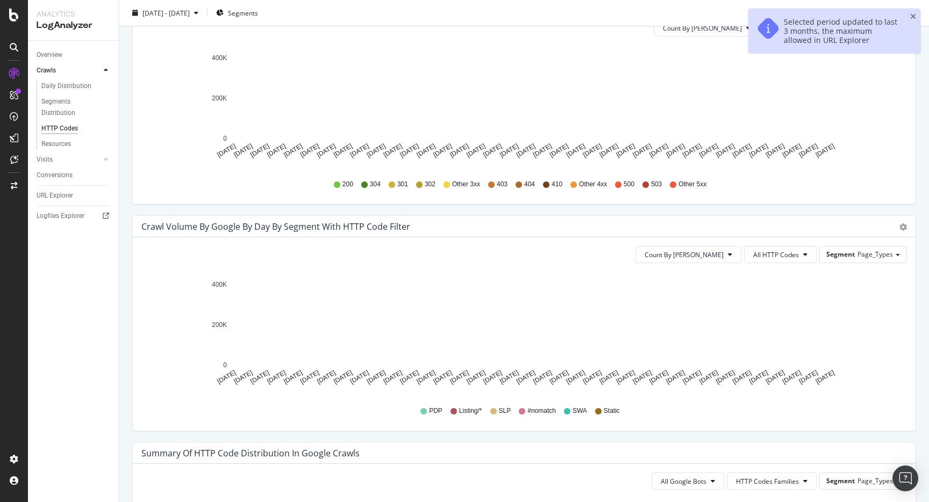
scroll to position [354, 0]
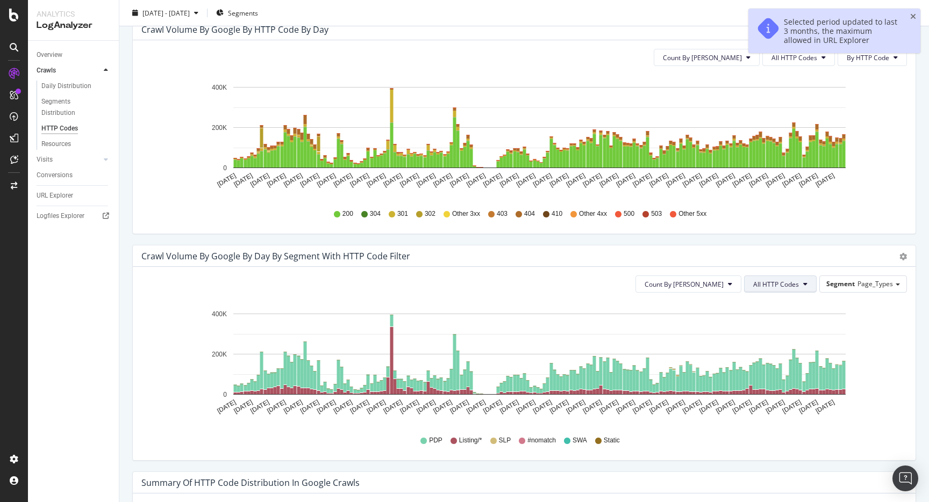
click at [779, 290] on button "All HTTP Codes" at bounding box center [780, 284] width 73 height 17
click at [762, 388] on span "Bad HTTP Codes" at bounding box center [782, 385] width 54 height 10
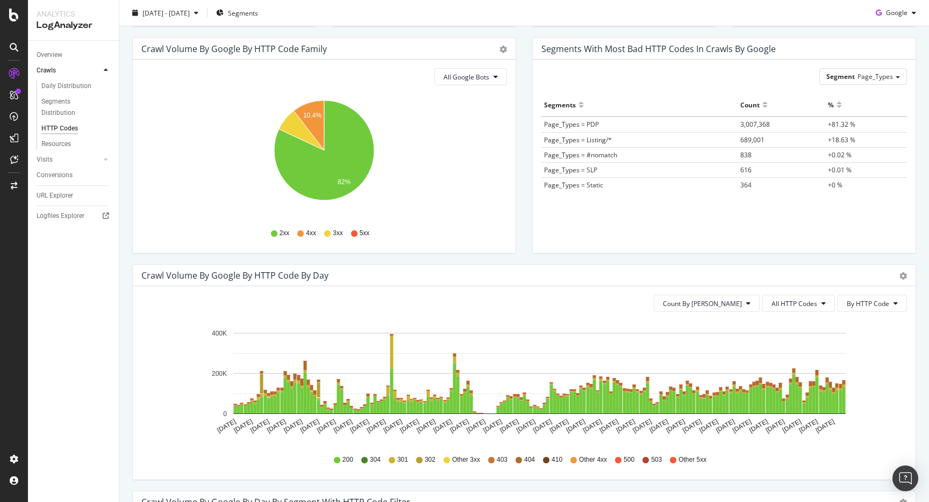
scroll to position [27, 0]
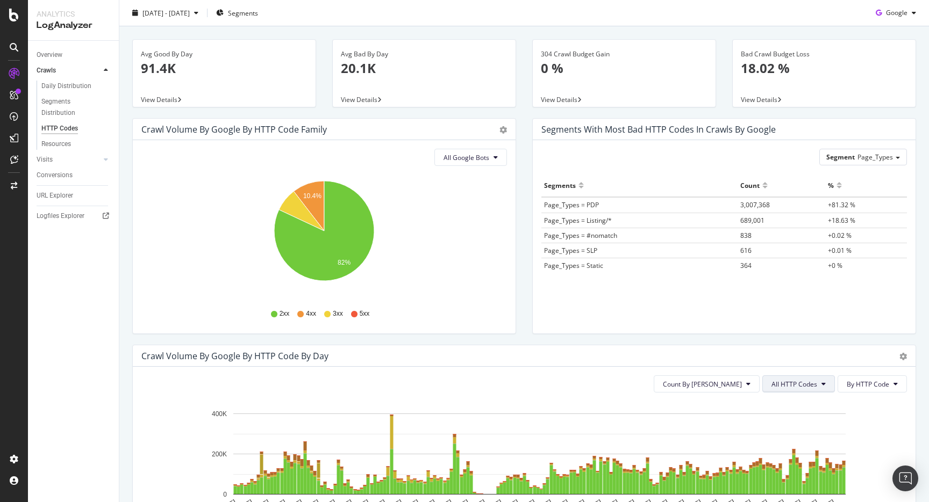
click at [790, 383] on span "All HTTP Codes" at bounding box center [794, 384] width 46 height 9
click at [669, 329] on div "Segment Page_Types Hold CMD (⌘) while clicking to filter the report. Segments C…" at bounding box center [724, 236] width 383 height 193
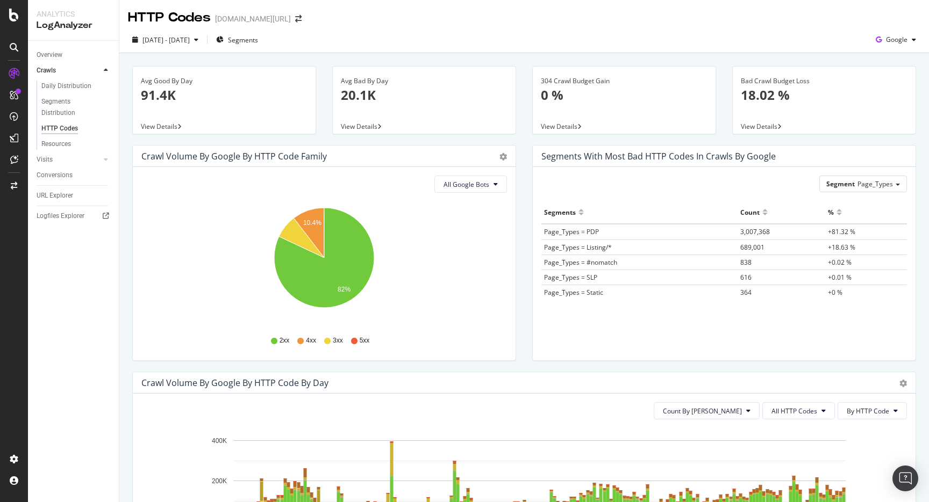
click at [669, 329] on div "Segments Count % Page_Types = PDP 3,007,368 +81.32 % Page_Types = Listing/* 689…" at bounding box center [723, 267] width 365 height 133
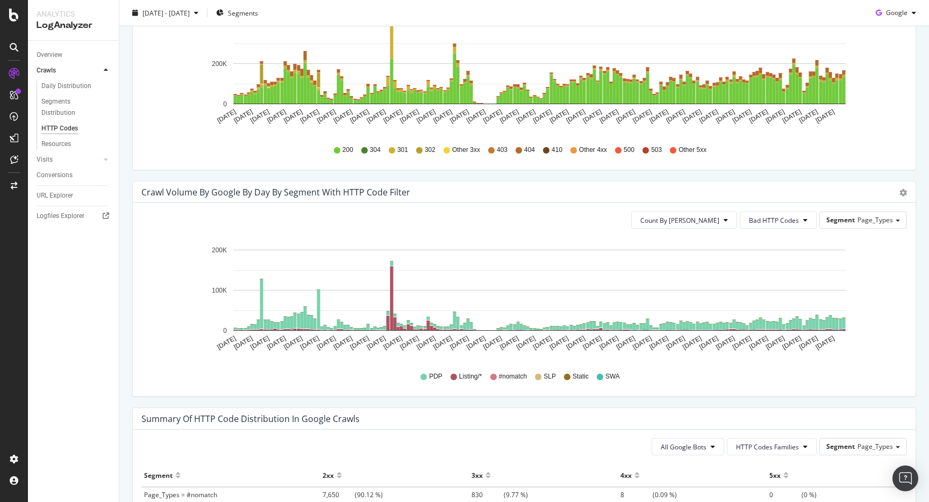
scroll to position [436, 0]
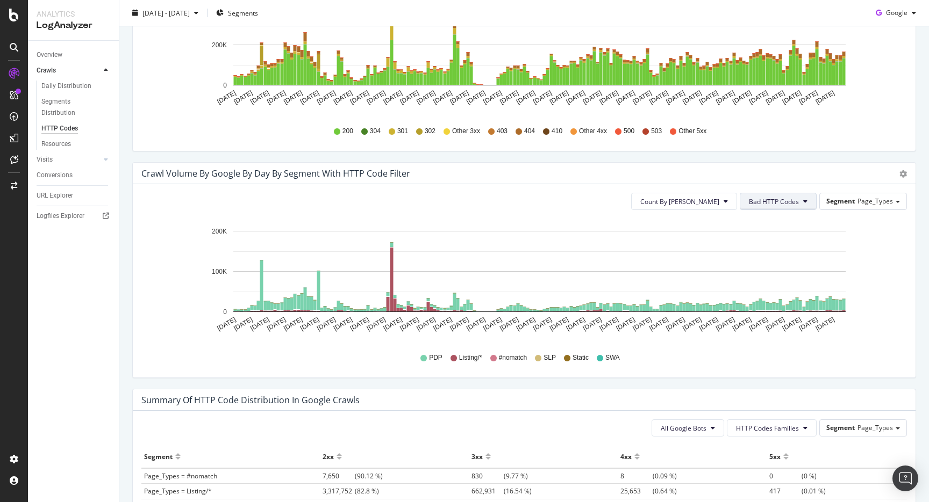
click at [775, 204] on span "Bad HTTP Codes" at bounding box center [774, 201] width 50 height 9
click at [778, 161] on div "Crawl Volume by google by HTTP Code by Day Timeline (by Value) Timeline (by Per…" at bounding box center [524, 49] width 800 height 227
click at [190, 13] on span "[DATE] - [DATE]" at bounding box center [165, 12] width 47 height 9
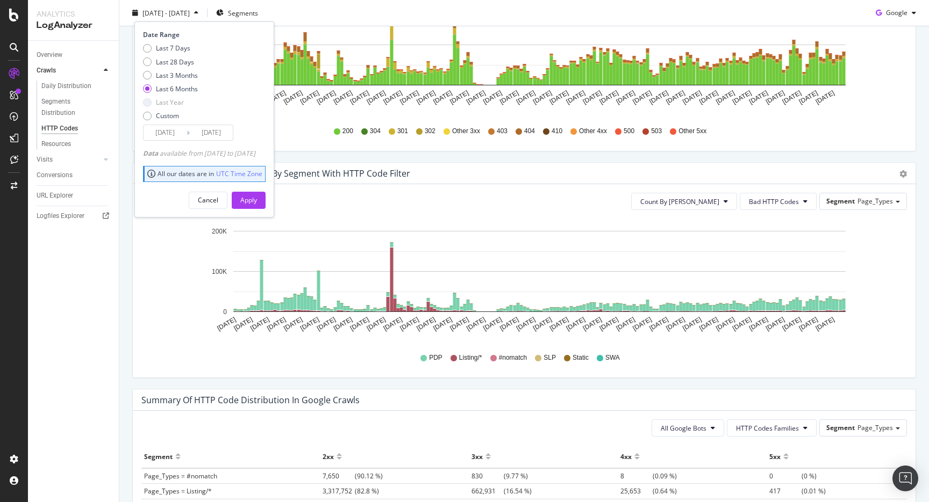
click at [119, 256] on div "Analytics LogAnalyzer Overview Crawls Daily Distribution Segments Distribution …" at bounding box center [73, 251] width 91 height 502
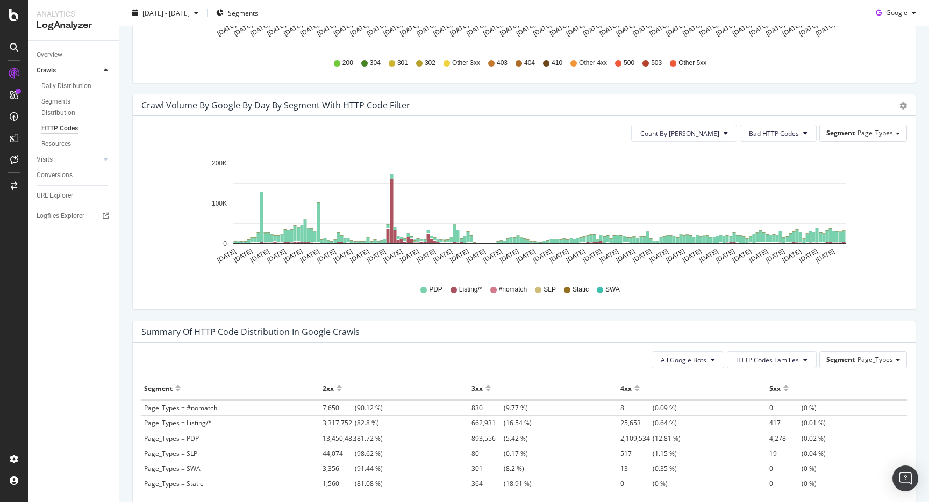
scroll to position [479, 0]
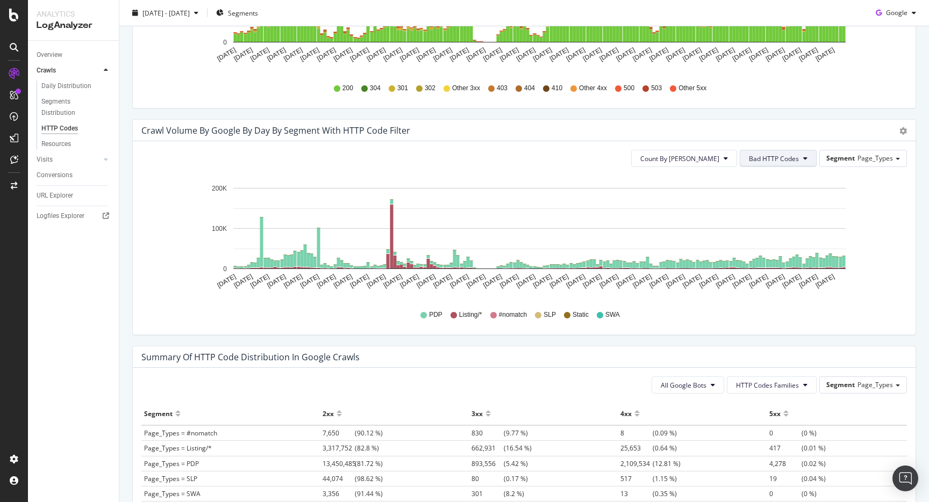
click at [783, 166] on button "Bad HTTP Codes" at bounding box center [777, 158] width 77 height 17
click at [892, 225] on icon "[DATE] [DATE] [DATE] [DATE] [DATE] [DATE] [DATE] [DATE] [DATE] [DATE] [DATE] [D…" at bounding box center [523, 238] width 765 height 125
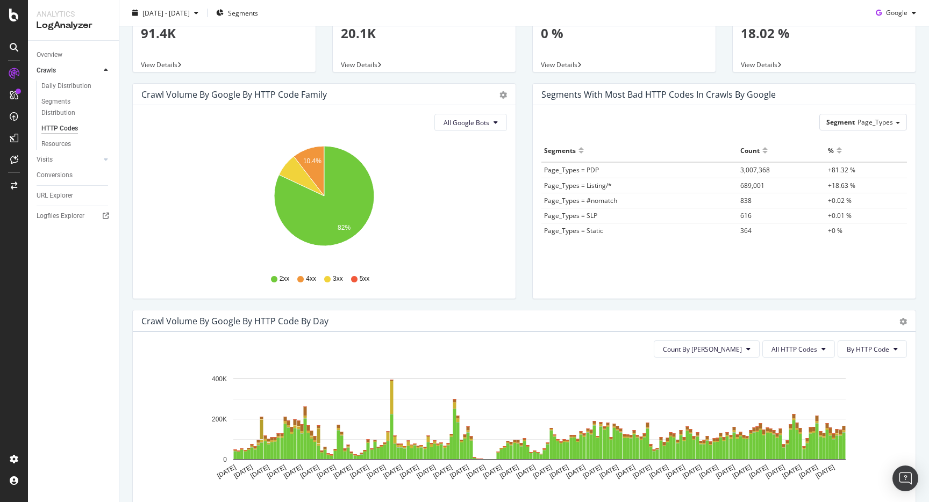
scroll to position [0, 0]
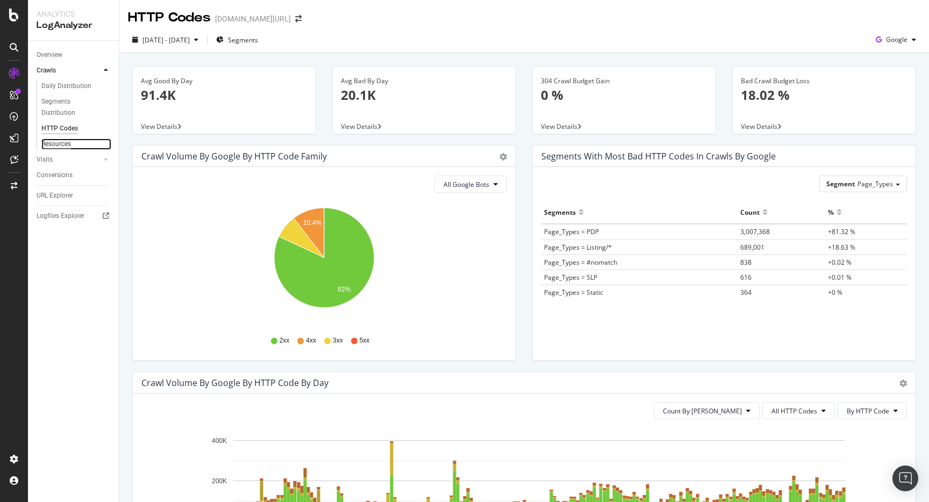
click at [62, 145] on div "Resources" at bounding box center [56, 144] width 30 height 11
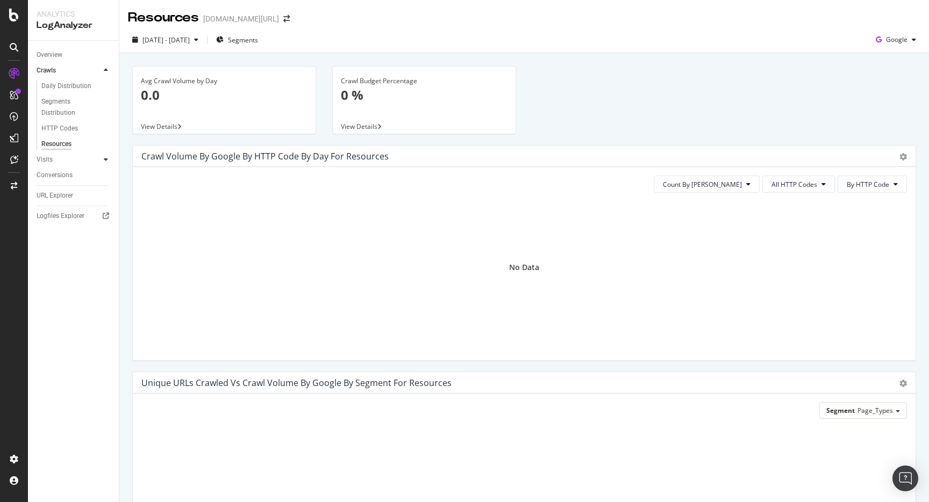
click at [107, 159] on icon at bounding box center [106, 159] width 4 height 6
click at [104, 84] on icon at bounding box center [106, 86] width 4 height 6
click at [106, 74] on div at bounding box center [105, 70] width 11 height 11
click at [71, 121] on div "HTTP Codes" at bounding box center [78, 129] width 82 height 16
click at [69, 128] on div "HTTP Codes" at bounding box center [59, 128] width 37 height 11
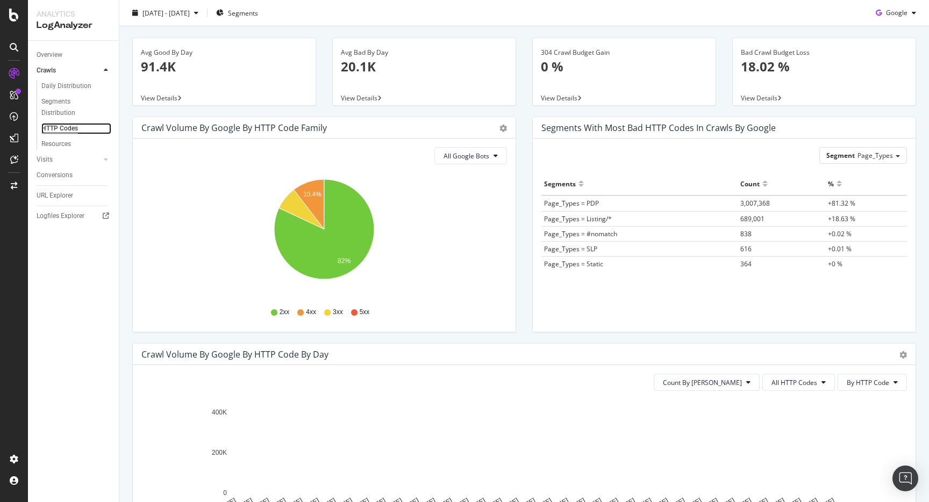
scroll to position [49, 0]
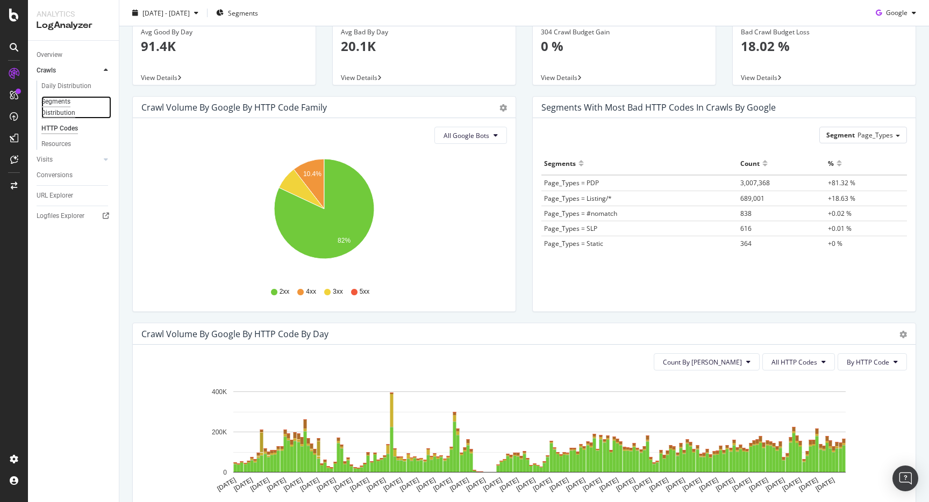
click at [76, 114] on div "Segments Distribution" at bounding box center [71, 107] width 60 height 23
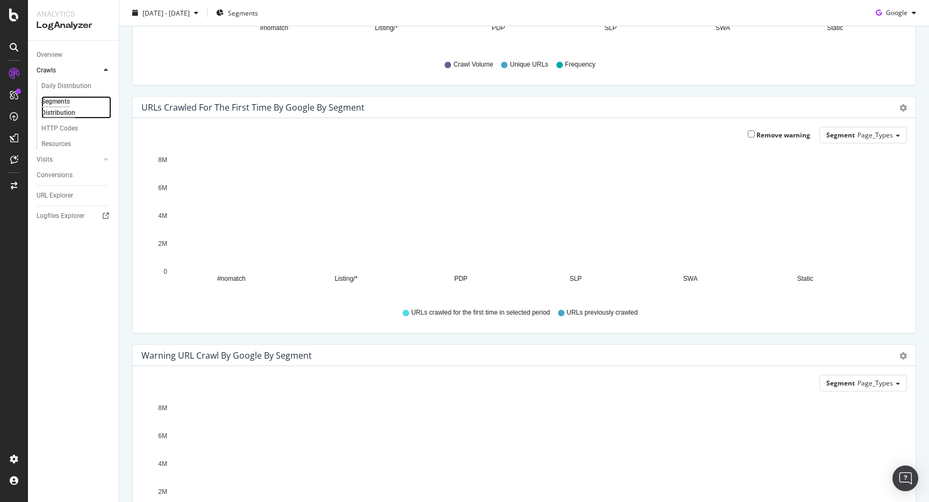
scroll to position [346, 0]
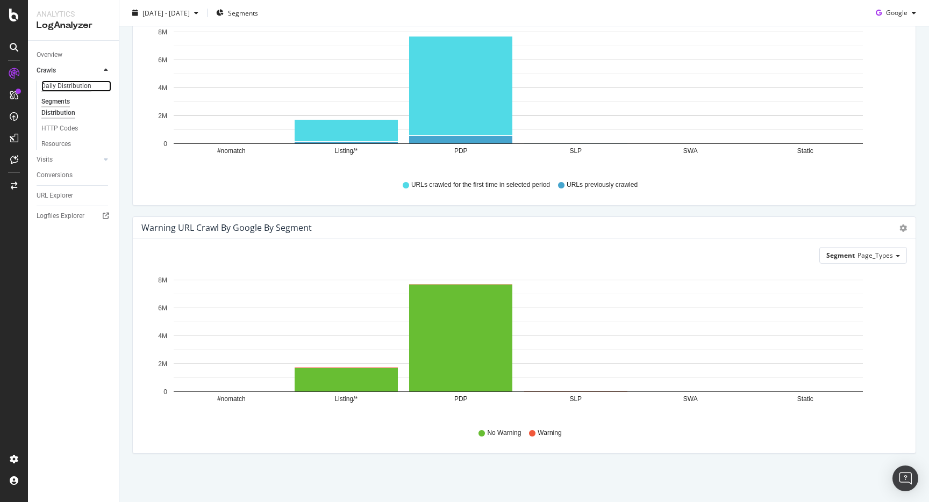
click at [76, 82] on div "Daily Distribution" at bounding box center [66, 86] width 50 height 11
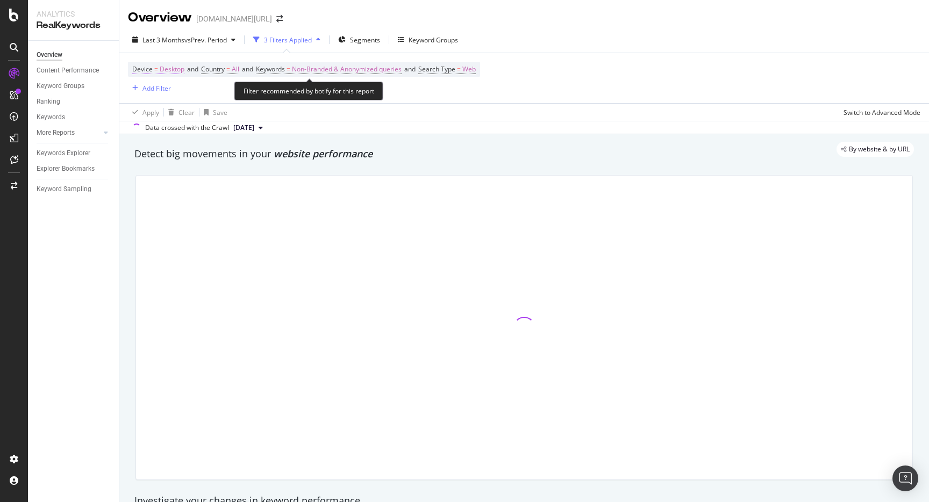
click at [177, 73] on span "Desktop" at bounding box center [172, 69] width 25 height 15
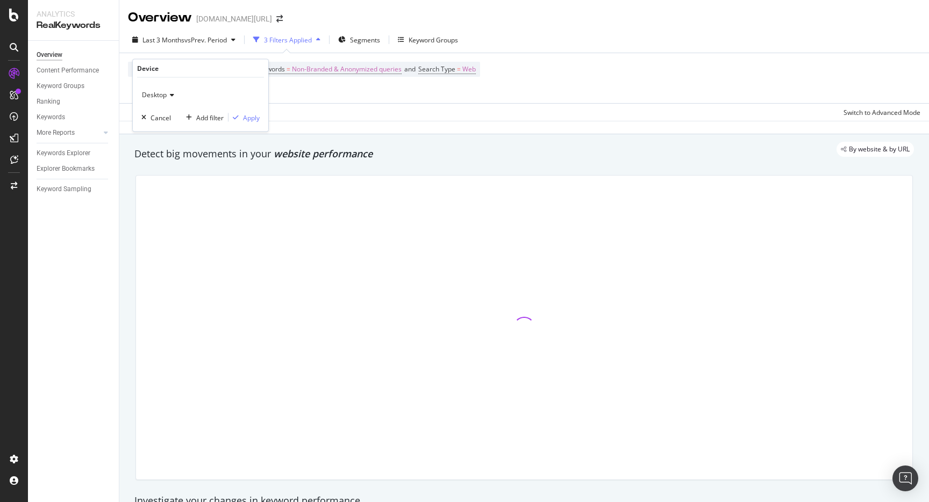
click at [170, 93] on icon at bounding box center [171, 95] width 8 height 6
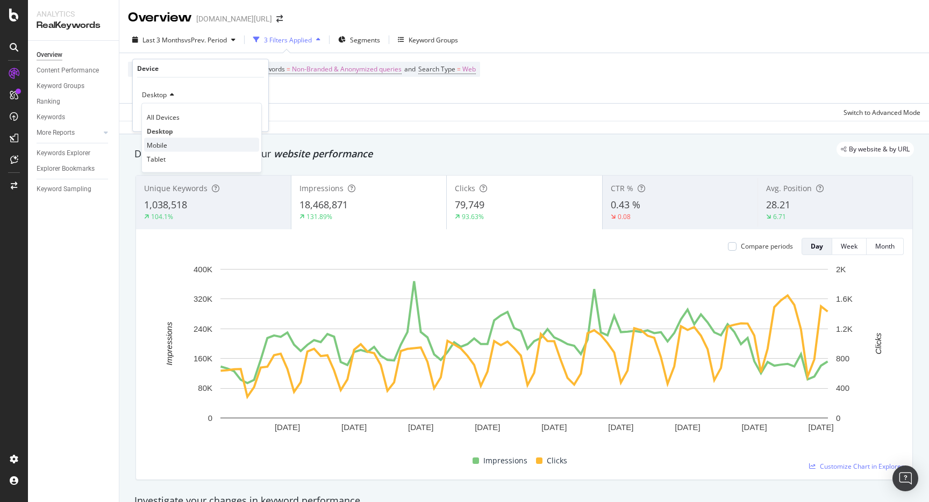
click at [173, 140] on div "Mobile" at bounding box center [201, 145] width 115 height 14
click at [254, 119] on div "Apply" at bounding box center [251, 117] width 17 height 9
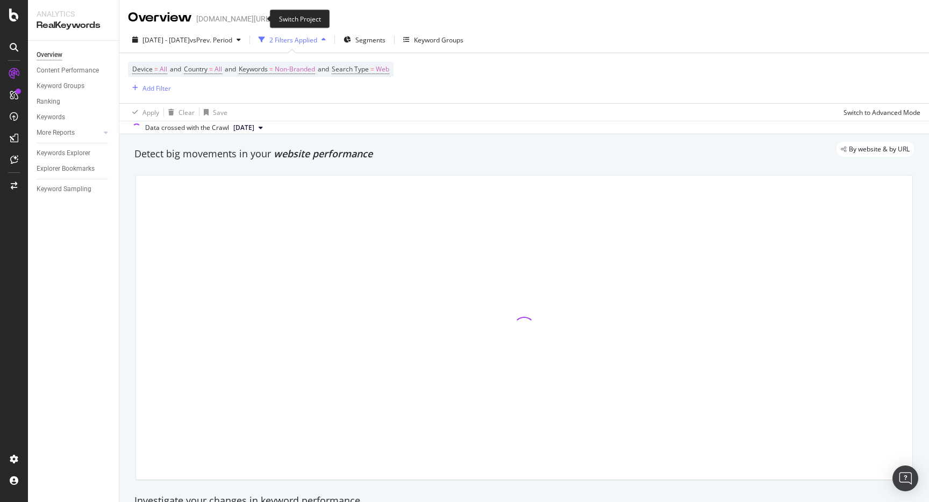
click at [276, 18] on icon "arrow-right-arrow-left" at bounding box center [279, 19] width 6 height 8
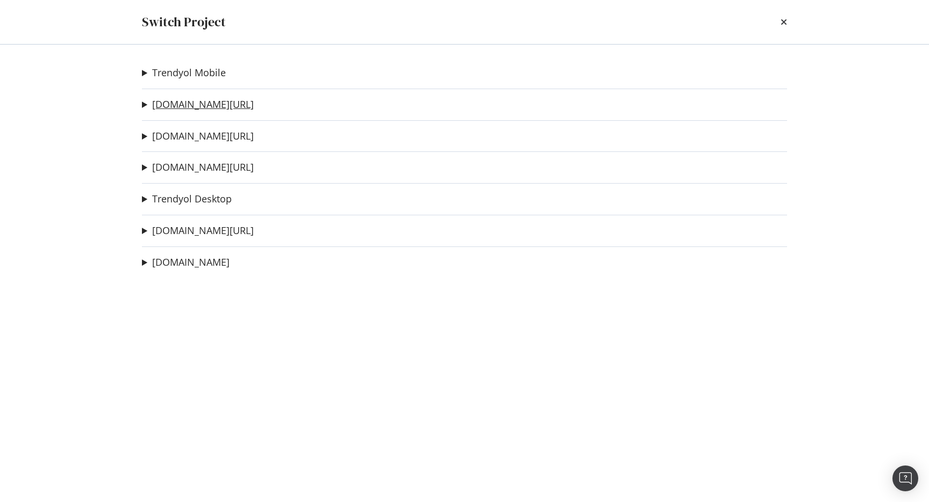
click at [217, 106] on link "[DOMAIN_NAME][URL]" at bounding box center [203, 104] width 102 height 11
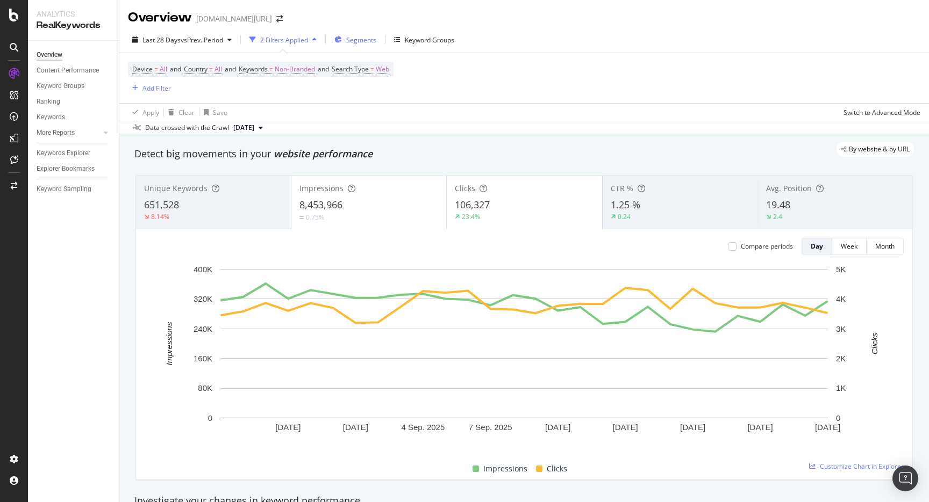
click at [355, 34] on div "Segments" at bounding box center [355, 40] width 42 height 16
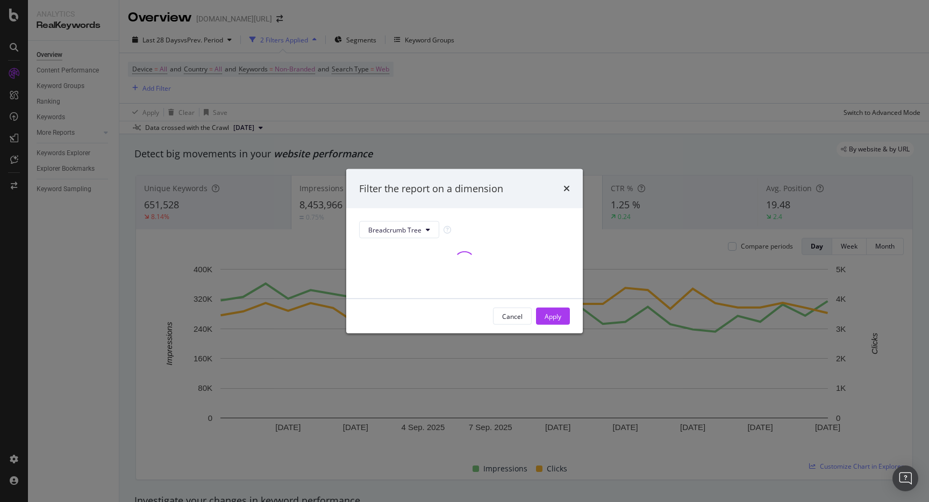
click at [411, 120] on div "Filter the report on a dimension Breadcrumb Tree Cancel Apply" at bounding box center [464, 251] width 929 height 502
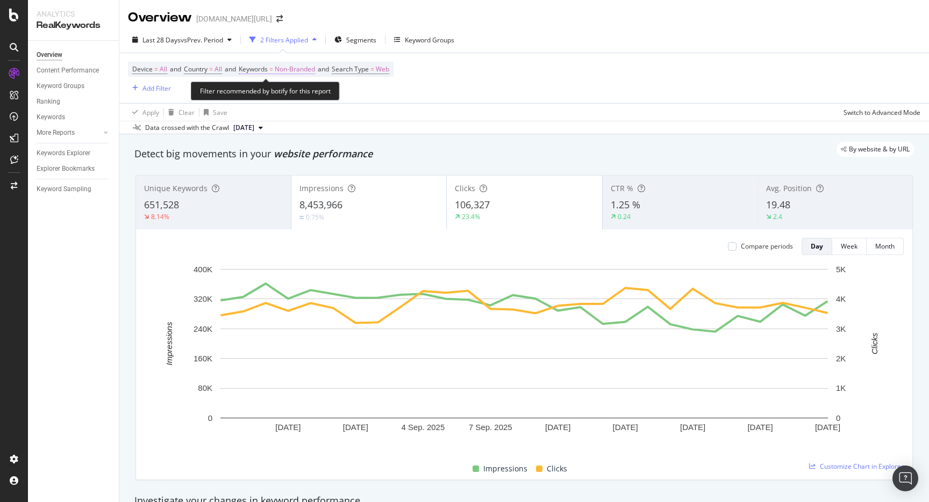
click at [290, 70] on span "Non-Branded" at bounding box center [295, 69] width 40 height 15
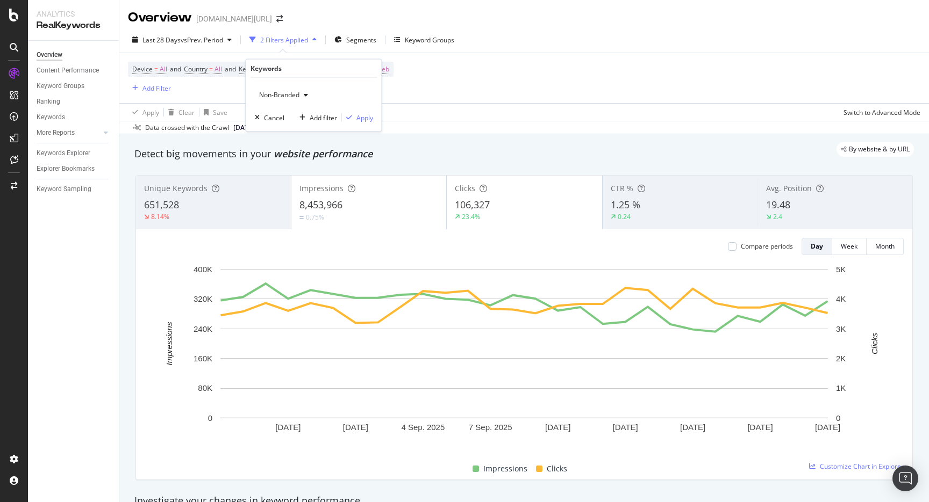
click at [286, 99] on div "Non-Branded" at bounding box center [283, 95] width 57 height 16
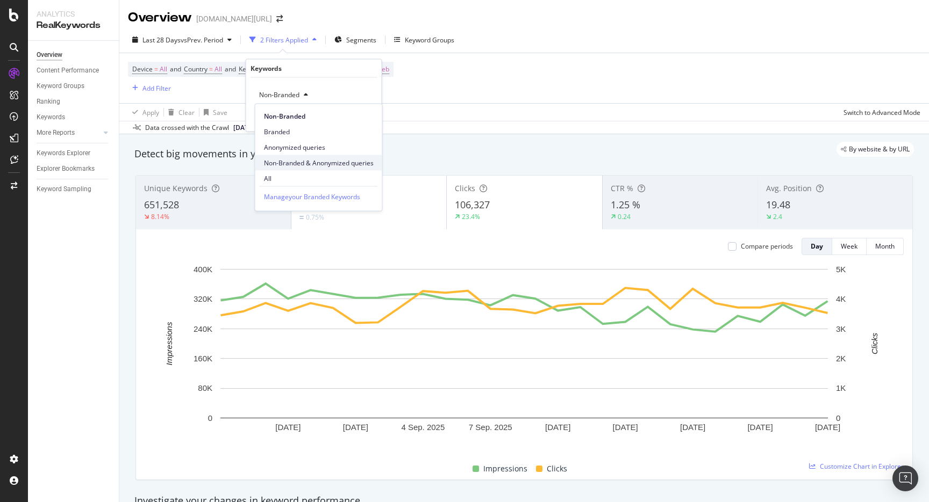
click at [297, 165] on span "Non-Branded & Anonymized queries" at bounding box center [319, 163] width 110 height 10
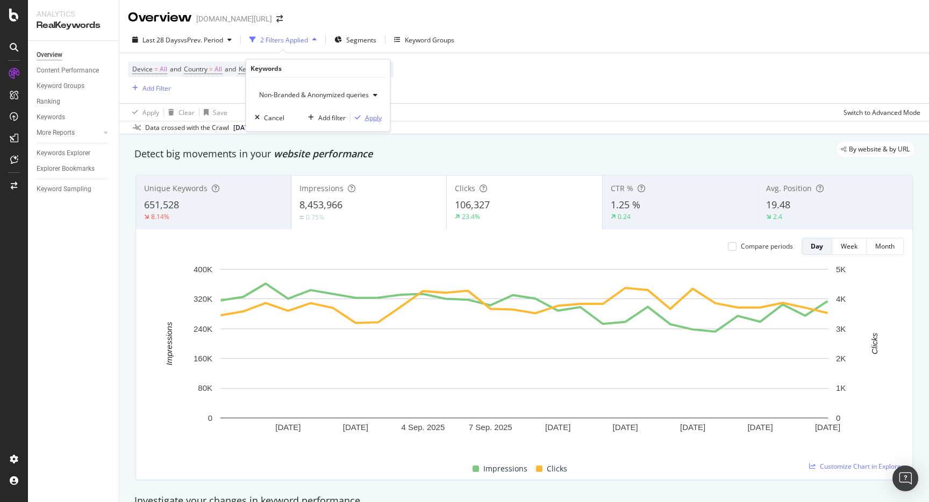
click at [369, 118] on div "Apply" at bounding box center [373, 117] width 17 height 9
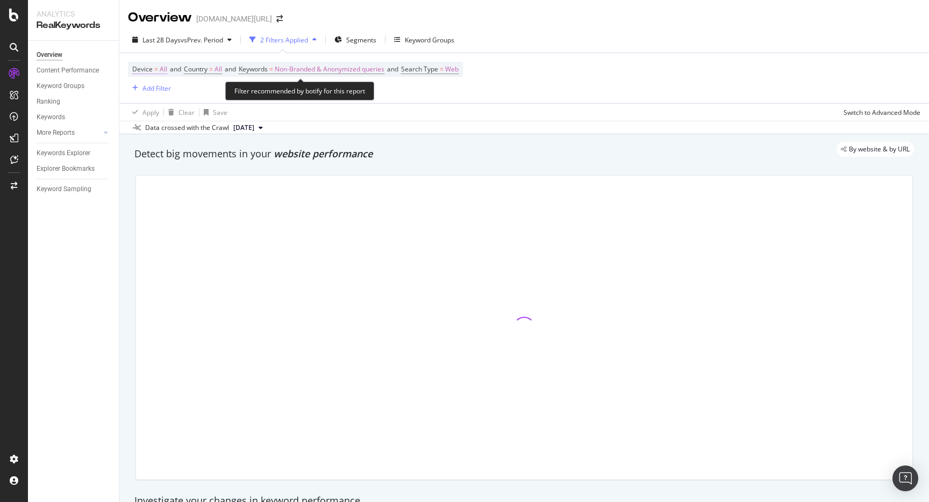
click at [149, 65] on span "Device" at bounding box center [142, 68] width 20 height 9
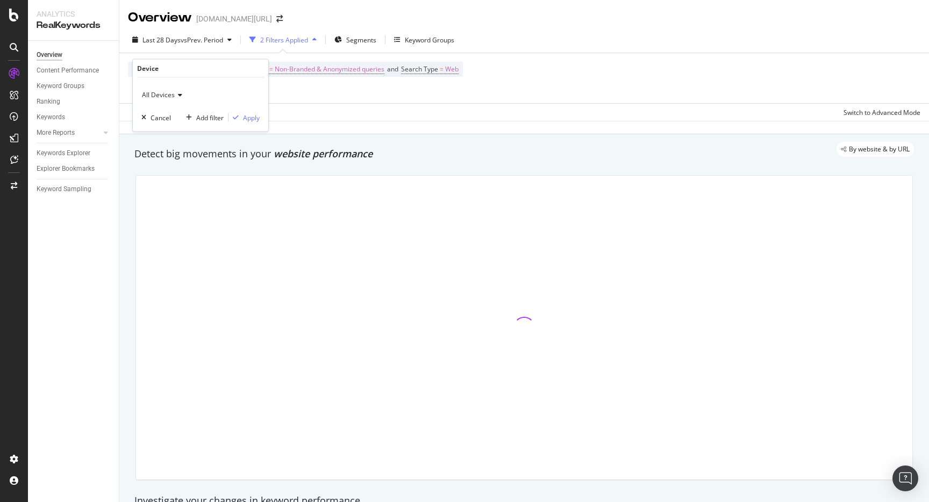
click at [162, 87] on div "All Devices" at bounding box center [200, 95] width 118 height 17
click at [162, 129] on span "Desktop" at bounding box center [159, 130] width 25 height 9
click at [257, 103] on div "Desktop" at bounding box center [200, 95] width 118 height 17
click at [250, 121] on div "Apply" at bounding box center [251, 117] width 17 height 9
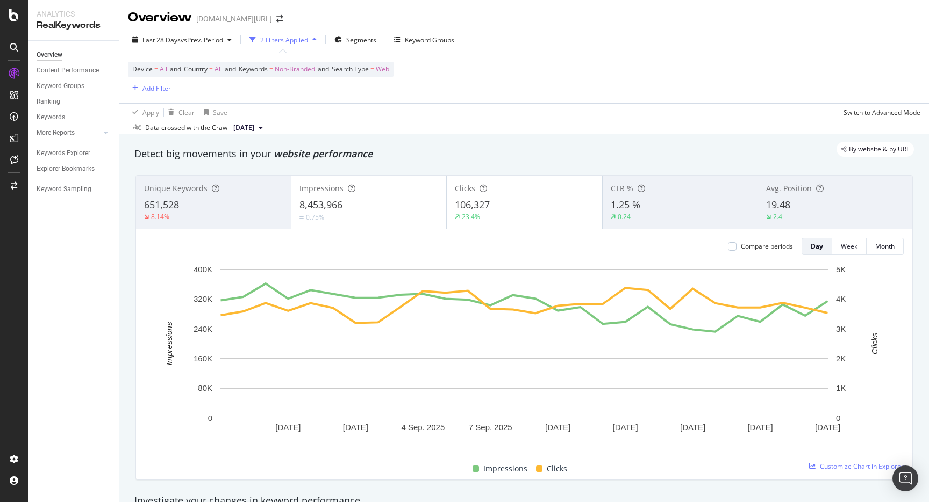
click at [285, 77] on div "Device = All and Country = All and Keywords = Non-Branded and Search Type = Web…" at bounding box center [260, 78] width 265 height 33
click at [285, 64] on span "Non-Branded" at bounding box center [295, 69] width 40 height 15
click at [285, 101] on div "Non-Branded" at bounding box center [283, 95] width 57 height 16
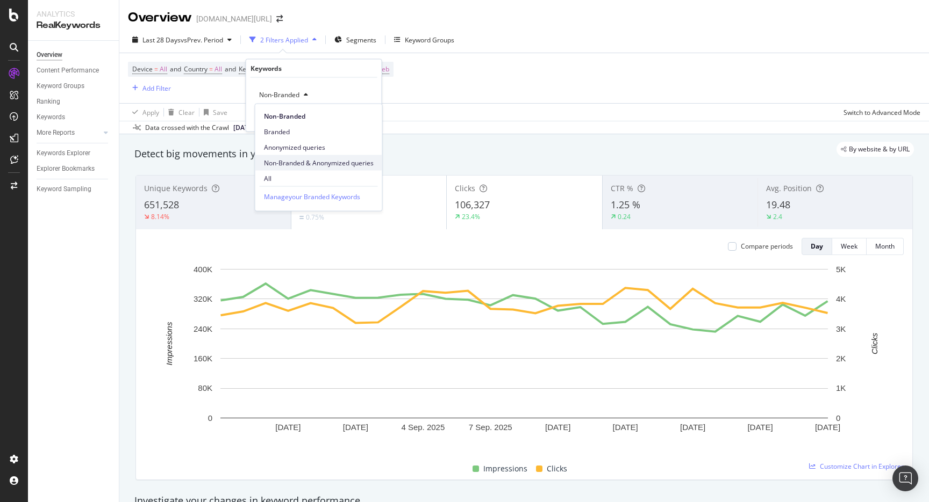
click at [293, 163] on span "Non-Branded & Anonymized queries" at bounding box center [319, 163] width 110 height 10
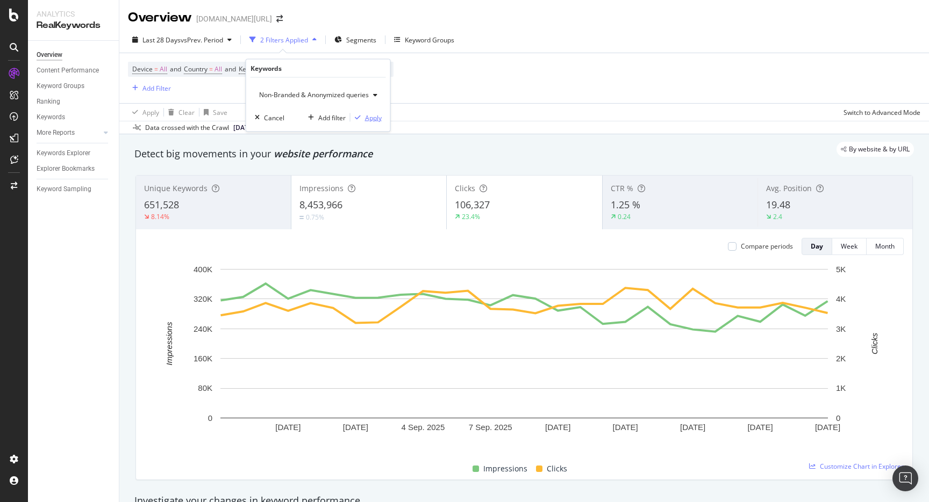
click at [370, 119] on div "Apply" at bounding box center [373, 117] width 17 height 9
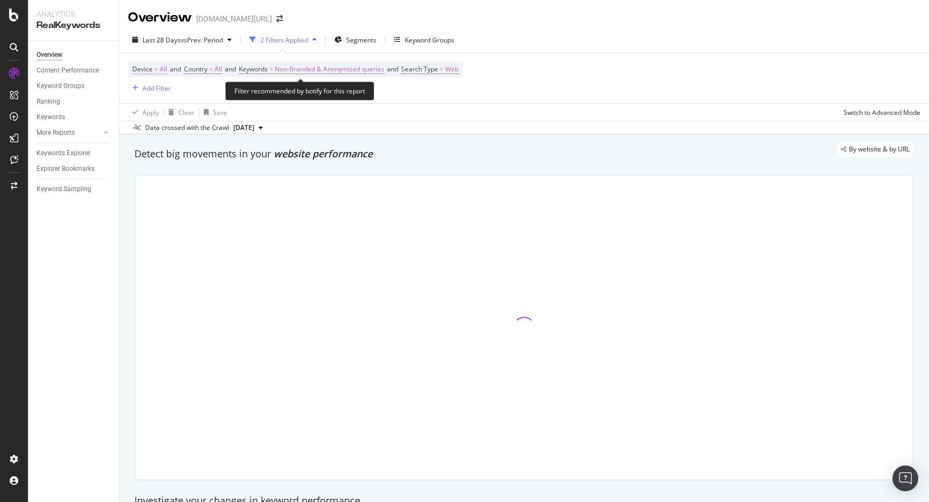
click at [150, 73] on span "Device" at bounding box center [142, 68] width 20 height 9
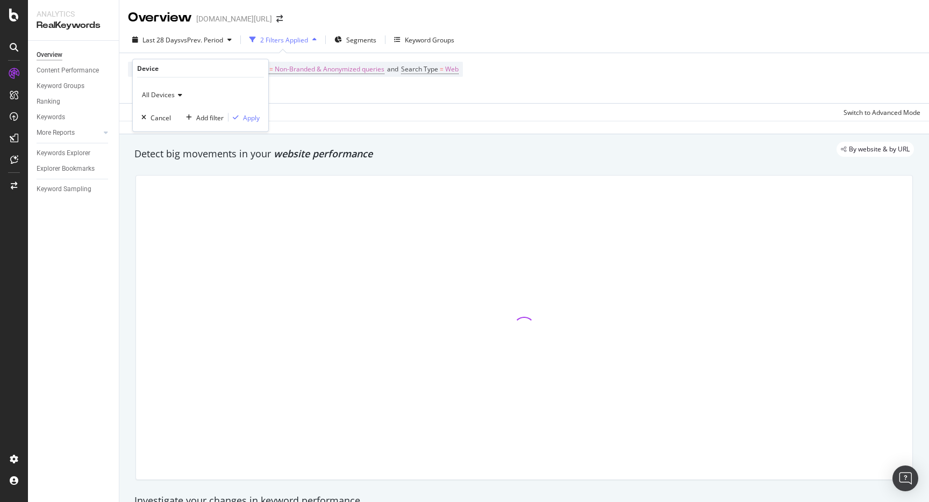
click at [172, 99] on div "All Devices" at bounding box center [200, 95] width 118 height 17
click at [181, 140] on div "Mobile" at bounding box center [201, 145] width 115 height 14
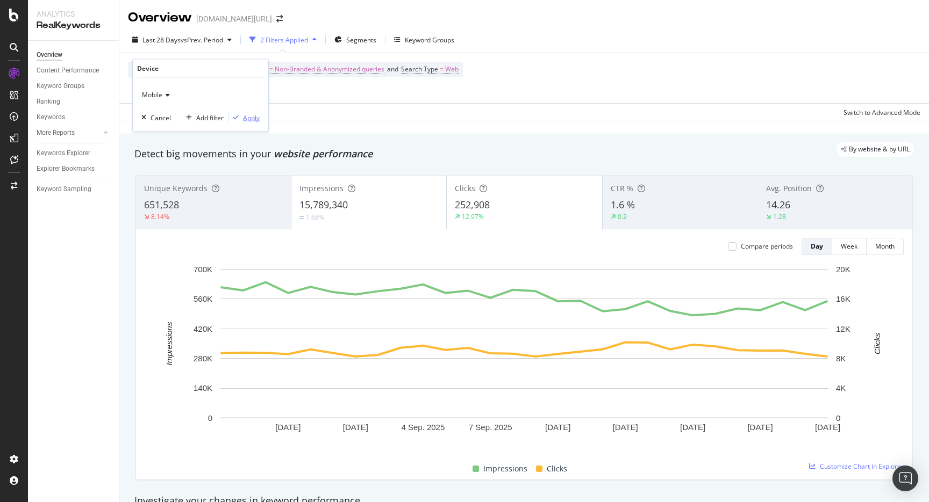
click at [246, 118] on div "Apply" at bounding box center [251, 117] width 17 height 9
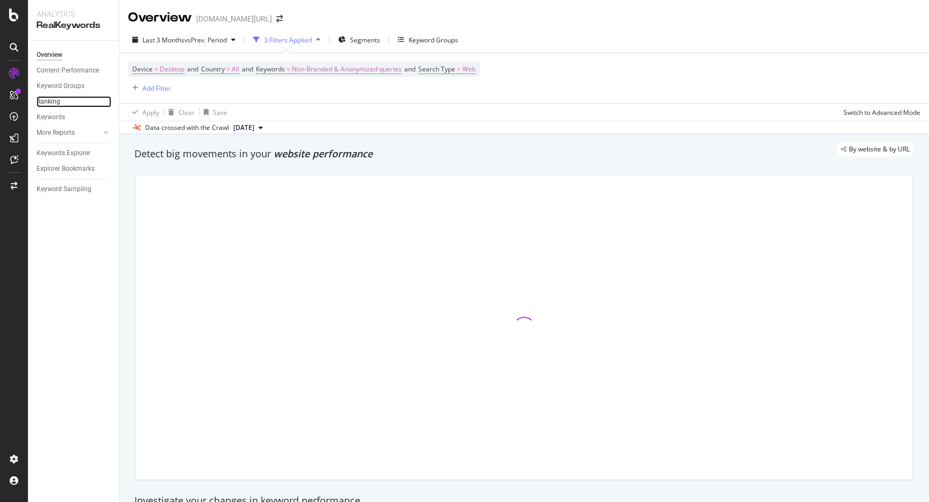
click at [66, 100] on link "Ranking" at bounding box center [74, 101] width 75 height 11
